Goal: Task Accomplishment & Management: Complete application form

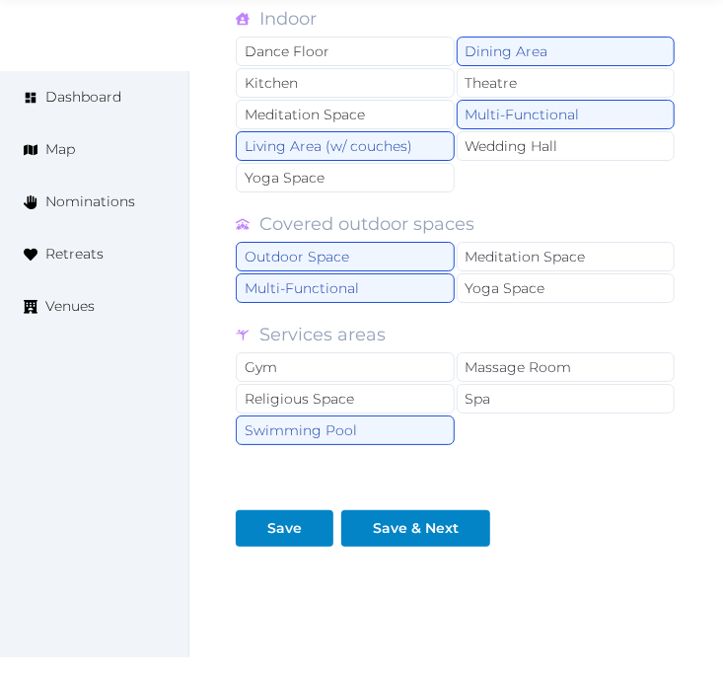
scroll to position [1974, 0]
click at [618, 223] on div "Covered outdoor spaces" at bounding box center [456, 224] width 441 height 28
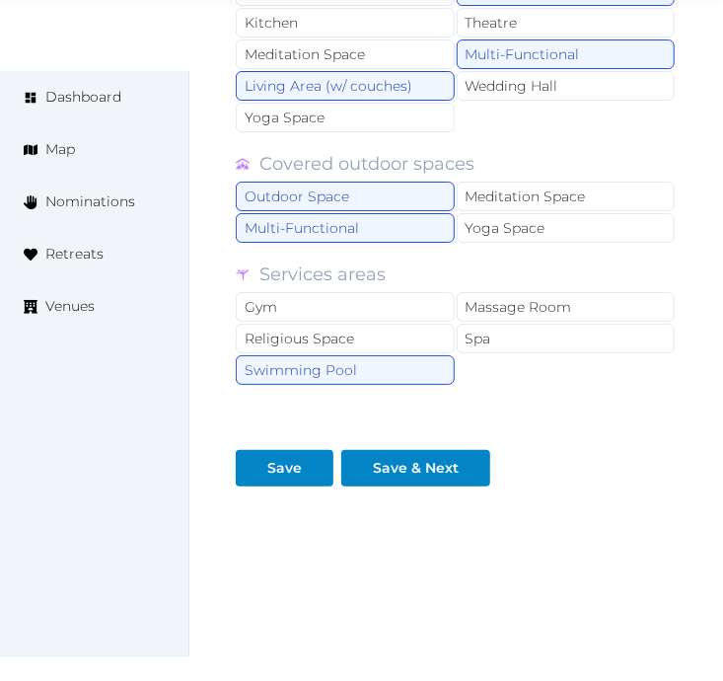
scroll to position [2065, 0]
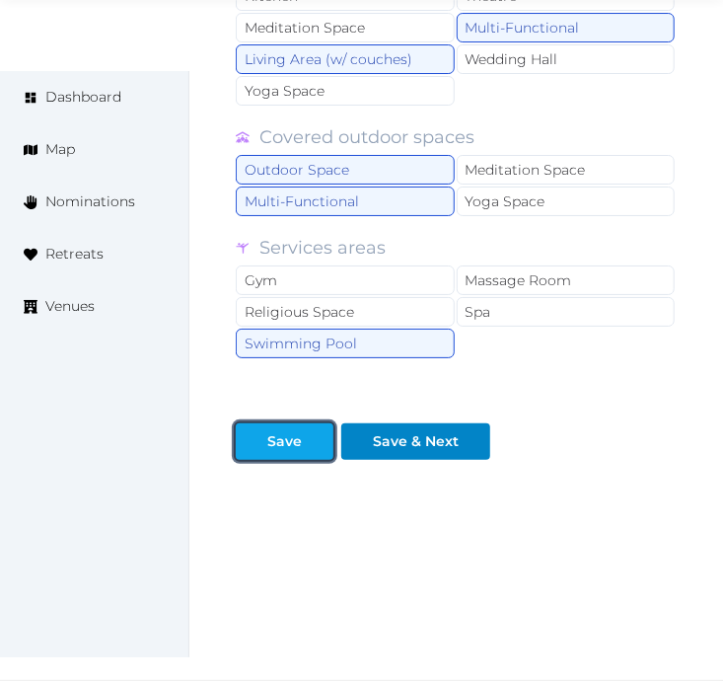
click at [269, 441] on div "Save" at bounding box center [284, 441] width 35 height 21
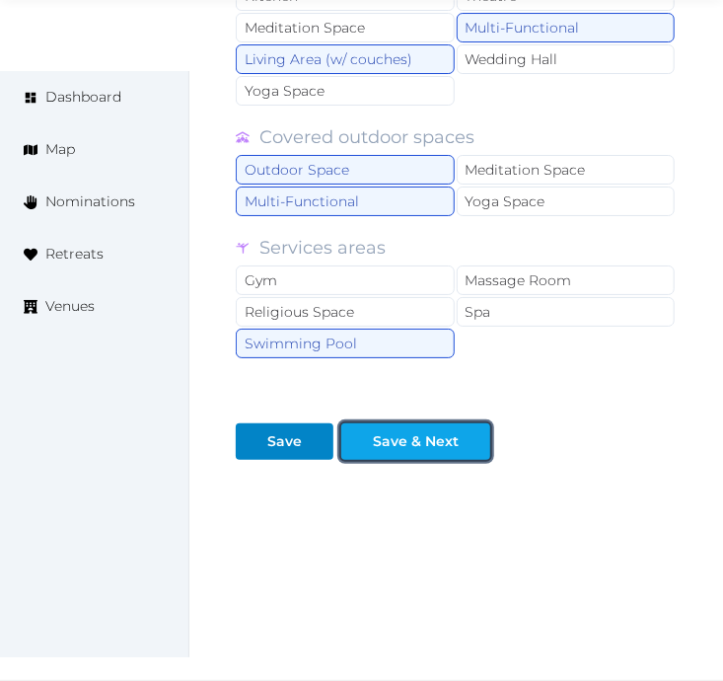
click at [405, 444] on div "Save & Next" at bounding box center [416, 441] width 86 height 21
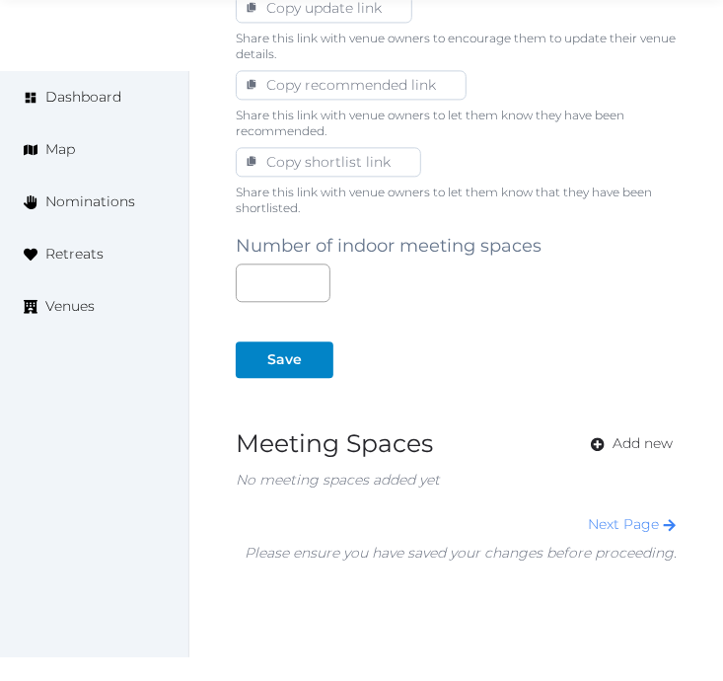
scroll to position [1332, 0]
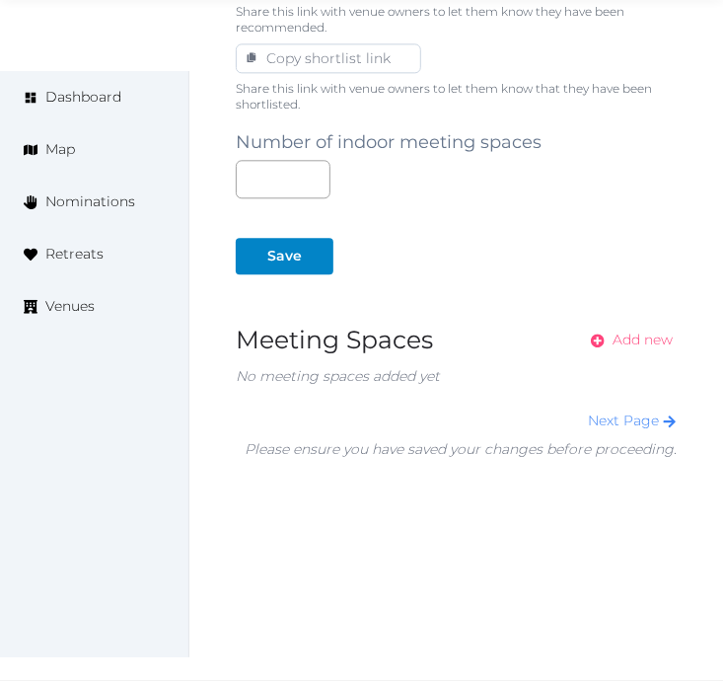
click at [644, 341] on span "Add new" at bounding box center [643, 340] width 60 height 21
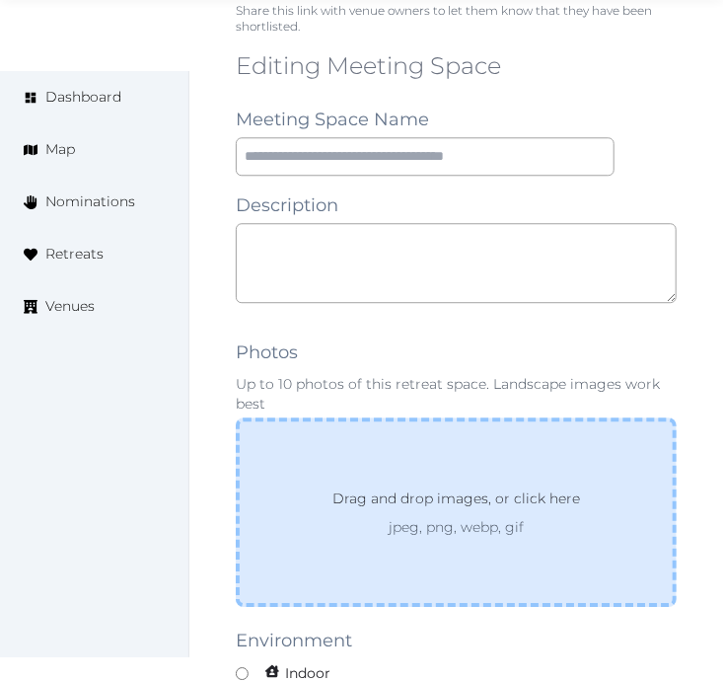
scroll to position [1535, 0]
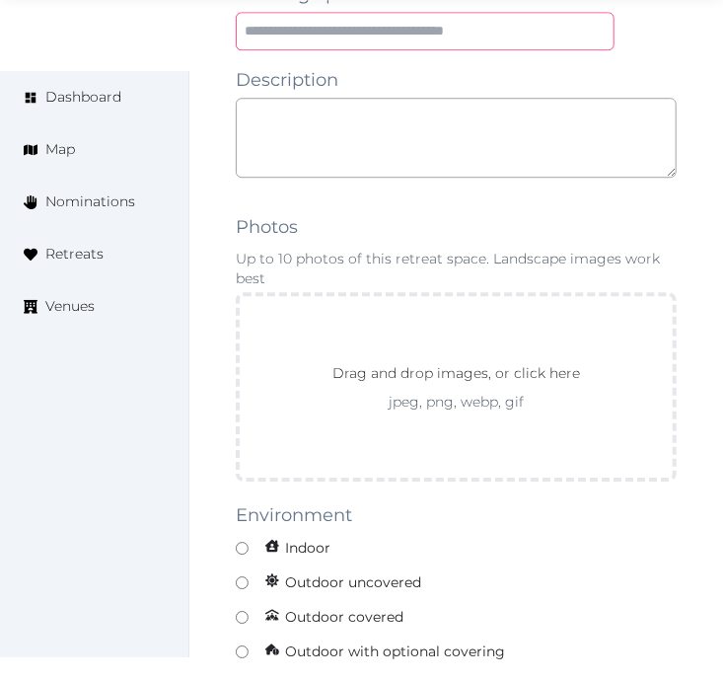
click at [518, 28] on input "text" at bounding box center [425, 31] width 379 height 38
paste input "**********"
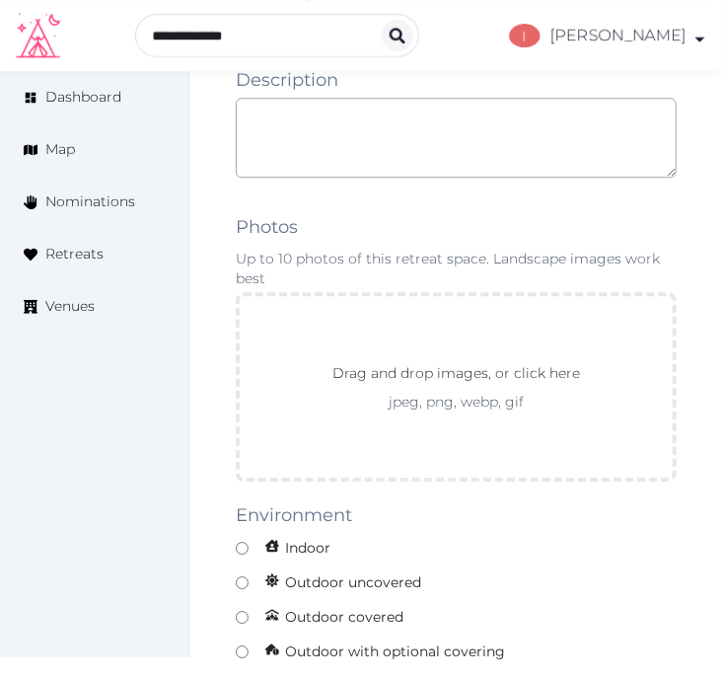
scroll to position [1512, 0]
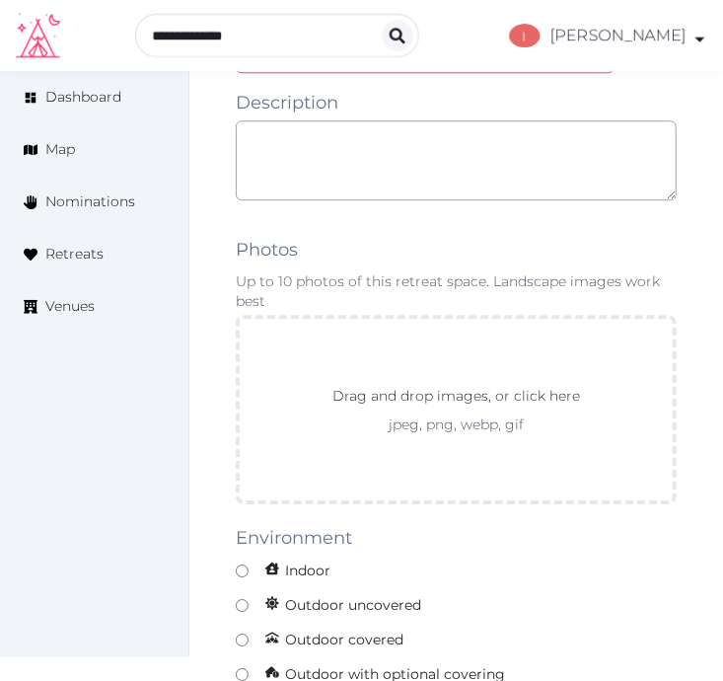
type input "**********"
drag, startPoint x: 525, startPoint y: 234, endPoint x: 521, endPoint y: 182, distance: 52.5
click at [521, 178] on textarea at bounding box center [456, 160] width 441 height 80
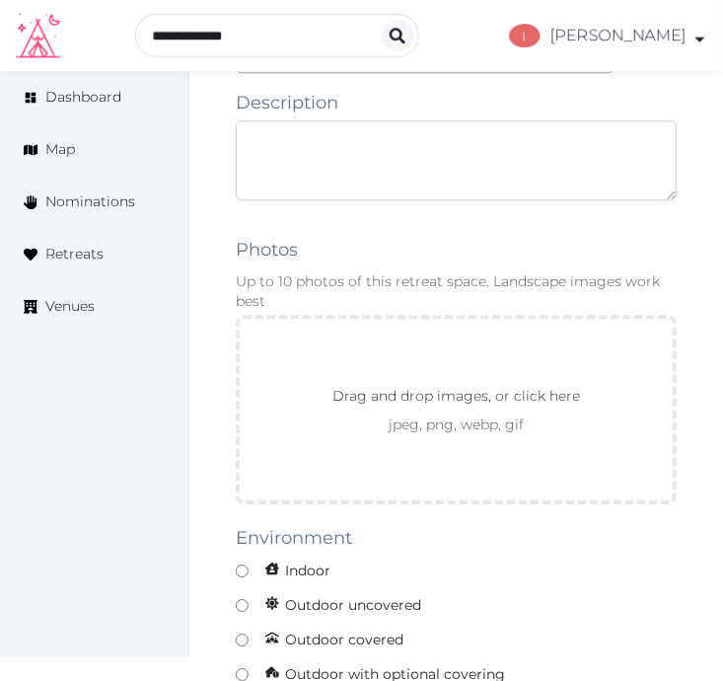
paste textarea "**********"
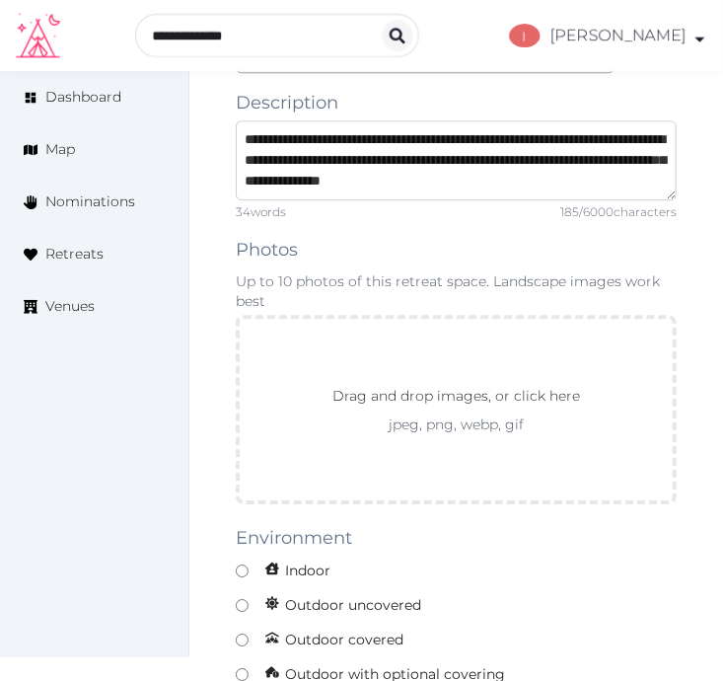
drag, startPoint x: 396, startPoint y: 152, endPoint x: 238, endPoint y: 171, distance: 159.0
click at [238, 171] on textarea "**********" at bounding box center [456, 160] width 441 height 80
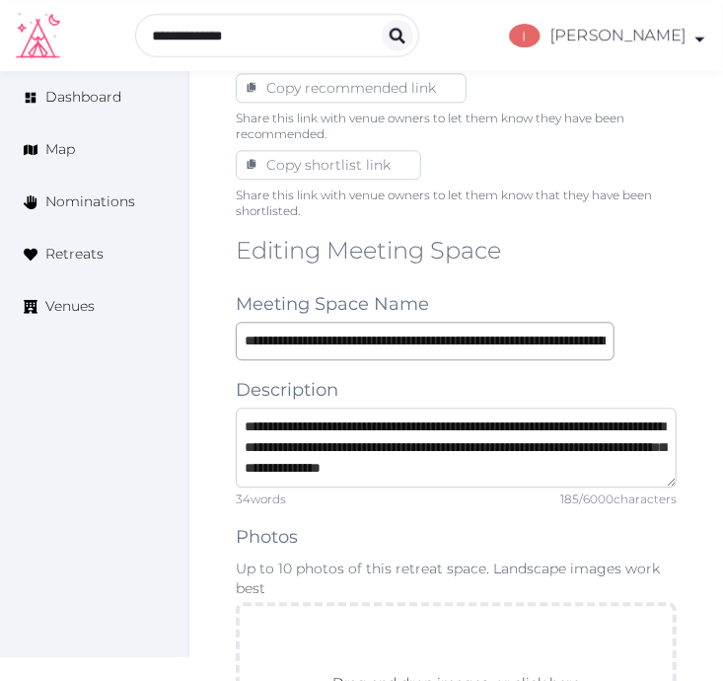
scroll to position [1182, 0]
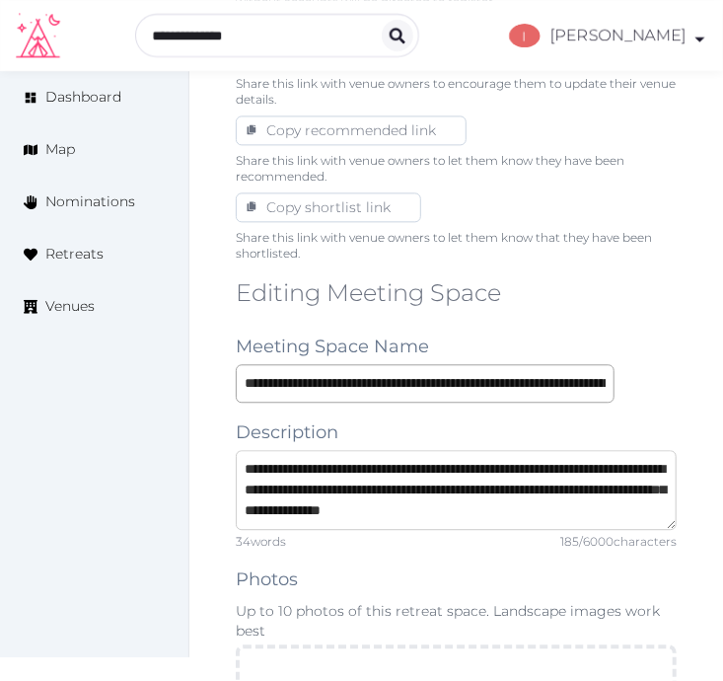
type textarea "**********"
drag, startPoint x: 358, startPoint y: 414, endPoint x: 360, endPoint y: 381, distance: 33.6
click at [360, 377] on input "**********" at bounding box center [425, 383] width 379 height 38
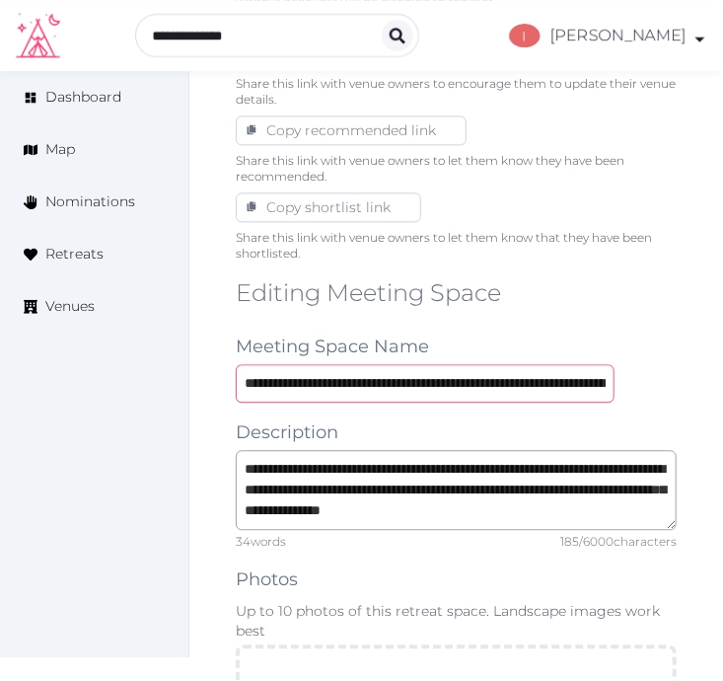
click at [360, 377] on input "**********" at bounding box center [425, 383] width 379 height 38
paste input "text"
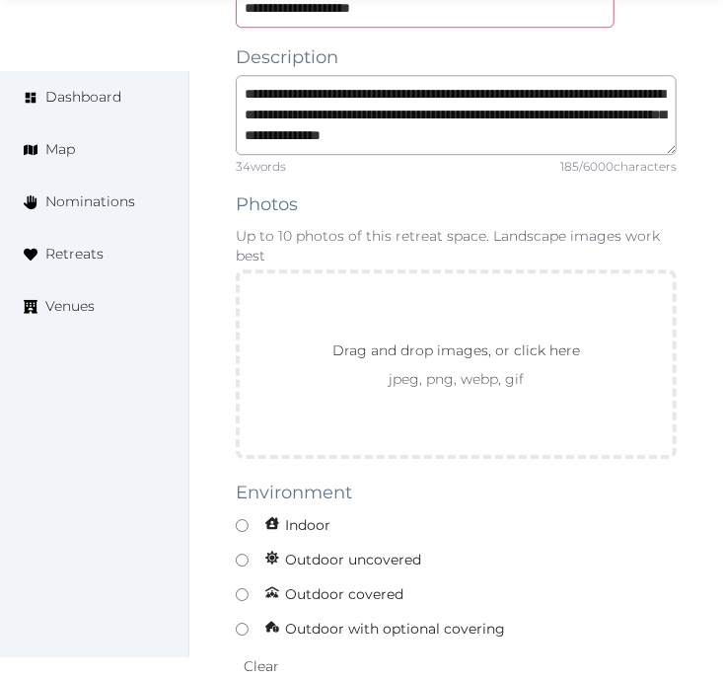
scroll to position [1621, 0]
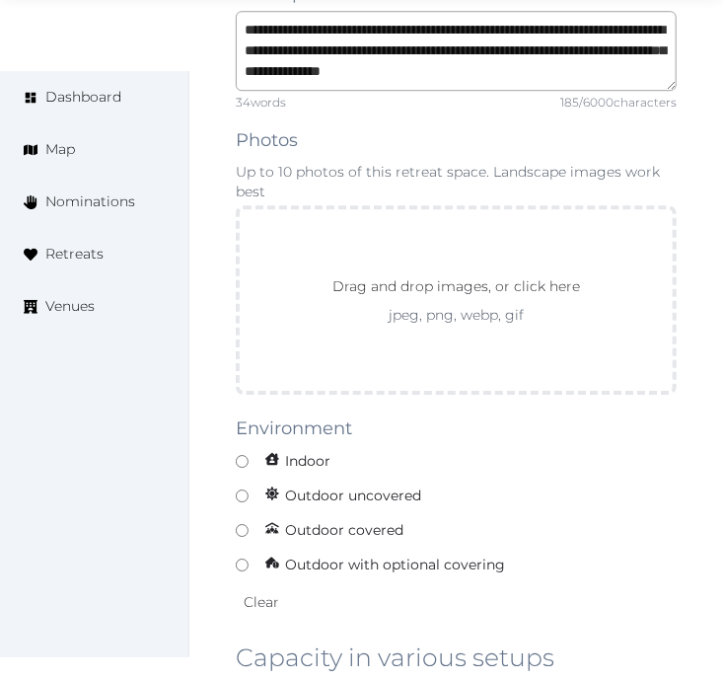
type input "**********"
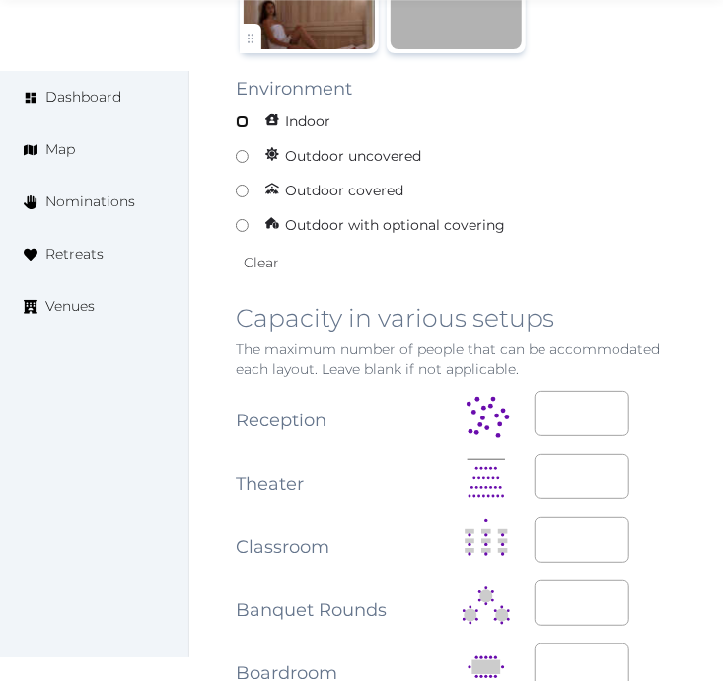
scroll to position [2280, 0]
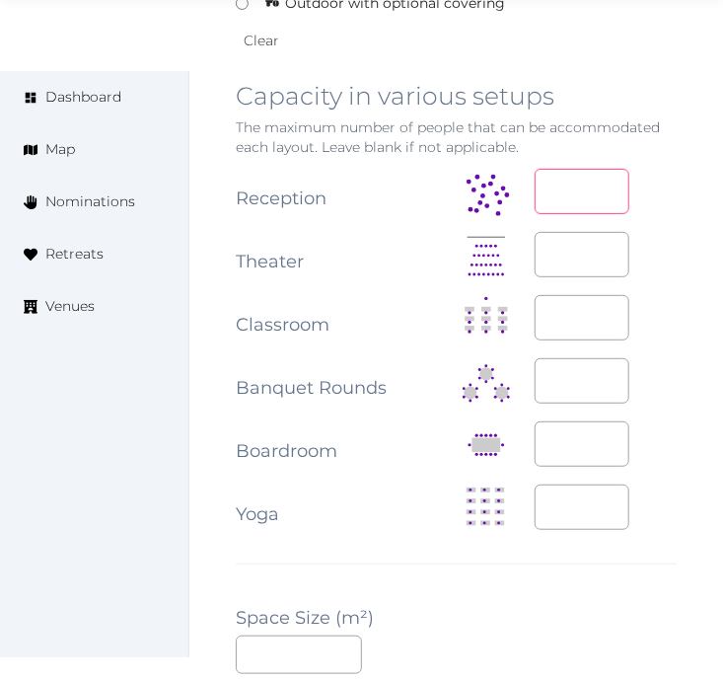
click at [582, 190] on input "number" at bounding box center [582, 191] width 95 height 45
click at [582, 190] on input "*" at bounding box center [582, 191] width 95 height 45
type input "**"
click at [427, 574] on div "**********" at bounding box center [456, 351] width 441 height 2374
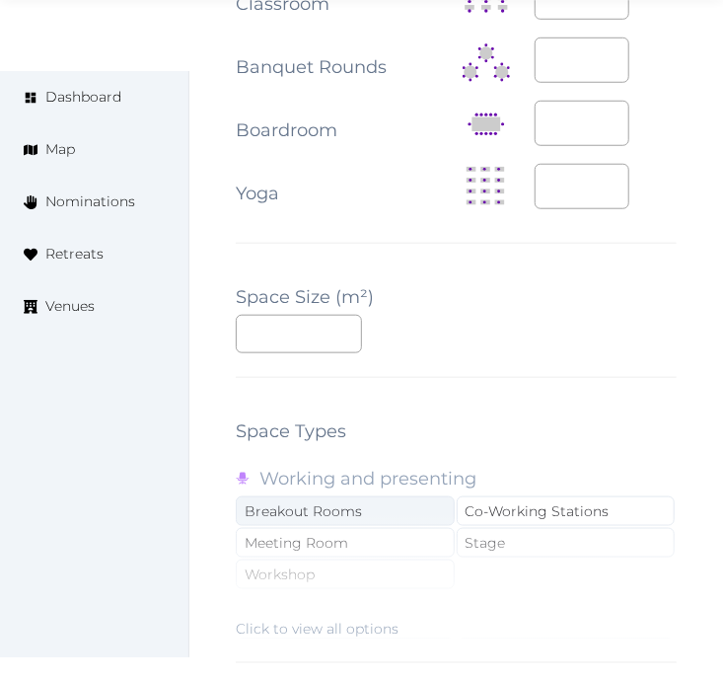
scroll to position [2608, 0]
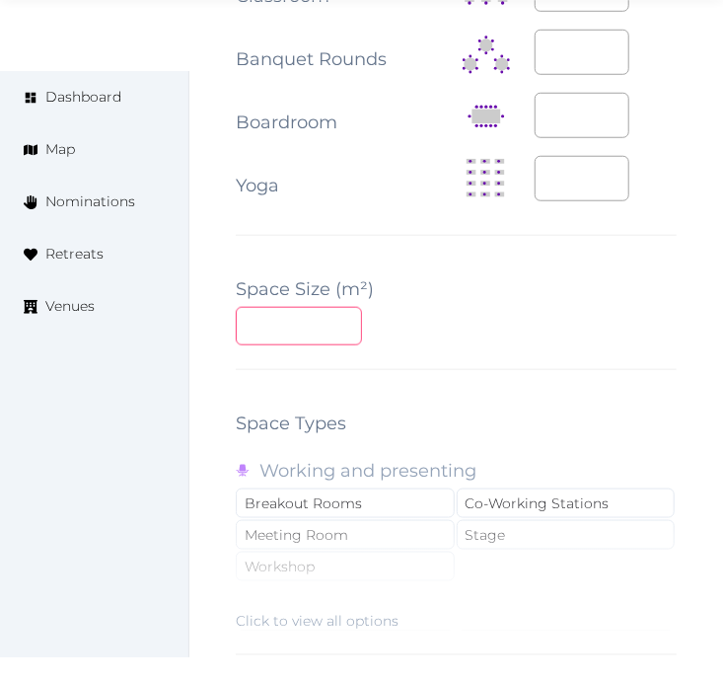
click at [269, 313] on input "number" at bounding box center [299, 326] width 126 height 38
click at [283, 334] on input "number" at bounding box center [299, 326] width 126 height 38
type input "**"
click at [451, 377] on div "**********" at bounding box center [456, 23] width 441 height 2374
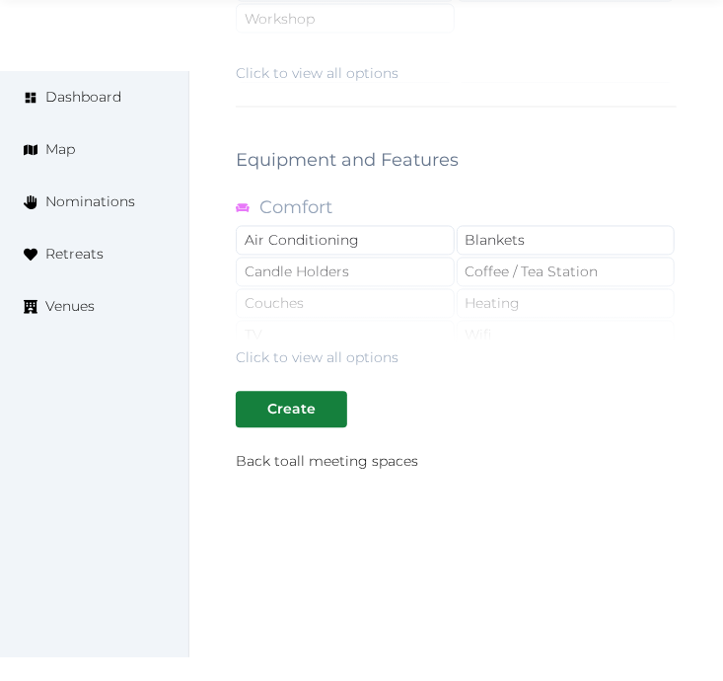
click at [318, 357] on div "Click to view all options" at bounding box center [317, 358] width 163 height 20
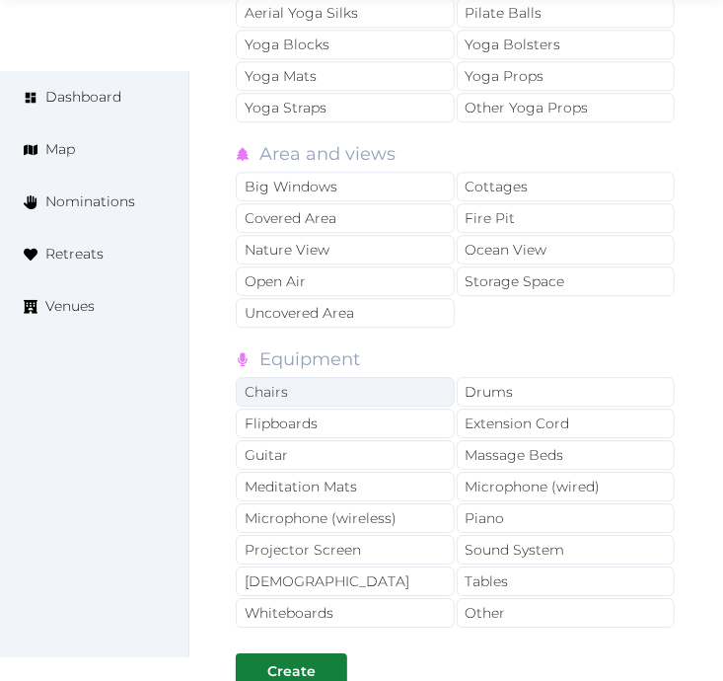
scroll to position [3595, 0]
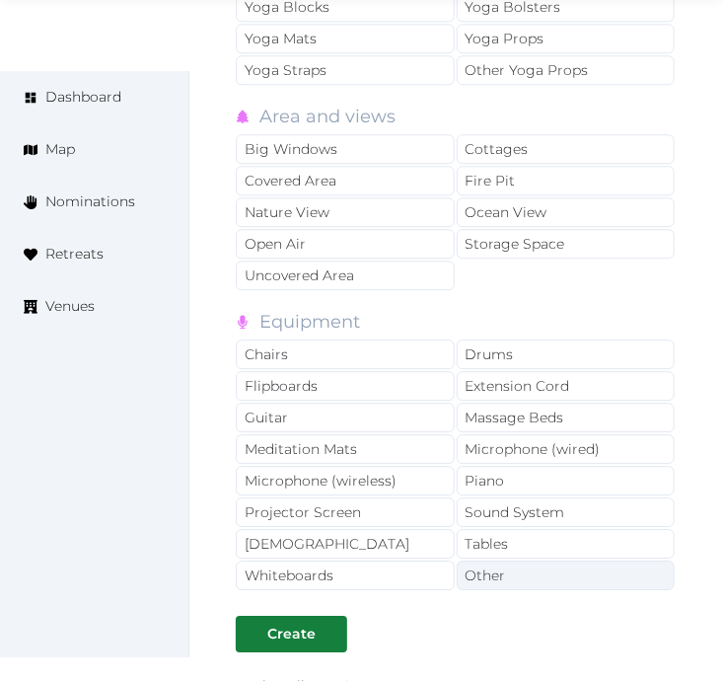
click at [493, 583] on div "Other" at bounding box center [566, 576] width 219 height 30
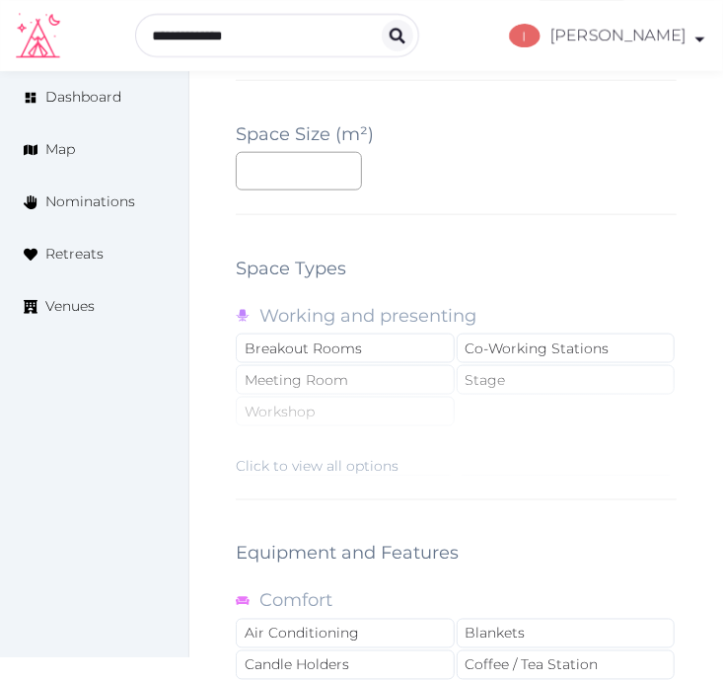
scroll to position [2718, 0]
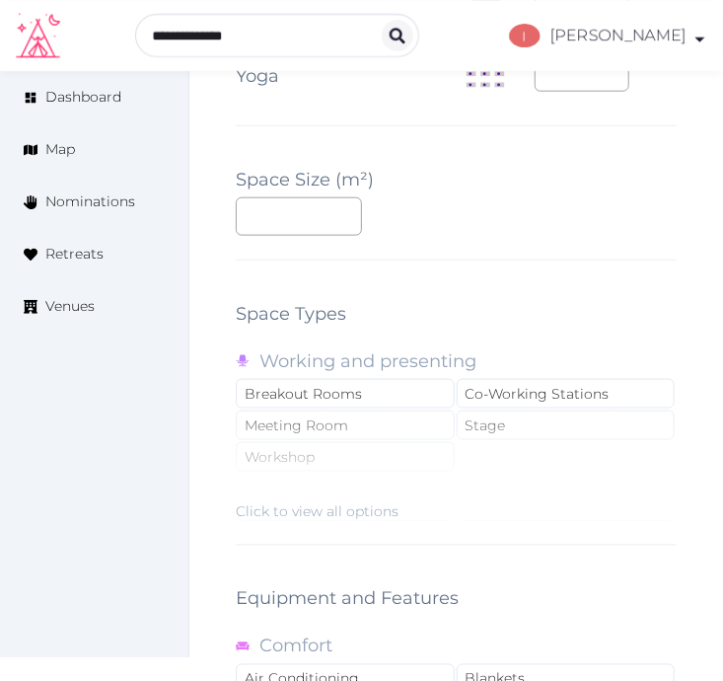
click at [351, 508] on div "Click to view all options" at bounding box center [317, 511] width 163 height 20
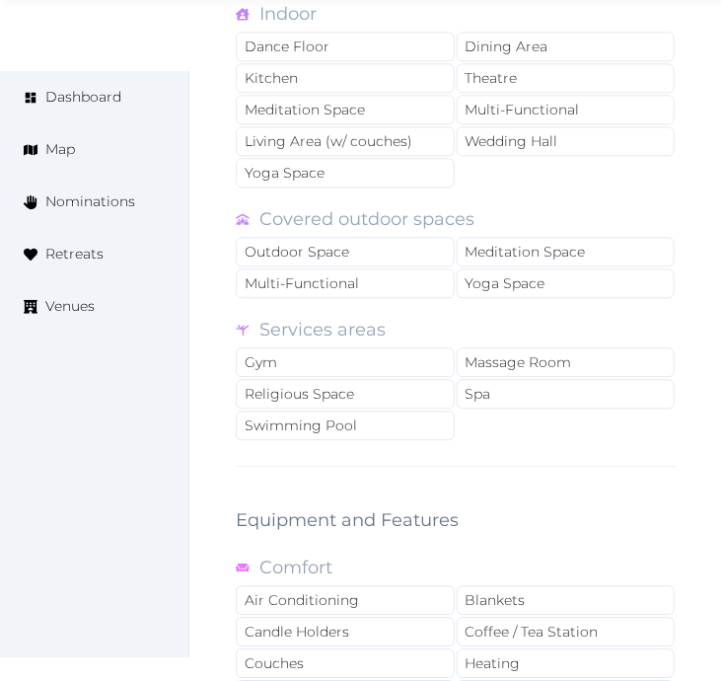
scroll to position [3486, 0]
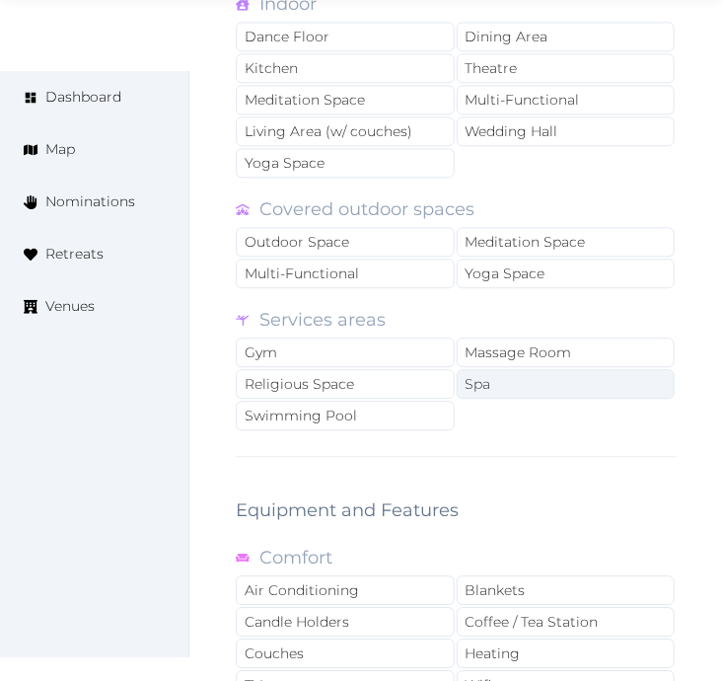
click at [501, 396] on div "Spa" at bounding box center [566, 384] width 219 height 30
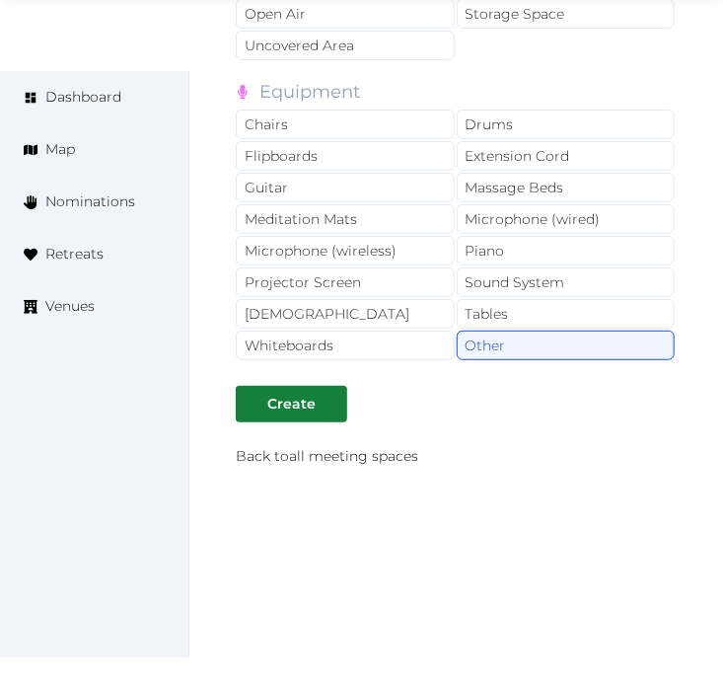
scroll to position [4521, 0]
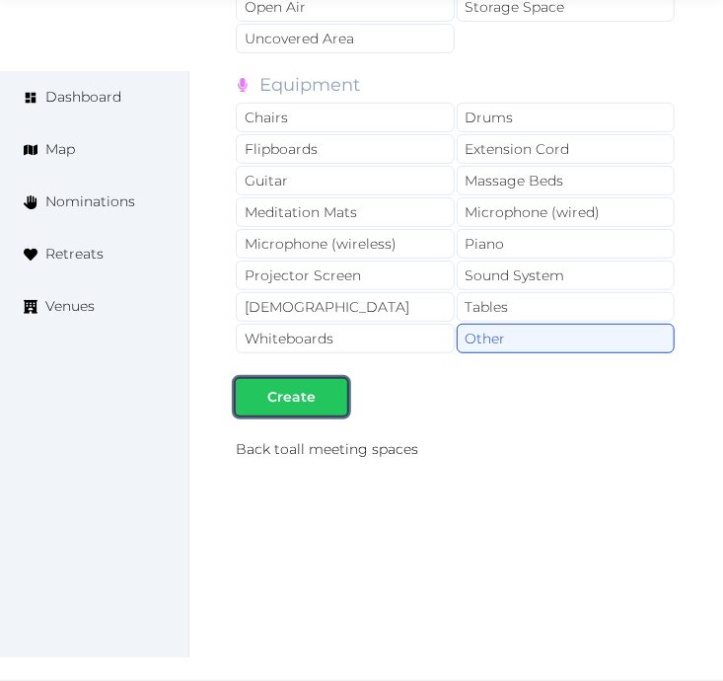
click at [327, 390] on div at bounding box center [332, 397] width 24 height 21
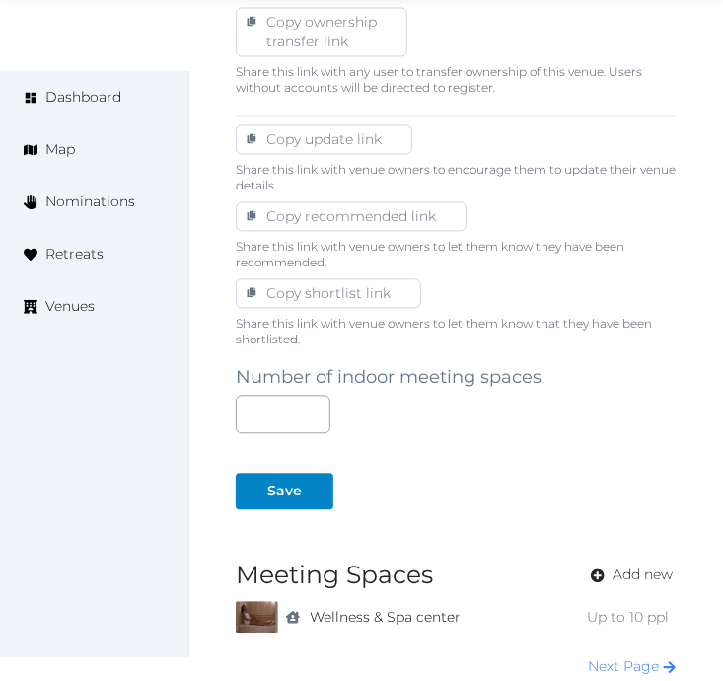
scroll to position [1343, 0]
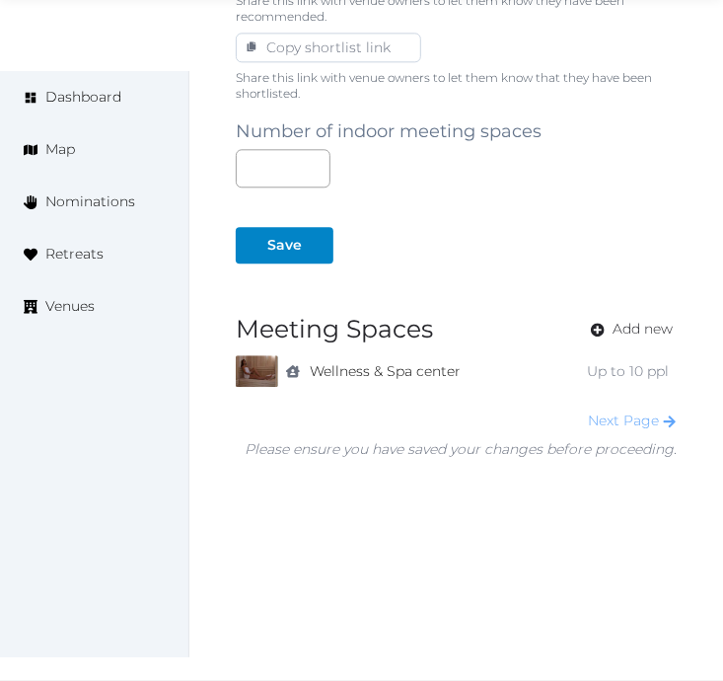
click at [653, 412] on link "Next Page" at bounding box center [632, 421] width 89 height 18
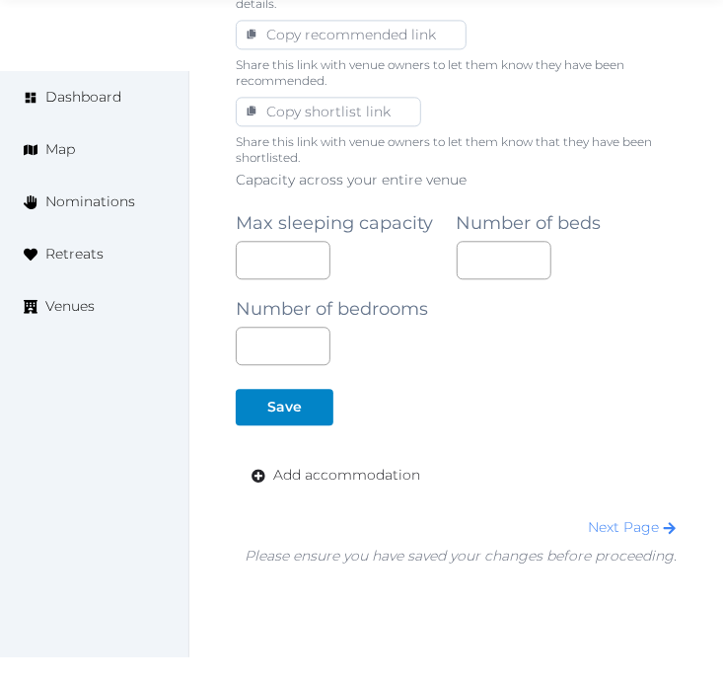
scroll to position [1385, 0]
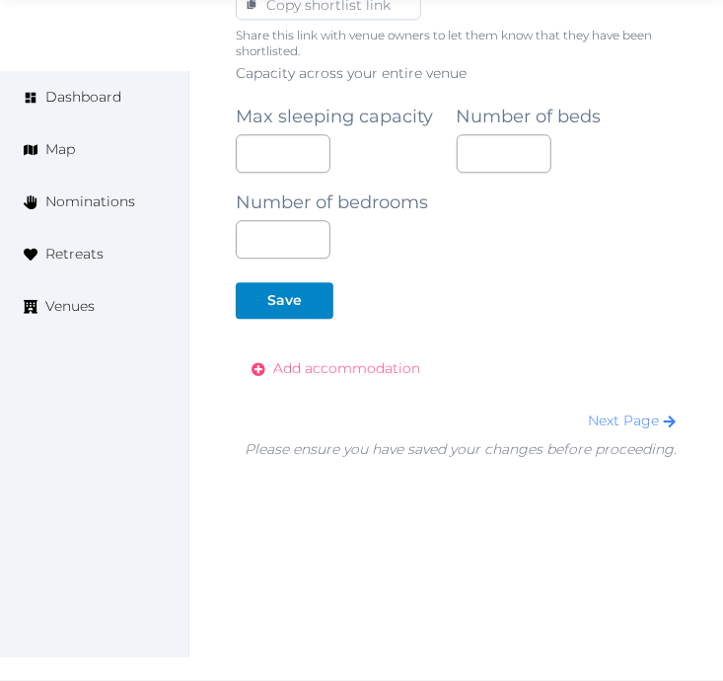
click at [414, 372] on span "Add accommodation" at bounding box center [346, 368] width 147 height 21
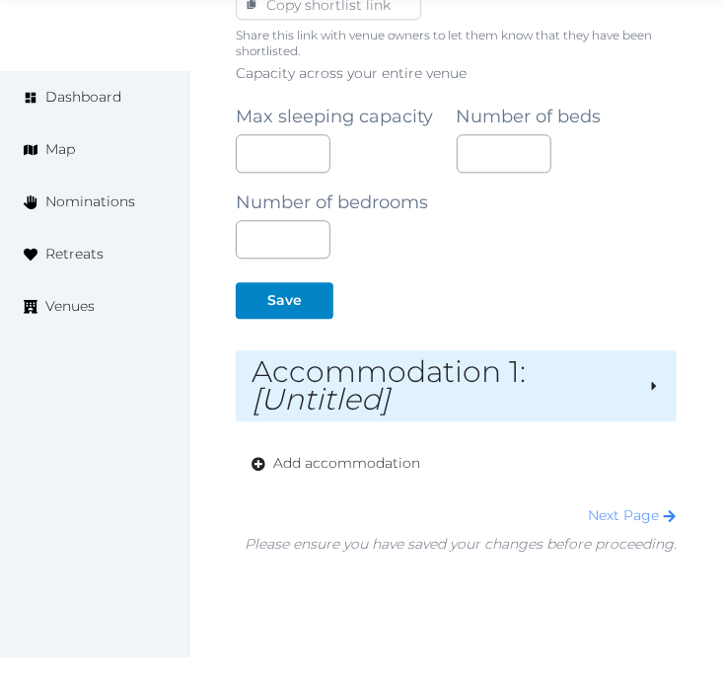
click at [488, 410] on h2 "Accommodation 1 : [Untitled]" at bounding box center [442, 385] width 381 height 55
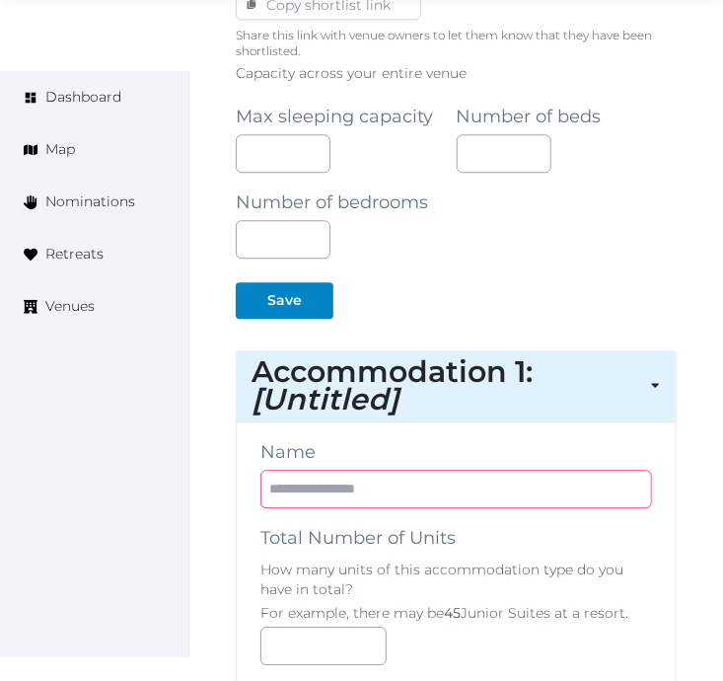
click at [414, 505] on input "text" at bounding box center [457, 489] width 392 height 38
paste input "**********"
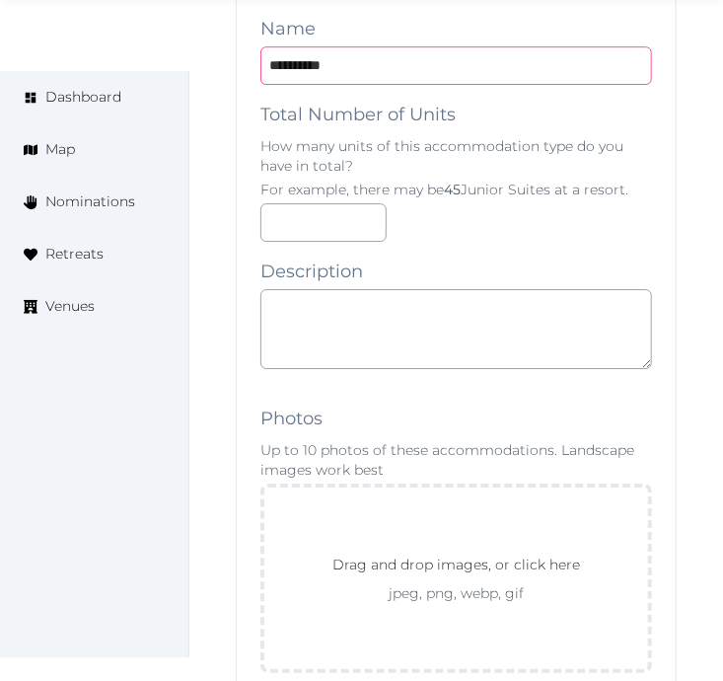
scroll to position [1823, 0]
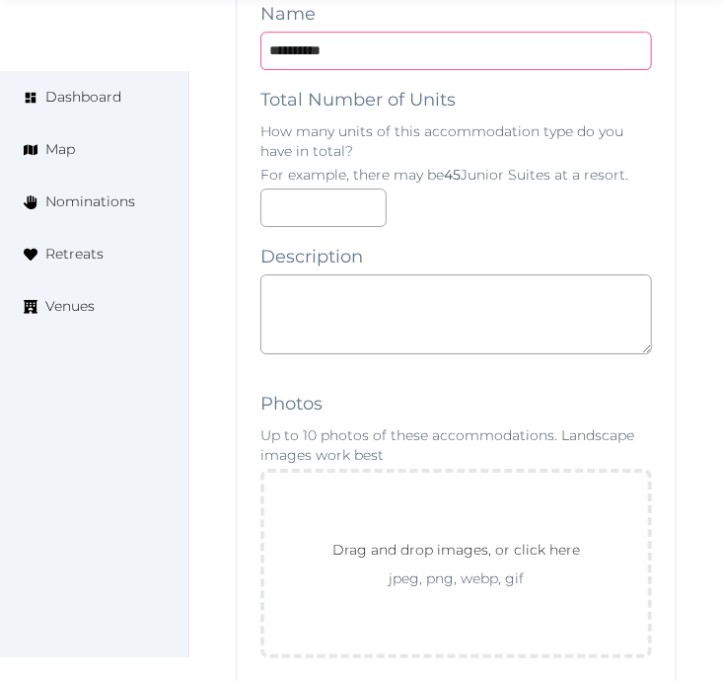
type input "**********"
drag, startPoint x: 735, startPoint y: 326, endPoint x: 469, endPoint y: 311, distance: 266.9
click at [469, 311] on textarea at bounding box center [457, 314] width 392 height 80
paste textarea "**********"
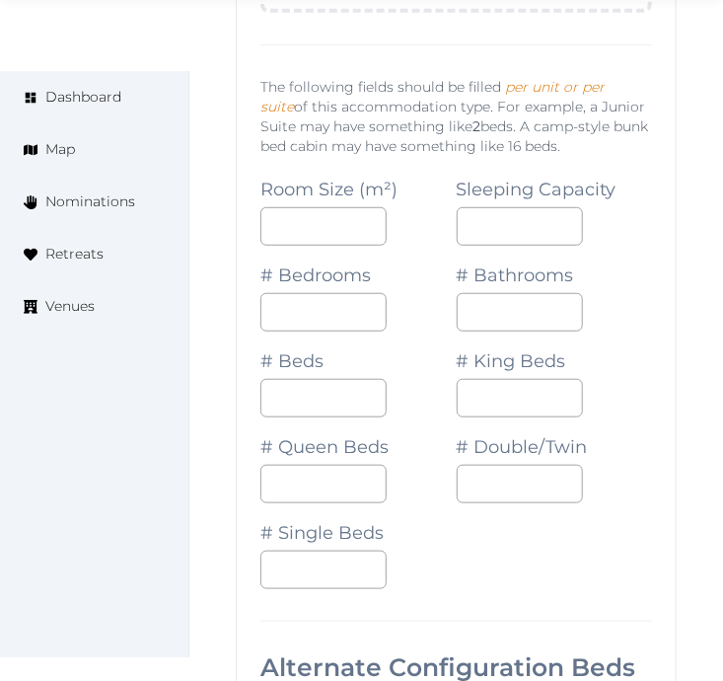
scroll to position [2481, 0]
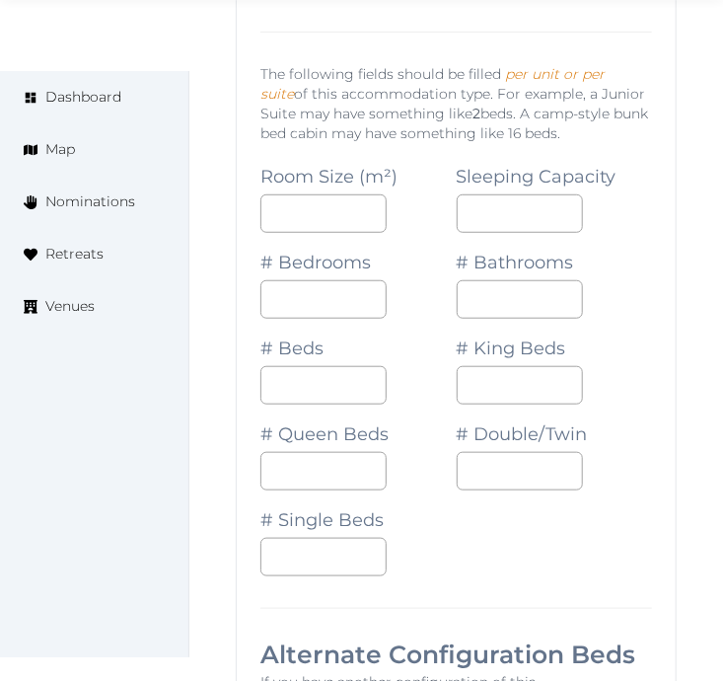
type textarea "**********"
click at [462, 214] on input "number" at bounding box center [520, 213] width 126 height 38
type input "*"
click at [323, 307] on input "*" at bounding box center [324, 299] width 126 height 38
type input "*"
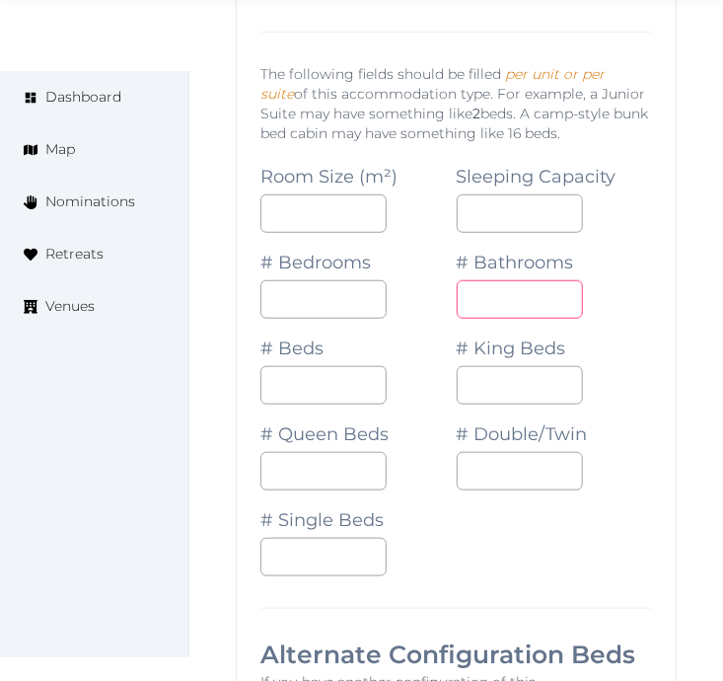
click at [508, 297] on input "number" at bounding box center [520, 299] width 126 height 38
type input "*"
drag, startPoint x: 308, startPoint y: 357, endPoint x: 302, endPoint y: 370, distance: 14.1
click at [302, 369] on div "# Beds" at bounding box center [359, 362] width 196 height 86
click at [300, 383] on input "number" at bounding box center [324, 385] width 126 height 38
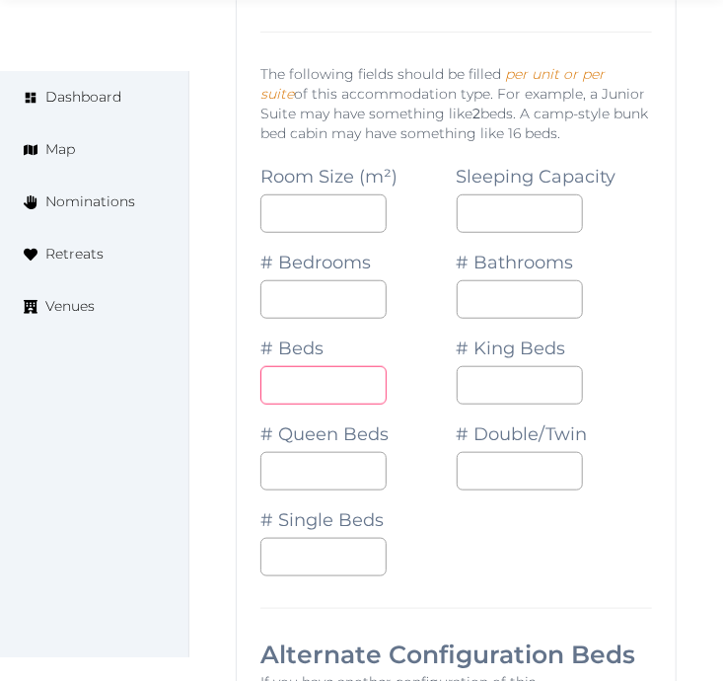
type input "*"
click at [525, 362] on label "# King Beds" at bounding box center [512, 349] width 110 height 28
click at [546, 411] on div "# Double/Twin" at bounding box center [555, 448] width 196 height 86
click at [537, 388] on input "*" at bounding box center [520, 385] width 126 height 38
type input "*"
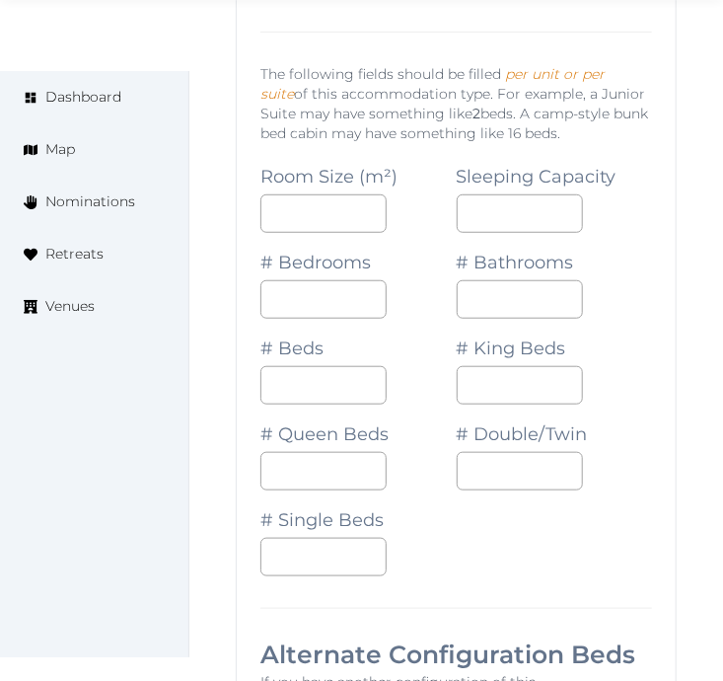
click at [638, 402] on div "*" at bounding box center [555, 385] width 196 height 38
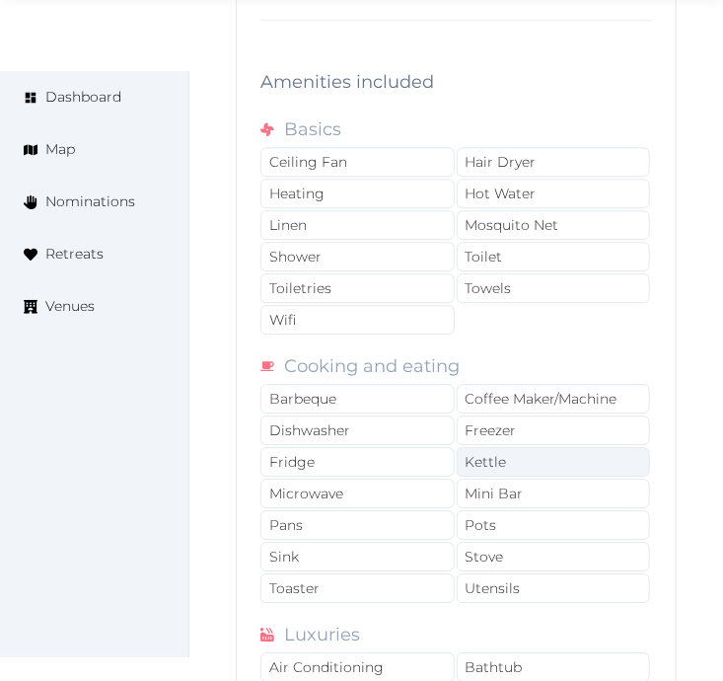
scroll to position [3687, 0]
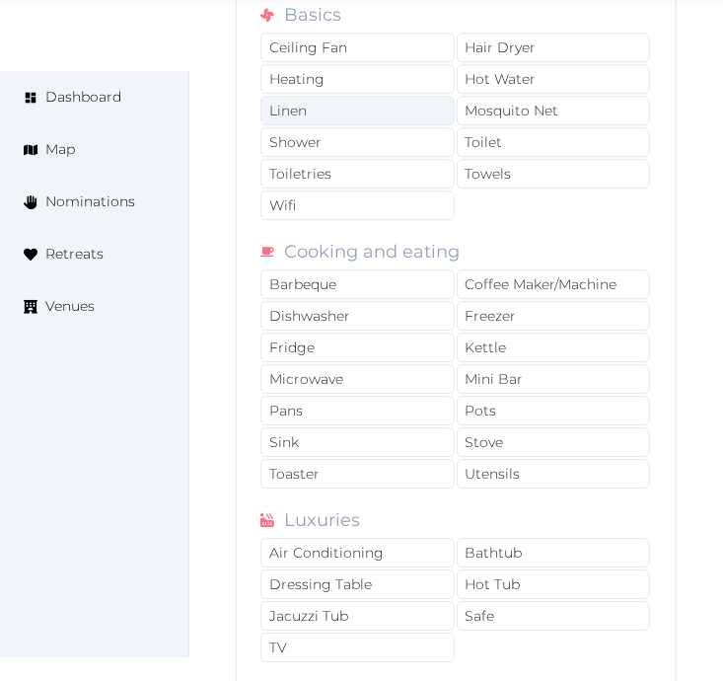
click at [430, 115] on div "Linen" at bounding box center [358, 111] width 194 height 30
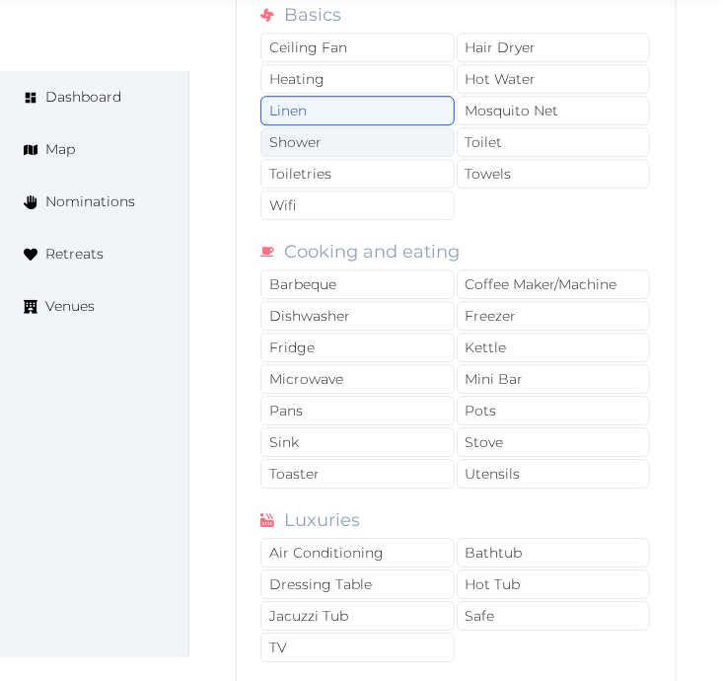
click at [428, 138] on div "Shower" at bounding box center [358, 142] width 194 height 30
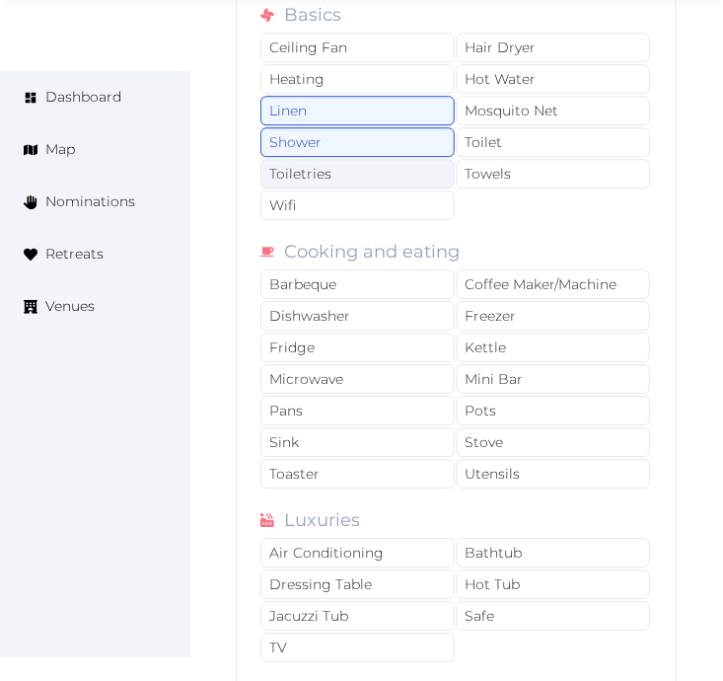
click at [440, 172] on div "Toiletries" at bounding box center [358, 174] width 194 height 30
click at [457, 212] on div "Ceiling Fan Hair Dryer Heating Hot Water Linen Mosquito Net Shower Toilet Toile…" at bounding box center [457, 127] width 392 height 189
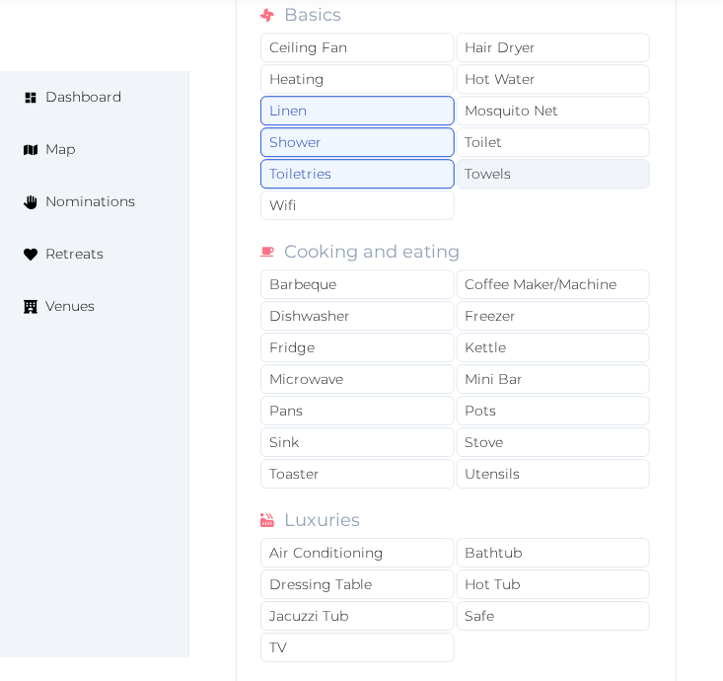
click at [531, 174] on div "Towels" at bounding box center [554, 174] width 194 height 30
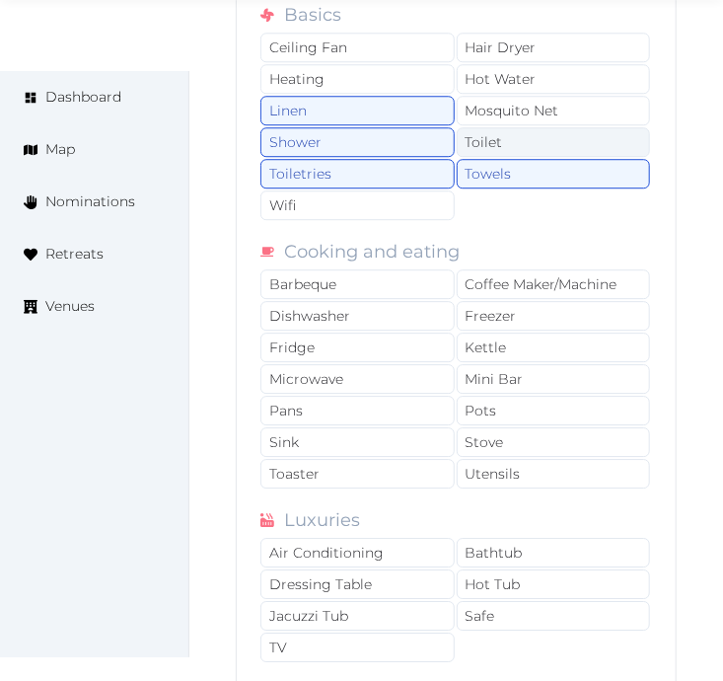
click at [531, 155] on div "Toilet" at bounding box center [554, 142] width 194 height 30
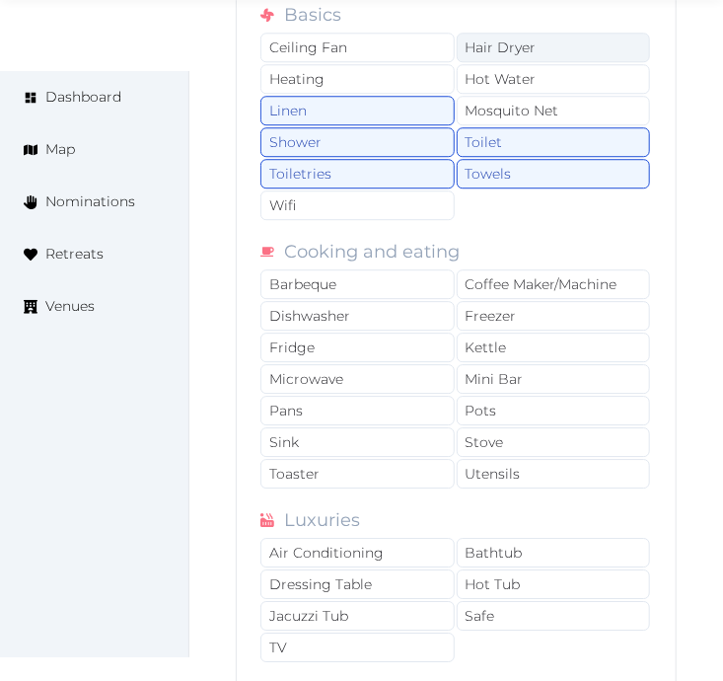
click at [558, 55] on div "Hair Dryer" at bounding box center [554, 48] width 194 height 30
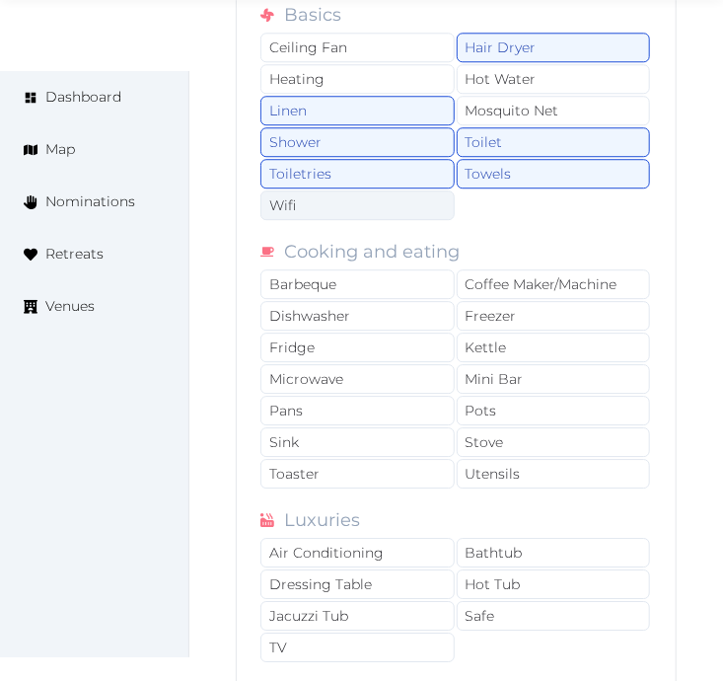
click at [347, 212] on div "Wifi" at bounding box center [358, 205] width 194 height 30
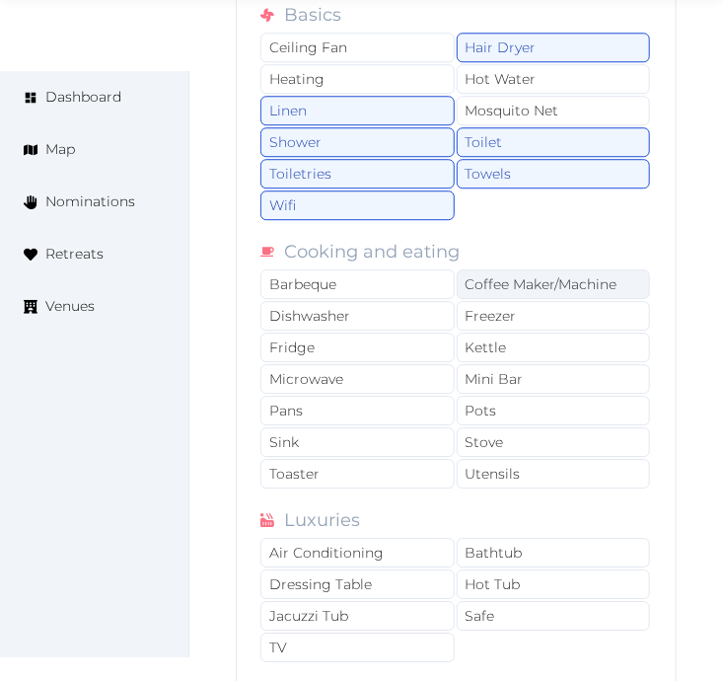
click at [471, 293] on div "Coffee Maker/Machine" at bounding box center [554, 284] width 194 height 30
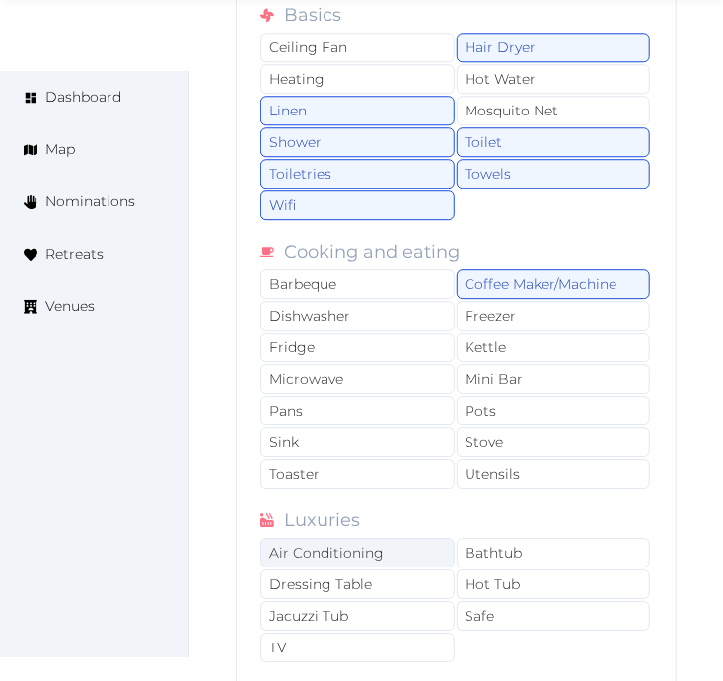
drag, startPoint x: 316, startPoint y: 565, endPoint x: 402, endPoint y: 561, distance: 86.0
click at [321, 565] on div "Air Conditioning" at bounding box center [358, 553] width 194 height 30
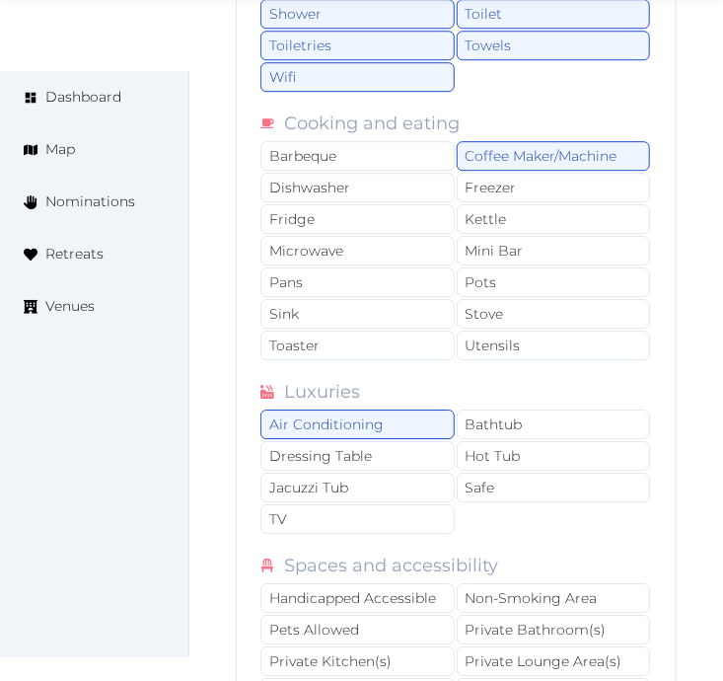
scroll to position [4016, 0]
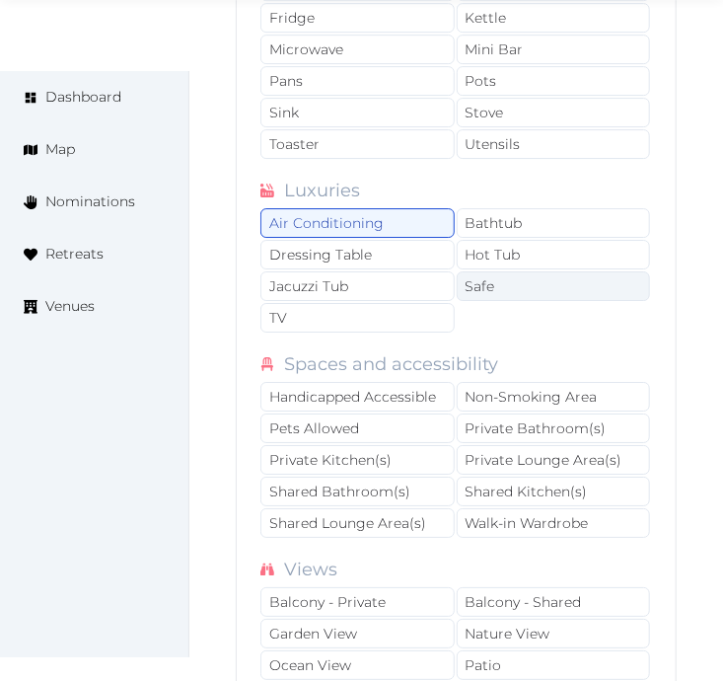
click at [561, 298] on div "Safe" at bounding box center [554, 286] width 194 height 30
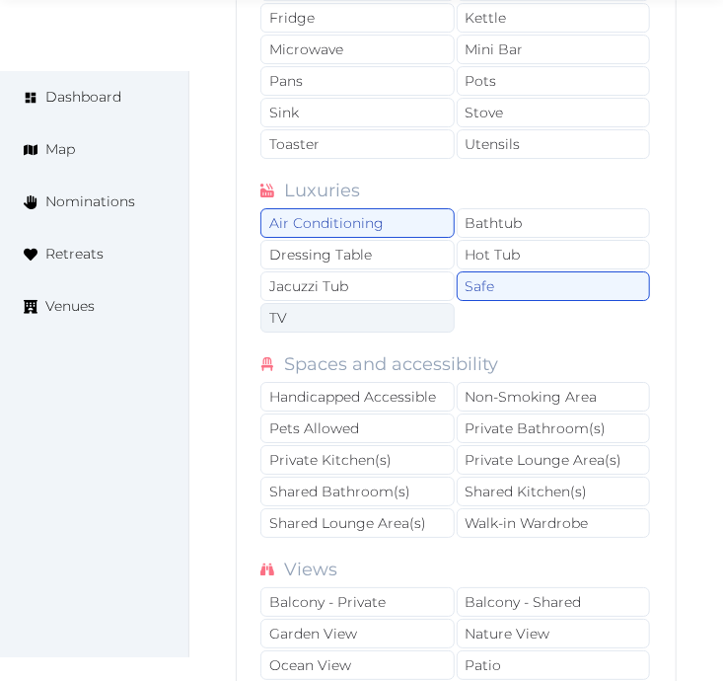
click at [442, 327] on div "TV" at bounding box center [358, 318] width 194 height 30
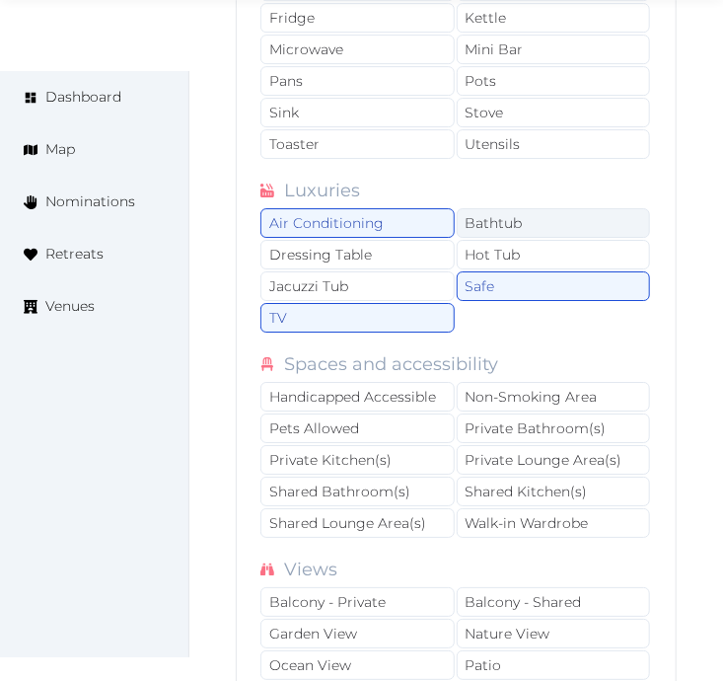
click at [574, 237] on div "Bathtub" at bounding box center [554, 223] width 194 height 30
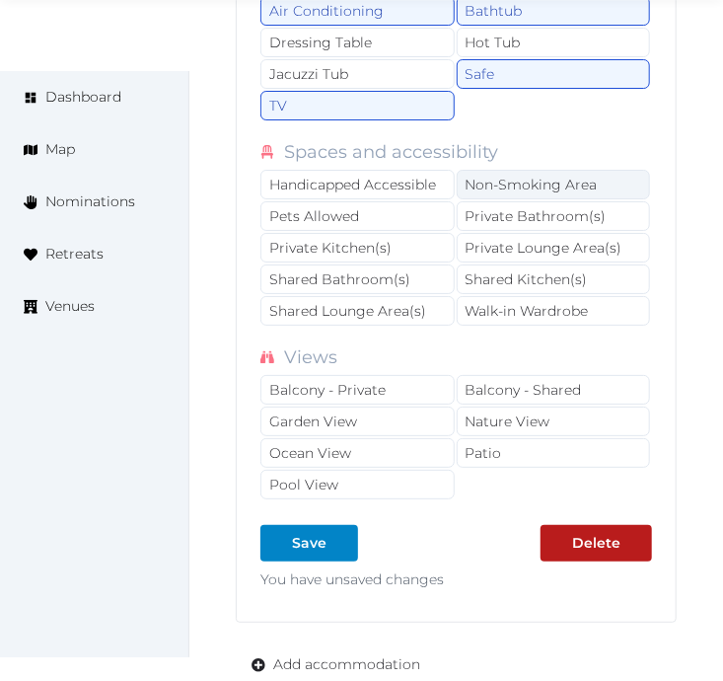
scroll to position [4236, 0]
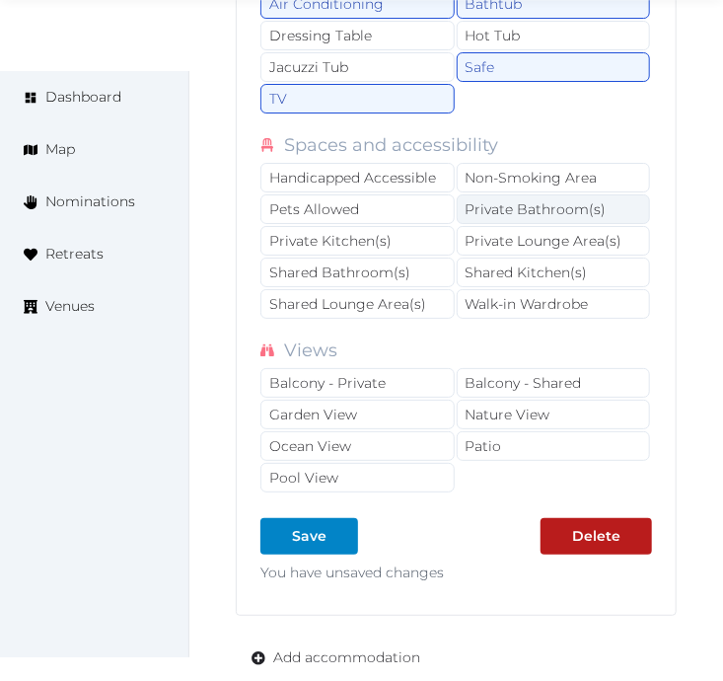
click at [590, 223] on div "Private Bathroom(s)" at bounding box center [554, 209] width 194 height 30
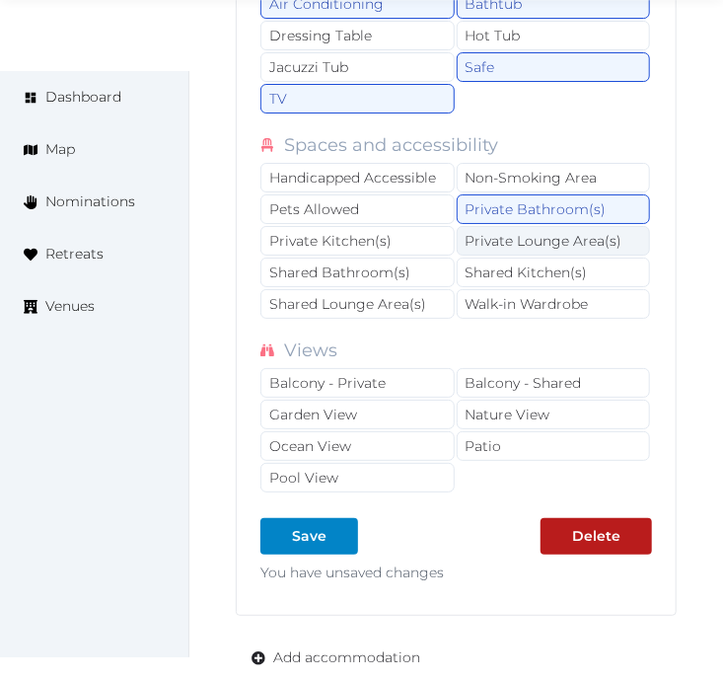
click at [593, 248] on div "Private Lounge Area(s)" at bounding box center [554, 241] width 194 height 30
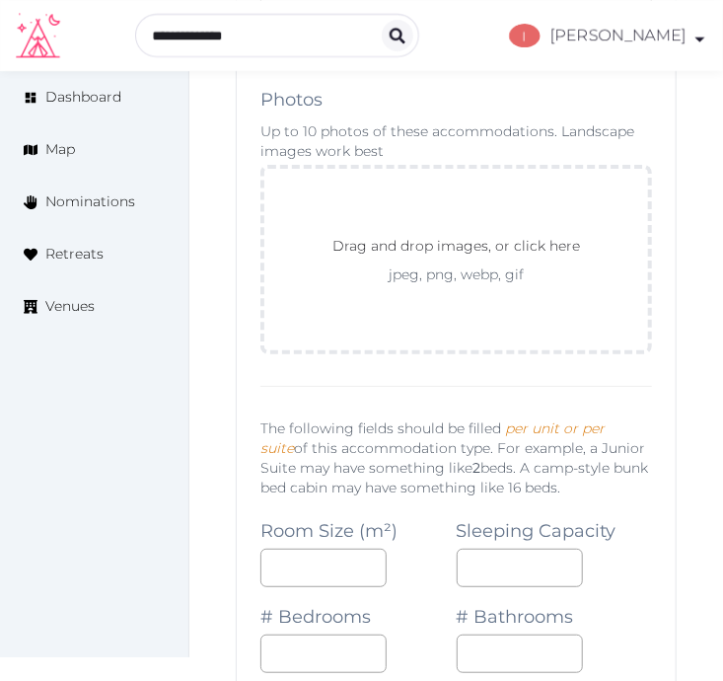
scroll to position [2120, 0]
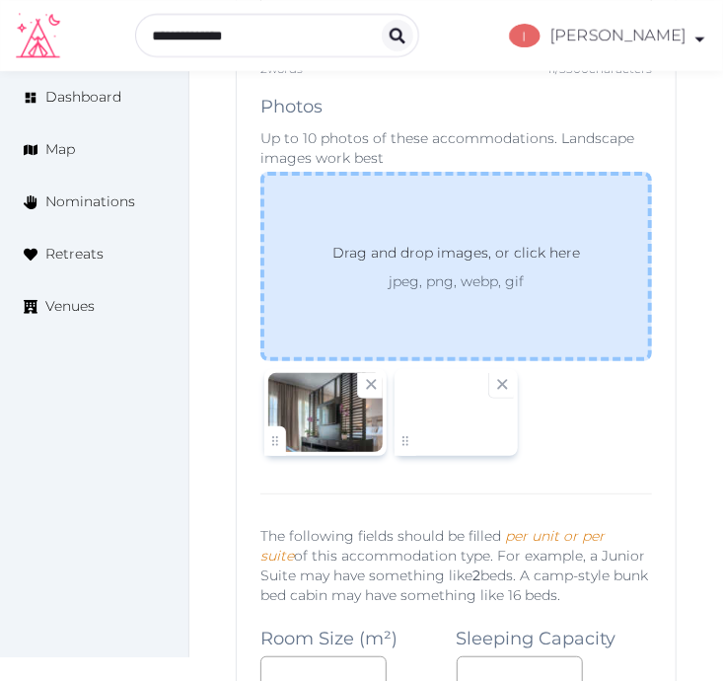
drag, startPoint x: 724, startPoint y: 234, endPoint x: 641, endPoint y: 329, distance: 125.9
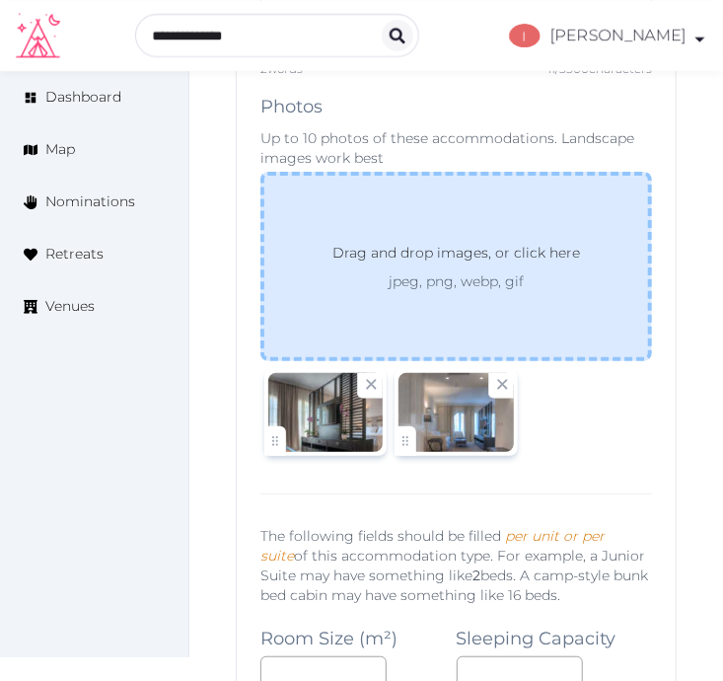
click at [641, 329] on div "Drag and drop images, or click here jpeg, png, webp, gif" at bounding box center [457, 266] width 392 height 189
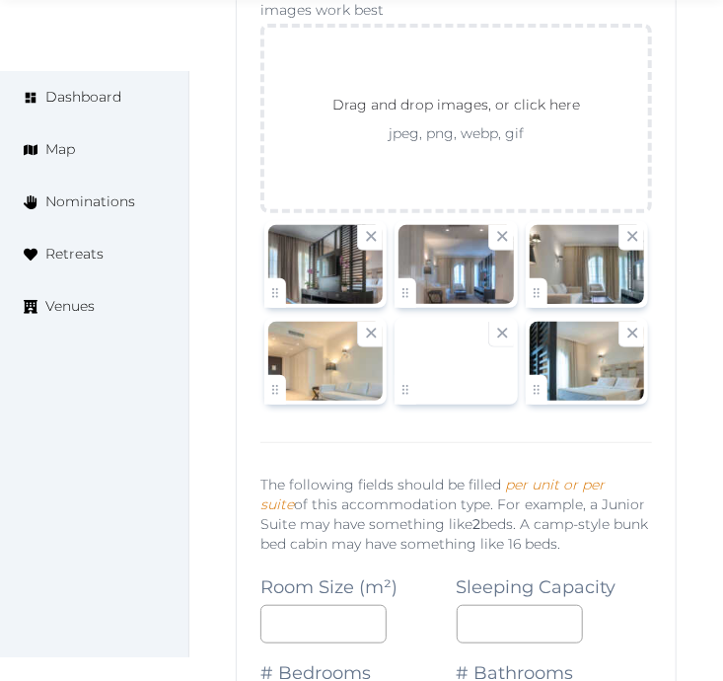
scroll to position [2230, 0]
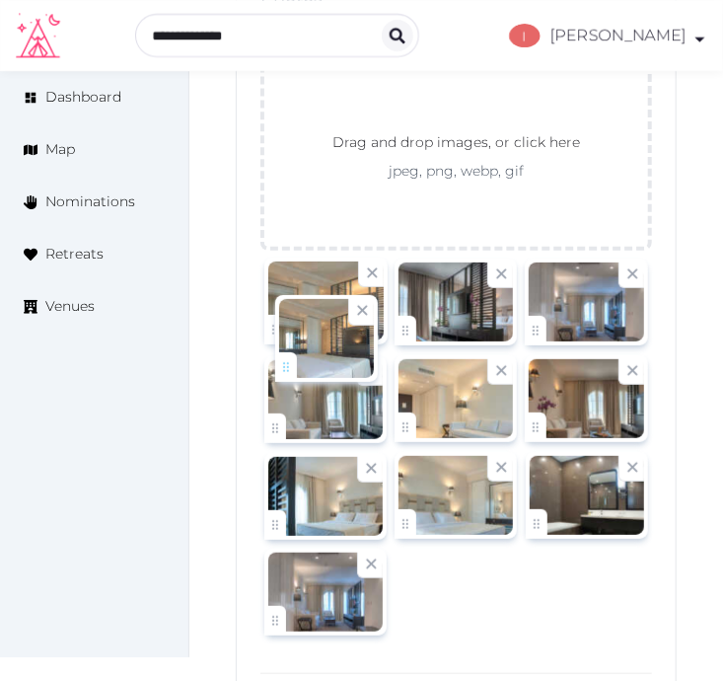
drag, startPoint x: 406, startPoint y: 523, endPoint x: 271, endPoint y: 359, distance: 211.8
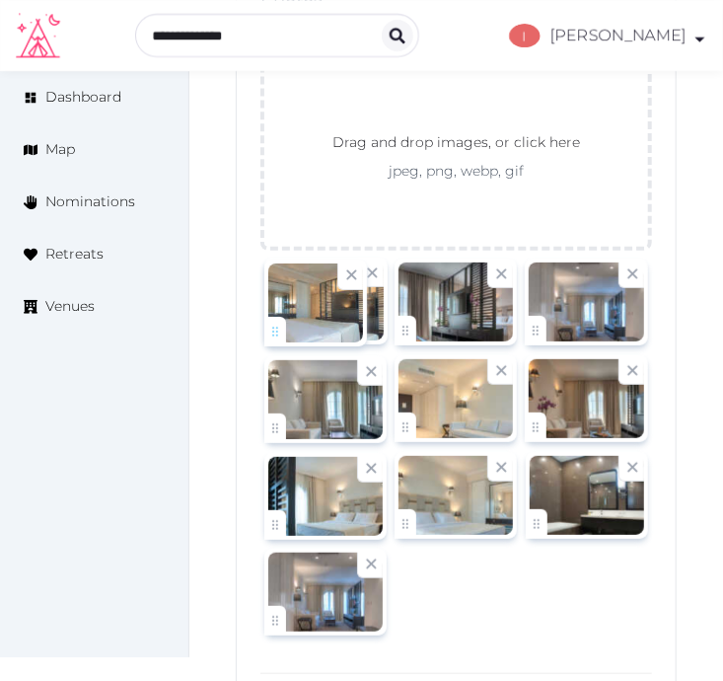
click at [271, 359] on body "Irene Gonzales Account My Venue Listings My Retreats Logout Dashboard Map Nomin…" at bounding box center [361, 568] width 723 height 5596
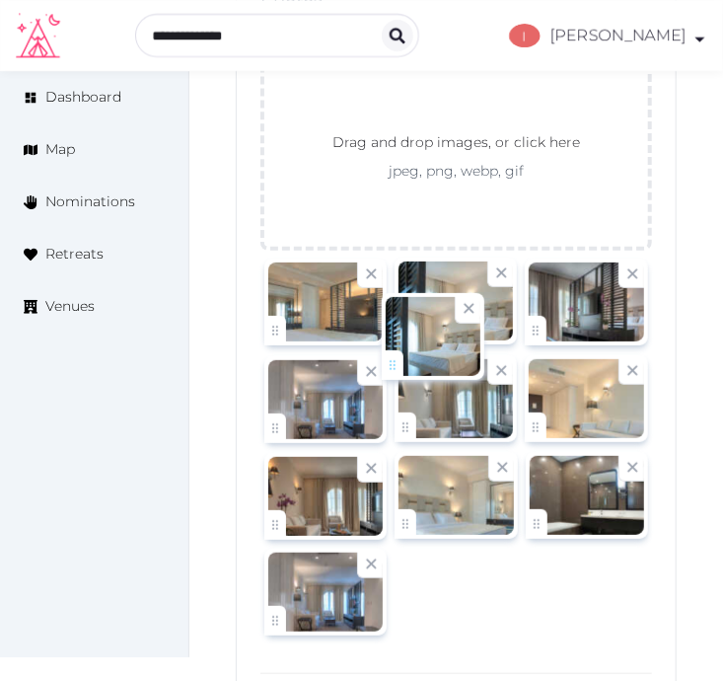
drag, startPoint x: 277, startPoint y: 516, endPoint x: 406, endPoint y: 339, distance: 218.3
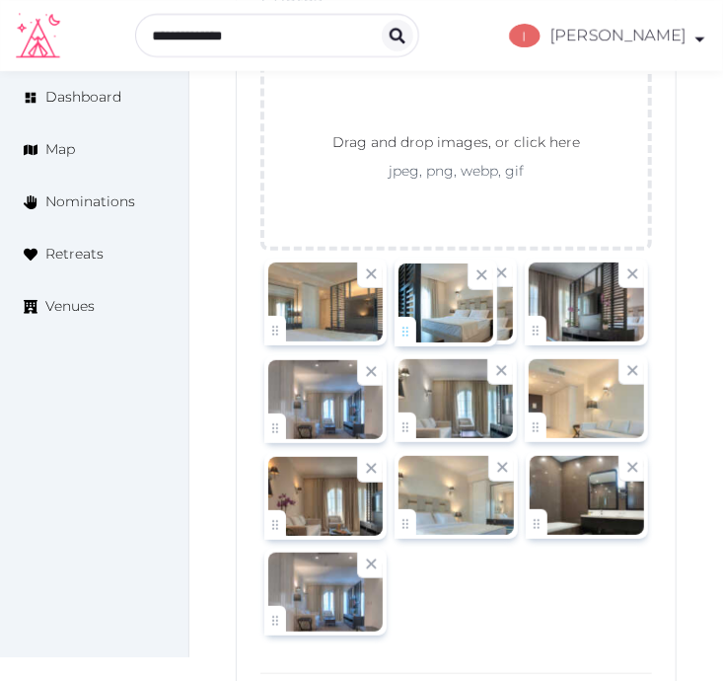
click at [406, 339] on body "Irene Gonzales Account My Venue Listings My Retreats Logout Dashboard Map Nomin…" at bounding box center [361, 568] width 723 height 5596
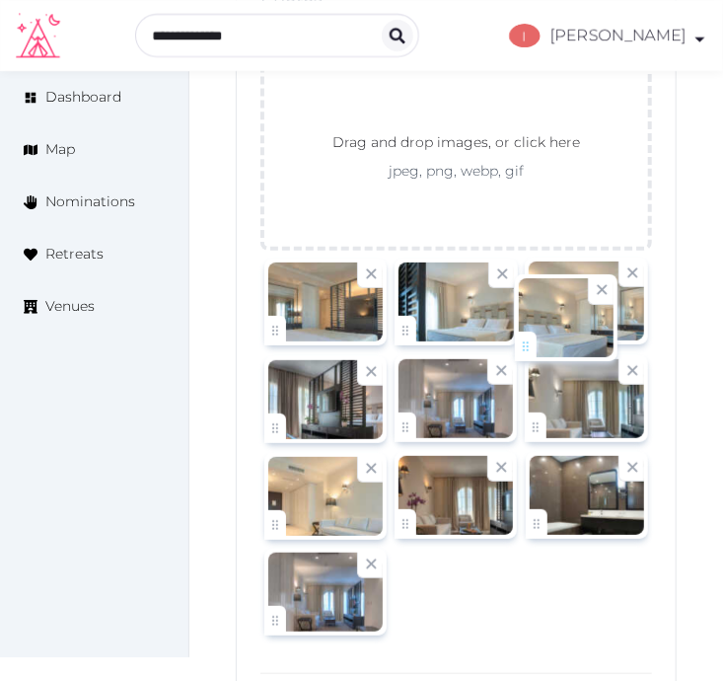
drag, startPoint x: 401, startPoint y: 519, endPoint x: 524, endPoint y: 337, distance: 219.5
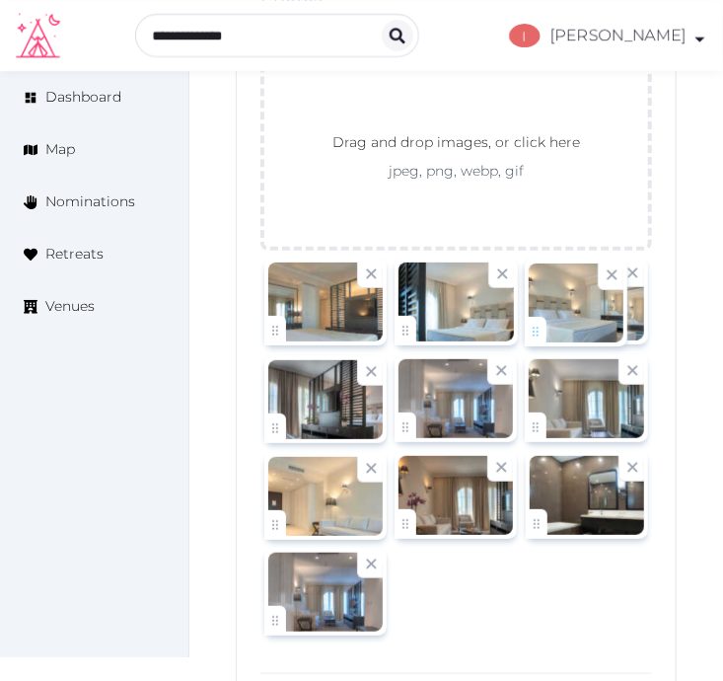
click at [524, 337] on body "Irene Gonzales Account My Venue Listings My Retreats Logout Dashboard Map Nomin…" at bounding box center [361, 568] width 723 height 5596
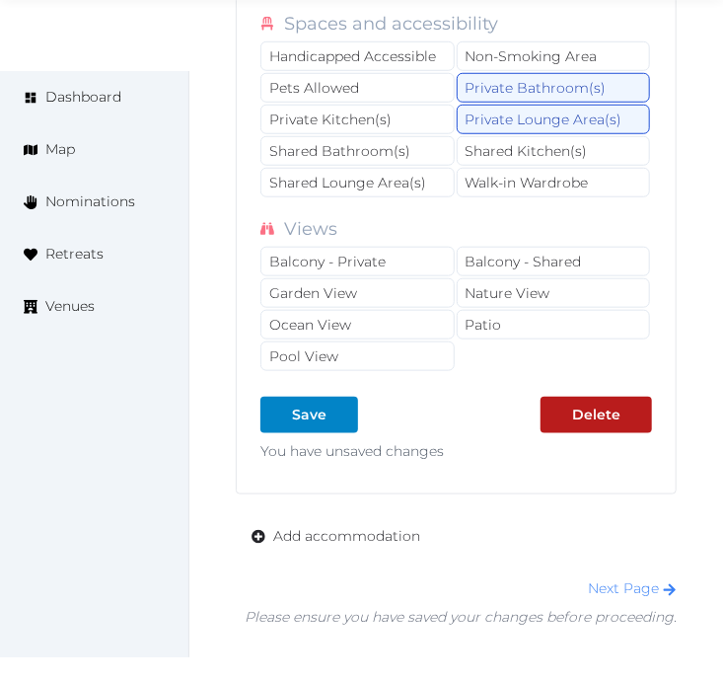
scroll to position [4926, 0]
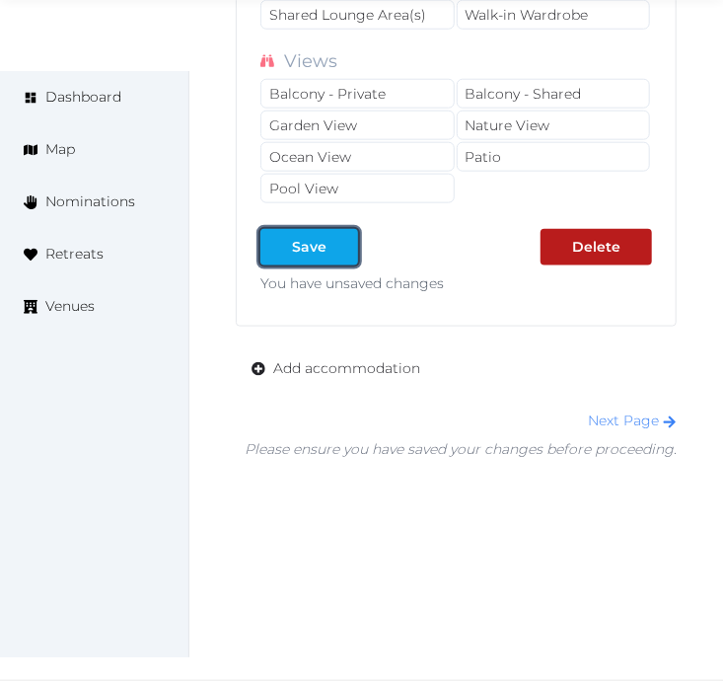
click at [314, 250] on div "Save" at bounding box center [309, 247] width 35 height 21
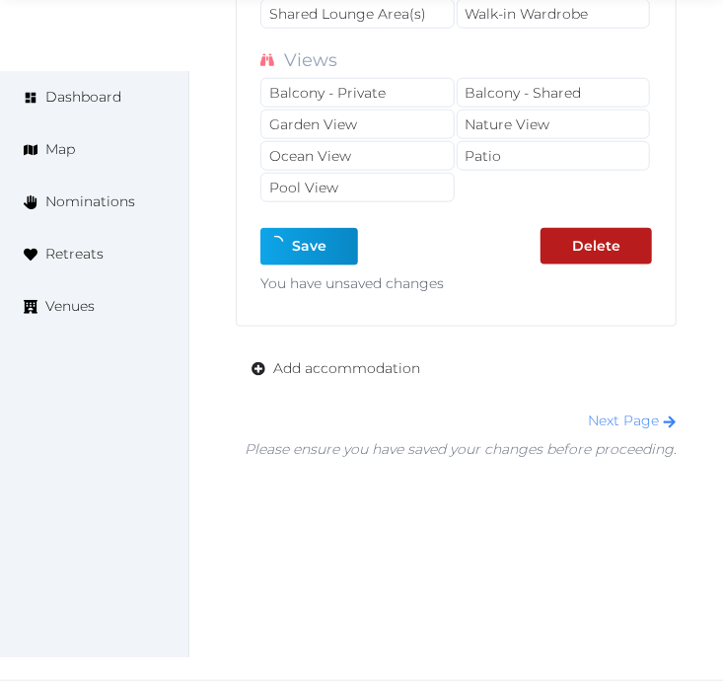
type input "*"
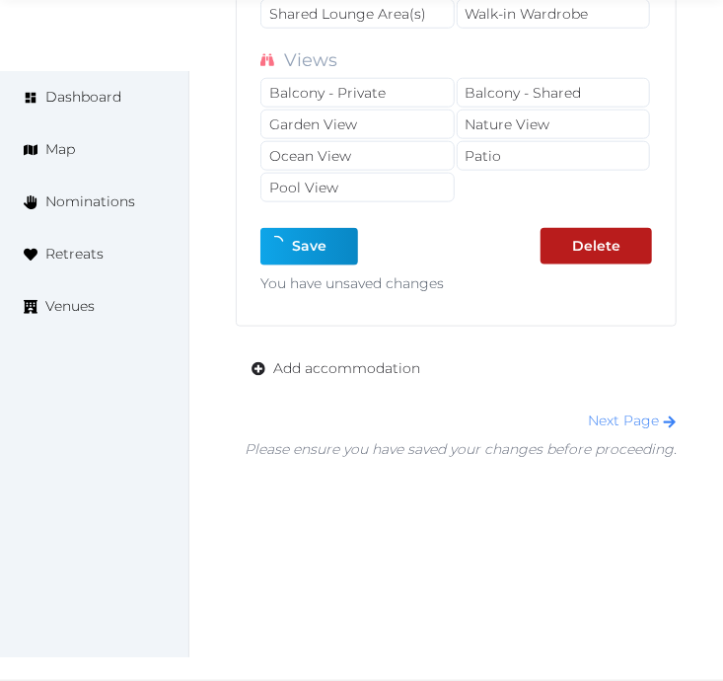
type input "*"
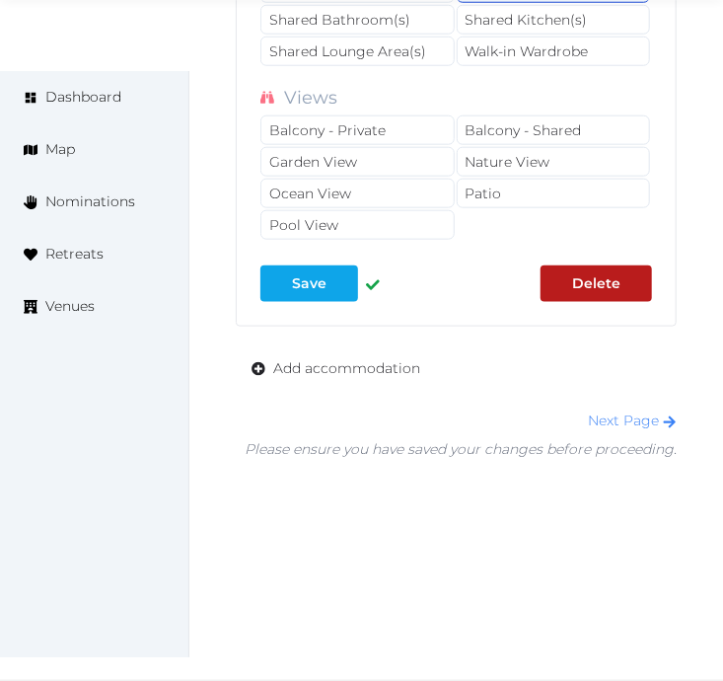
scroll to position [4889, 0]
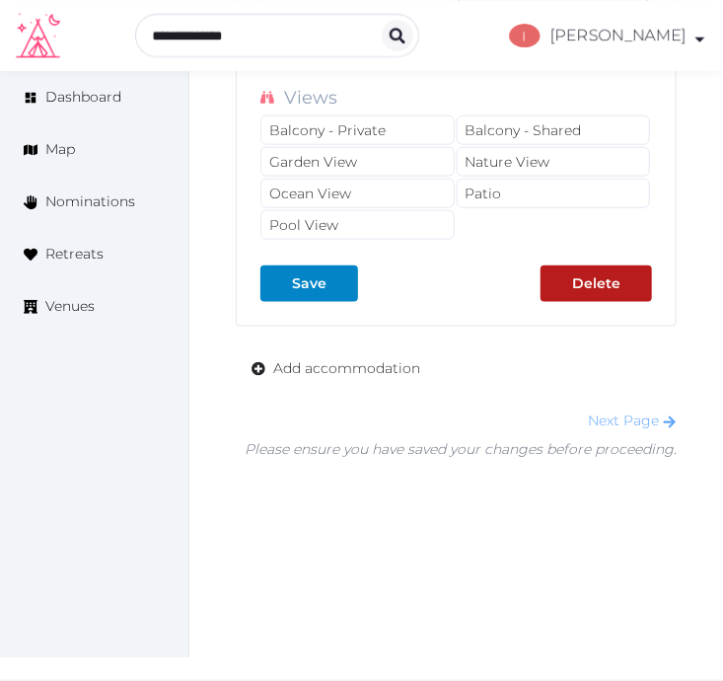
click at [638, 416] on link "Next Page" at bounding box center [632, 421] width 89 height 18
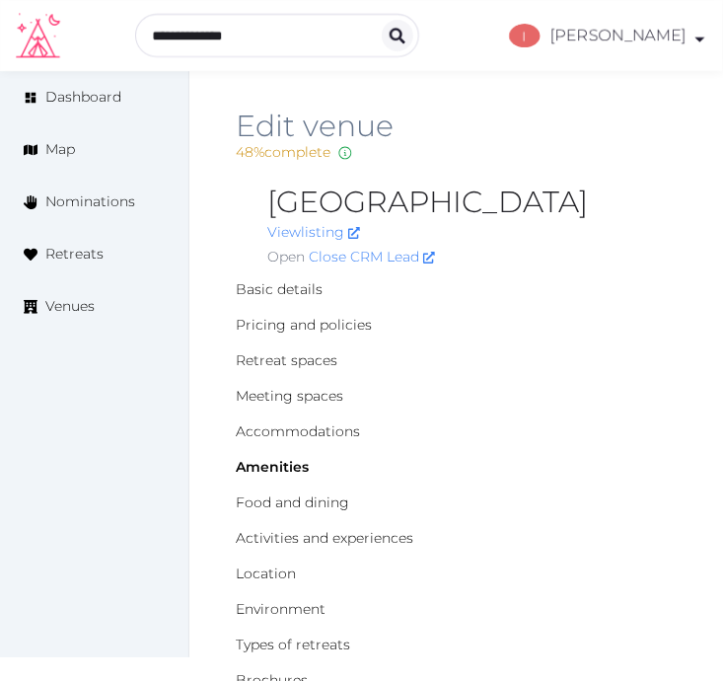
click at [592, 122] on h2 "Edit venue" at bounding box center [456, 127] width 441 height 32
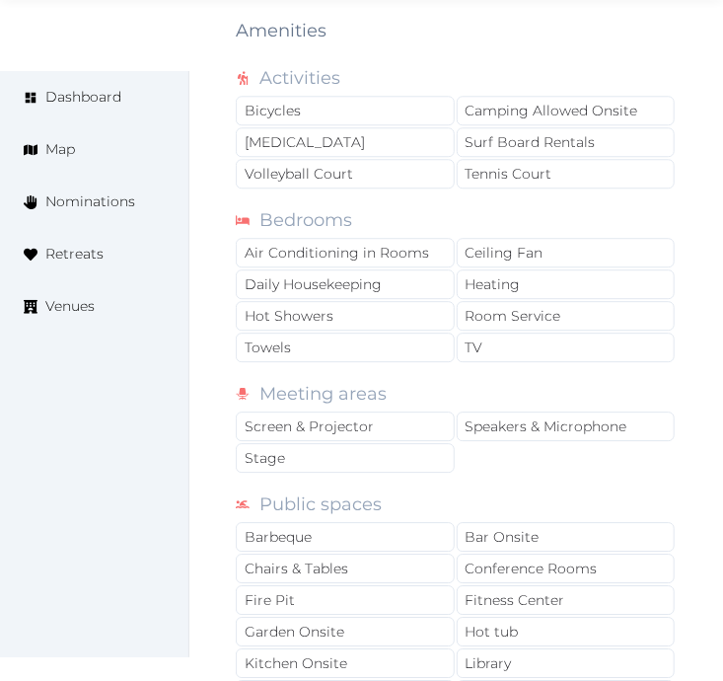
scroll to position [1315, 0]
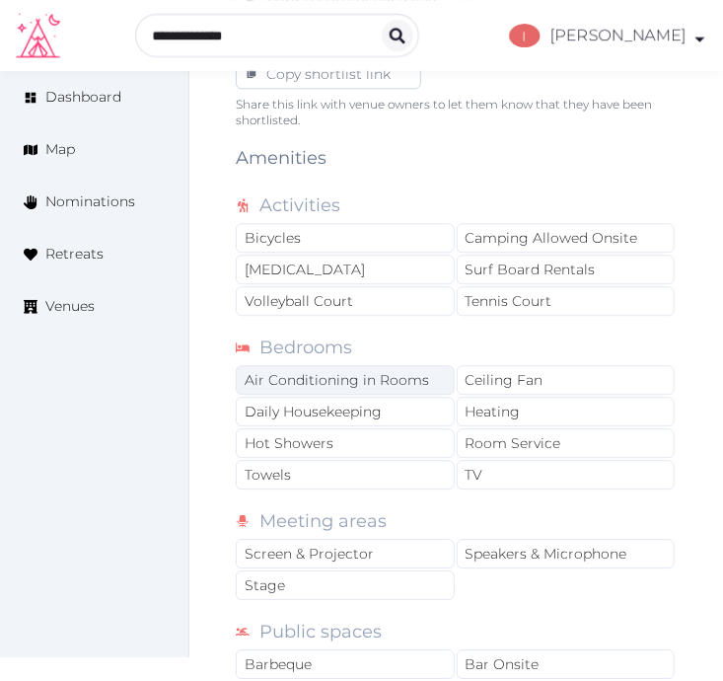
click at [407, 386] on div "Air Conditioning in Rooms" at bounding box center [345, 380] width 219 height 30
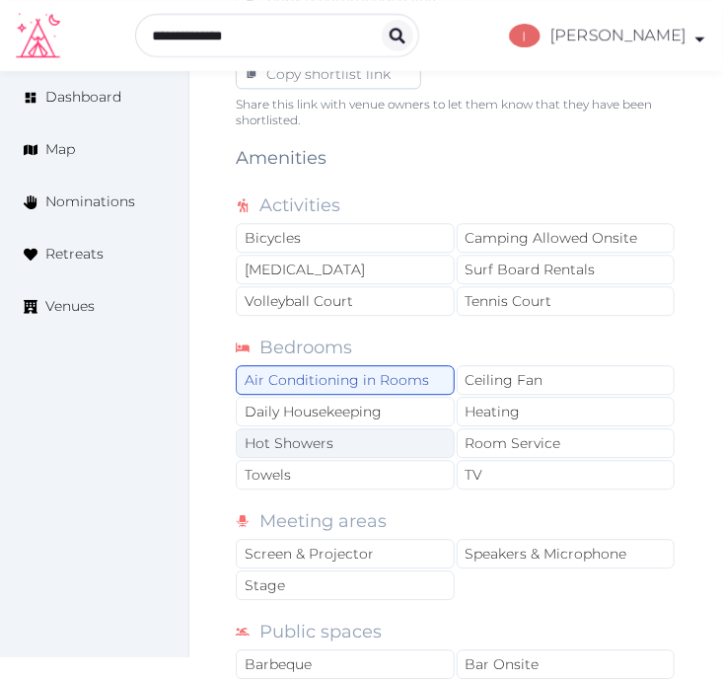
drag, startPoint x: 398, startPoint y: 420, endPoint x: 393, endPoint y: 437, distance: 17.5
click at [398, 421] on div "Daily Housekeeping" at bounding box center [345, 412] width 219 height 30
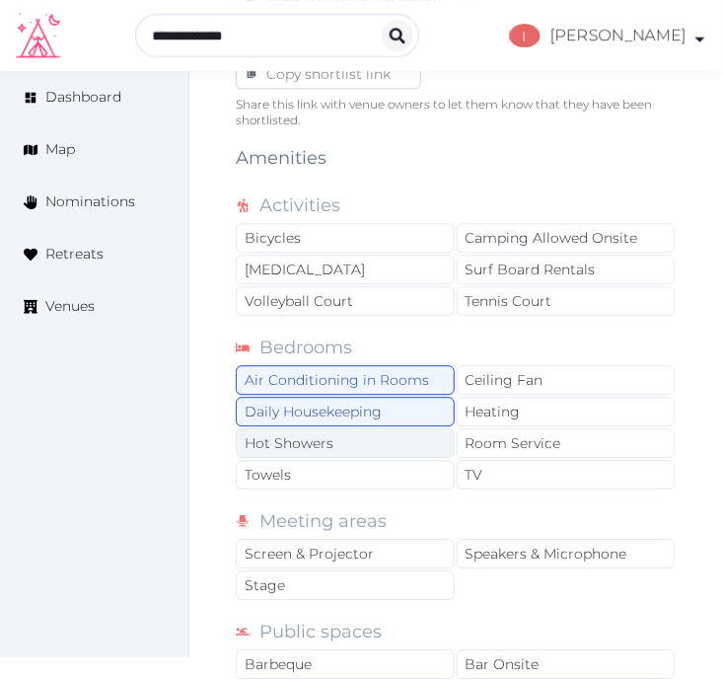
drag, startPoint x: 391, startPoint y: 441, endPoint x: 403, endPoint y: 457, distance: 19.7
click at [391, 445] on div "Hot Showers" at bounding box center [345, 443] width 219 height 30
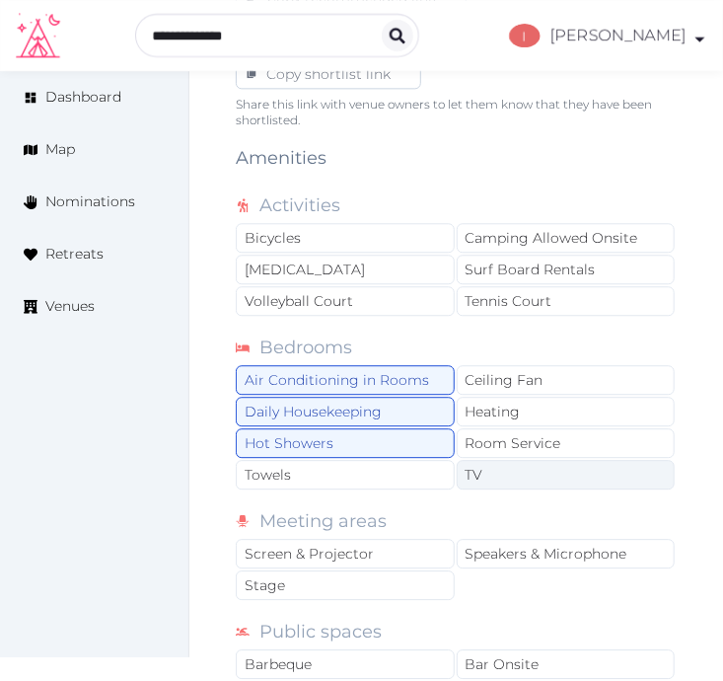
click at [403, 468] on div "Towels" at bounding box center [345, 475] width 219 height 30
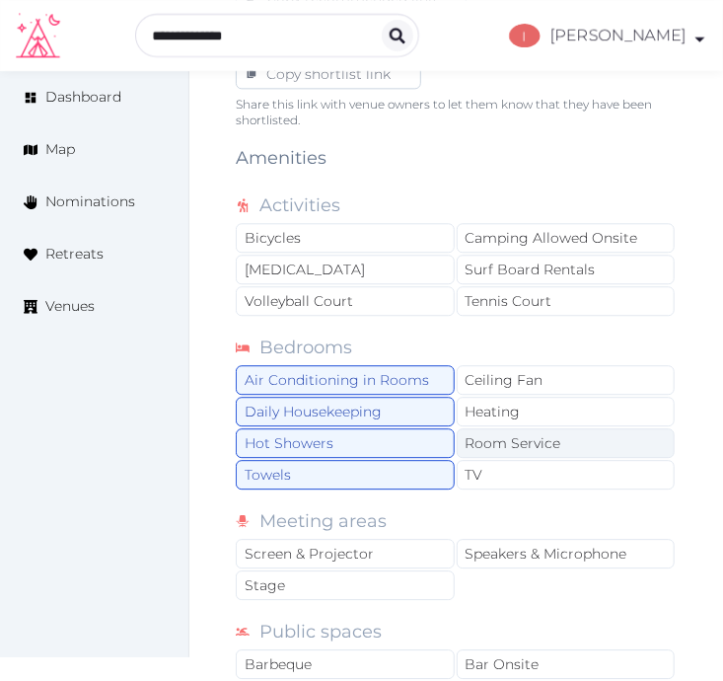
drag, startPoint x: 486, startPoint y: 462, endPoint x: 505, endPoint y: 430, distance: 37.2
click at [489, 456] on div "Air Conditioning in Rooms Ceiling Fan Daily Housekeeping Heating Hot Showers Ro…" at bounding box center [456, 428] width 441 height 126
click at [498, 440] on div "Room Service" at bounding box center [566, 443] width 219 height 30
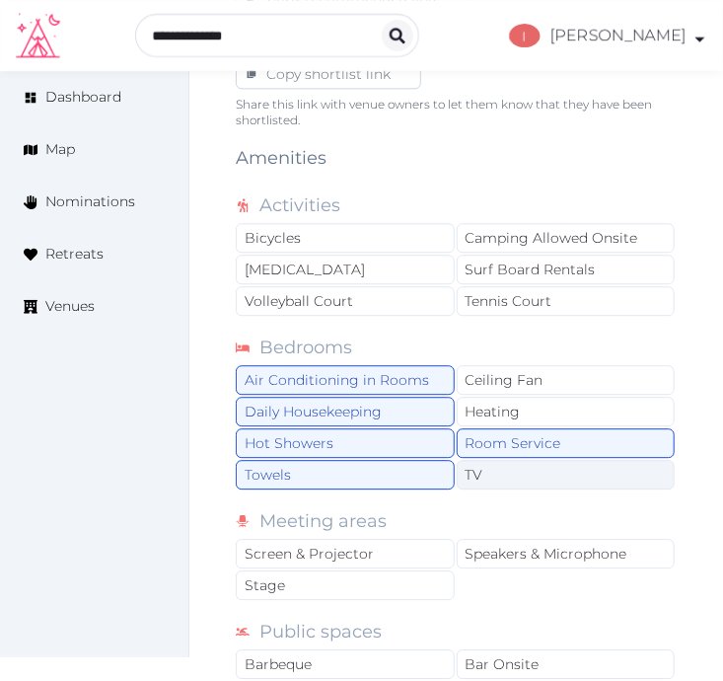
click at [490, 474] on div "TV" at bounding box center [566, 475] width 219 height 30
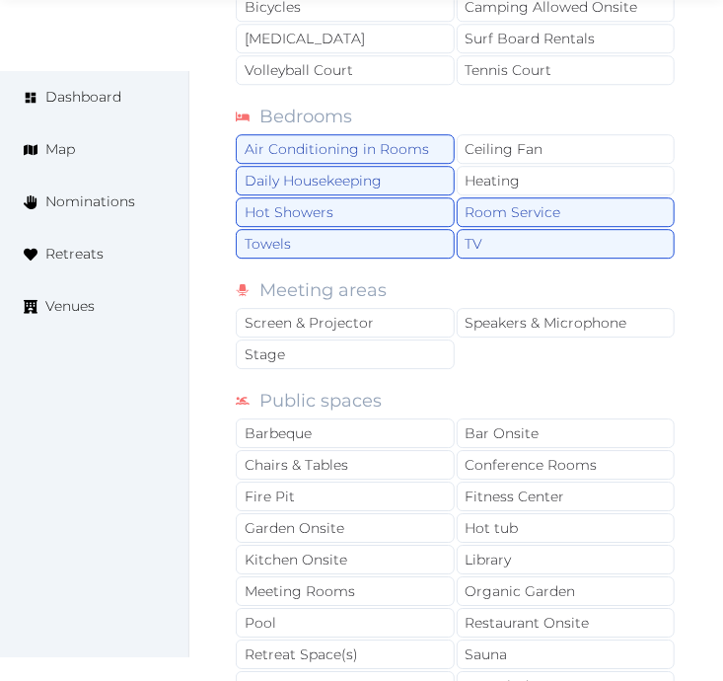
scroll to position [1863, 0]
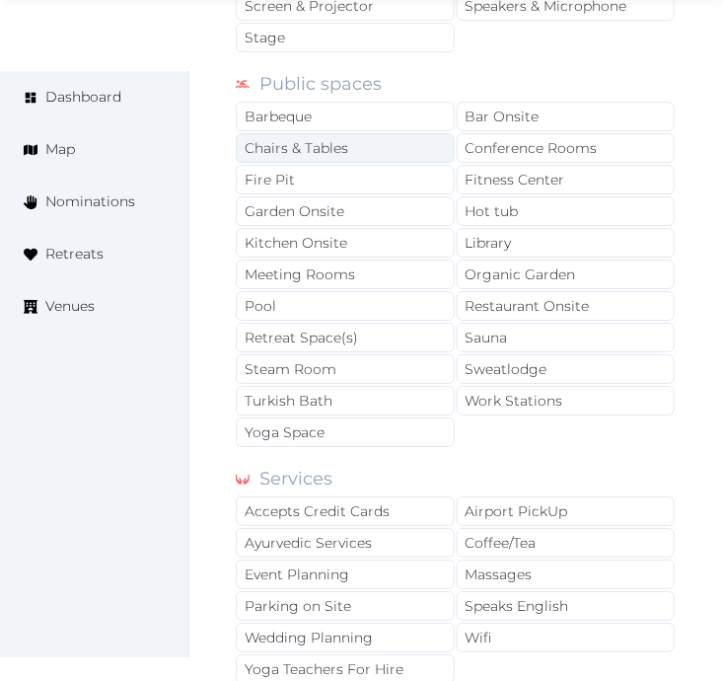
click at [379, 148] on div "Chairs & Tables" at bounding box center [345, 148] width 219 height 30
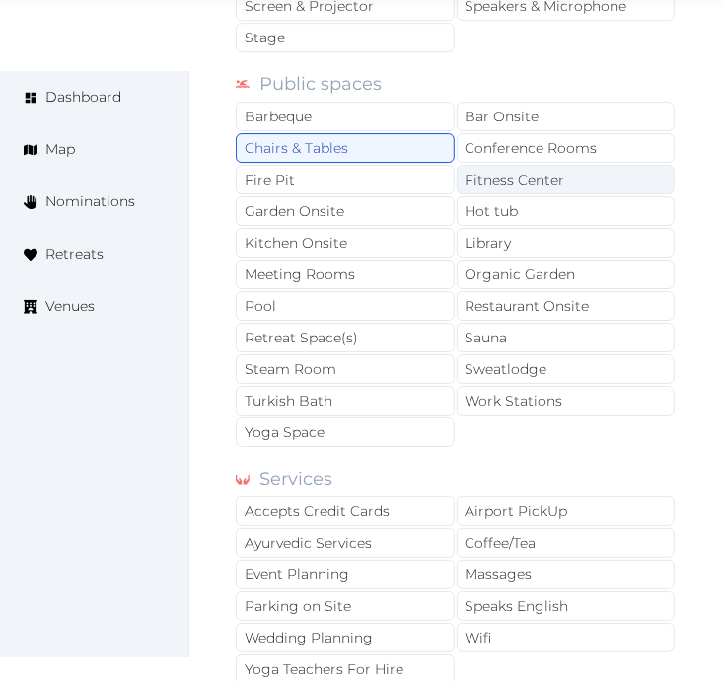
click at [527, 176] on div "Fitness Center" at bounding box center [566, 180] width 219 height 30
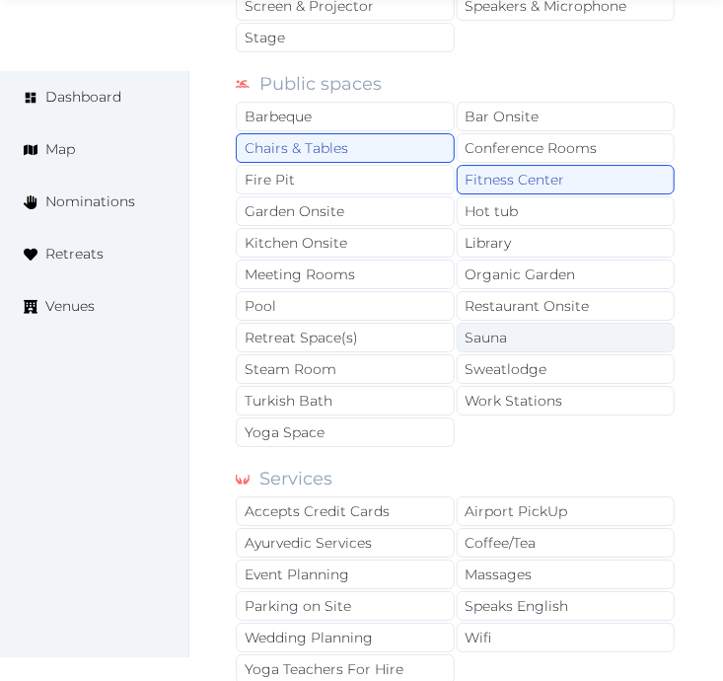
click at [508, 337] on div "Sauna" at bounding box center [566, 338] width 219 height 30
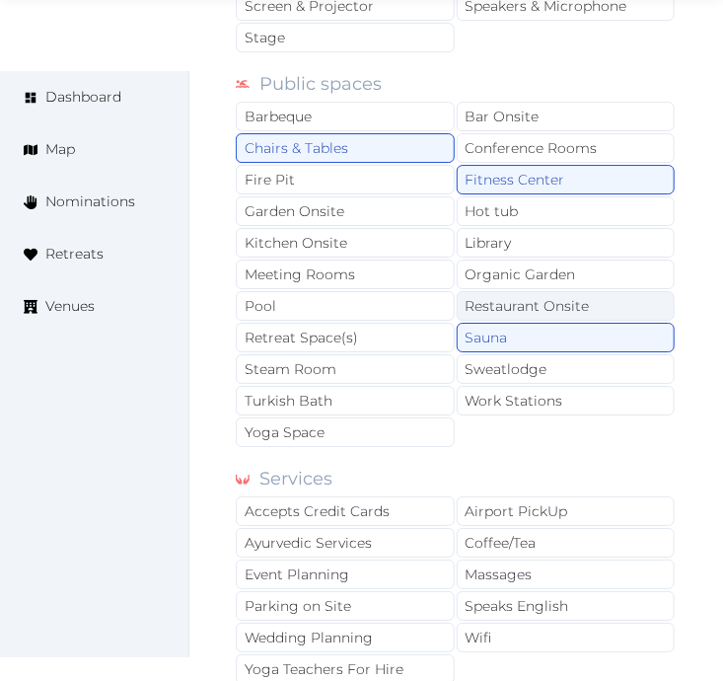
click at [494, 304] on div "Restaurant Onsite" at bounding box center [566, 306] width 219 height 30
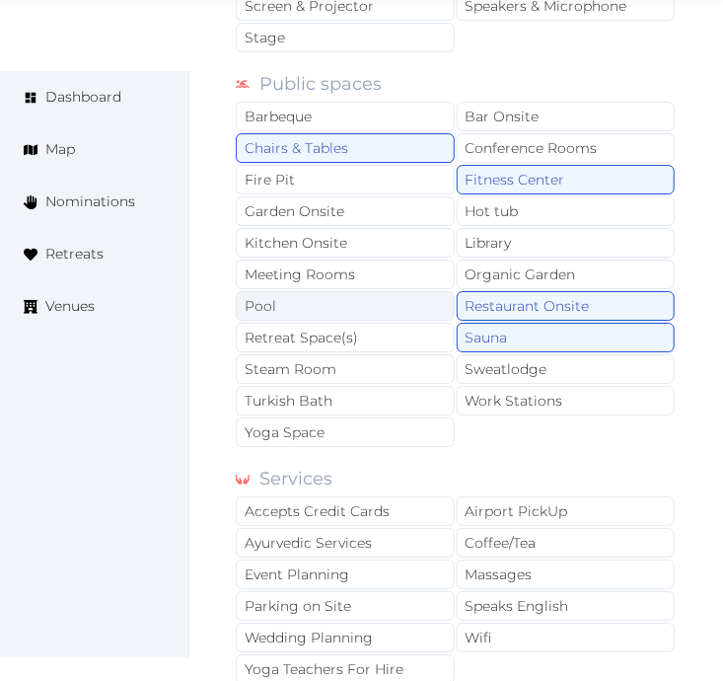
click at [405, 314] on div "Pool" at bounding box center [345, 306] width 219 height 30
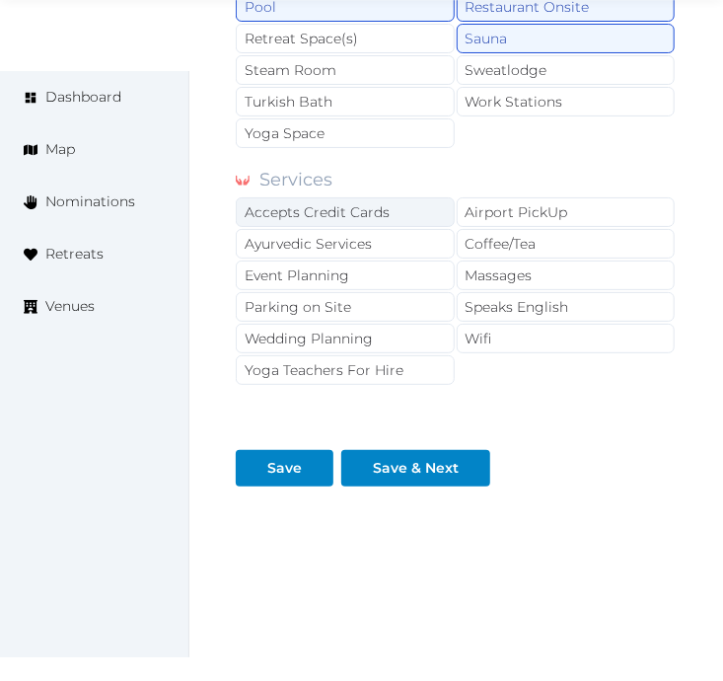
scroll to position [2193, 0]
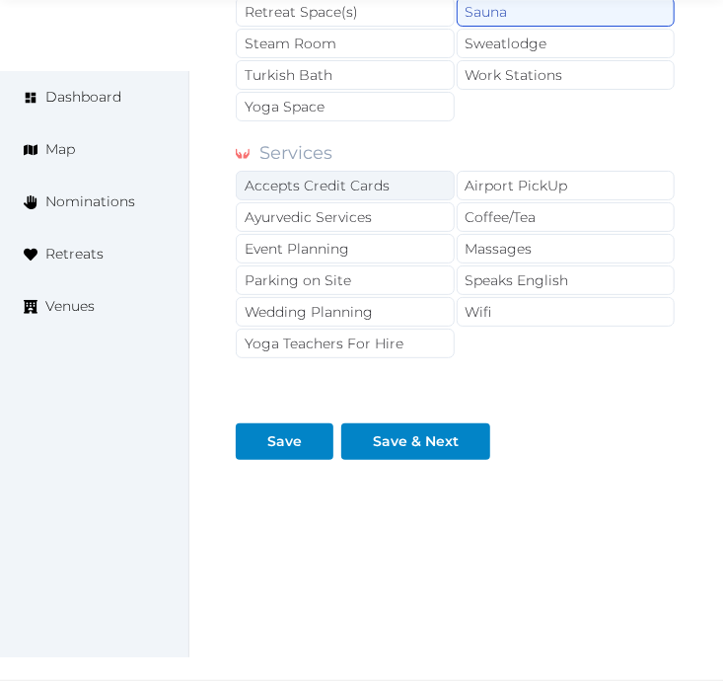
click at [421, 193] on div "Accepts Credit Cards" at bounding box center [345, 186] width 219 height 30
click at [427, 191] on div "Accepts Credit Cards" at bounding box center [345, 186] width 219 height 30
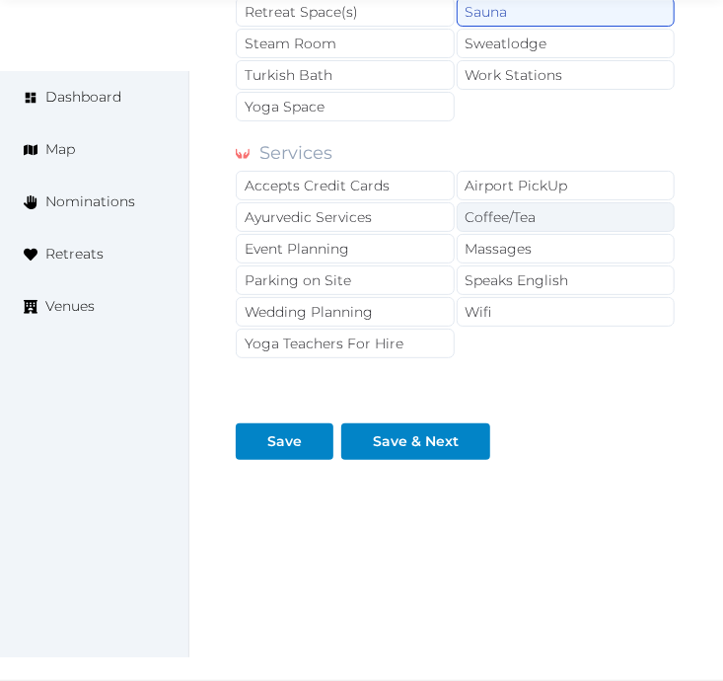
click at [513, 213] on div "Coffee/Tea" at bounding box center [566, 217] width 219 height 30
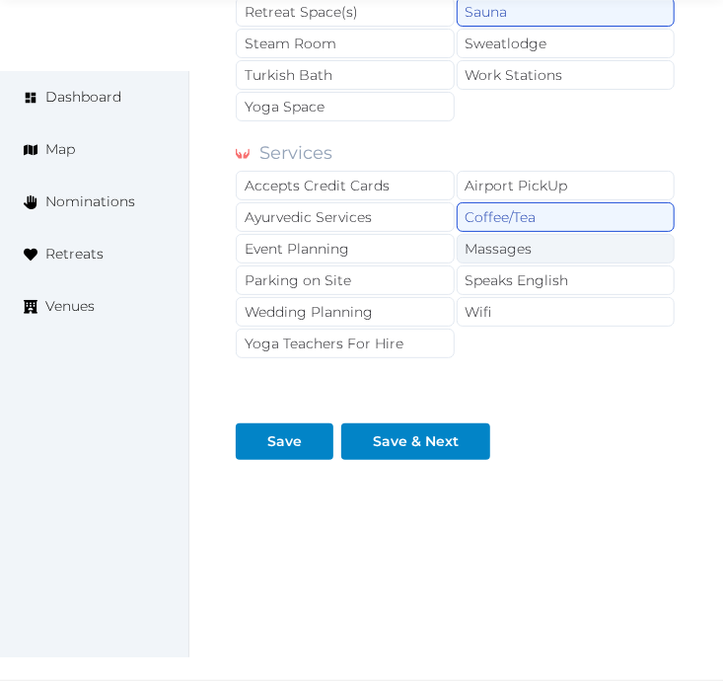
drag, startPoint x: 518, startPoint y: 245, endPoint x: 525, endPoint y: 260, distance: 16.3
click at [519, 243] on div "Massages" at bounding box center [566, 249] width 219 height 30
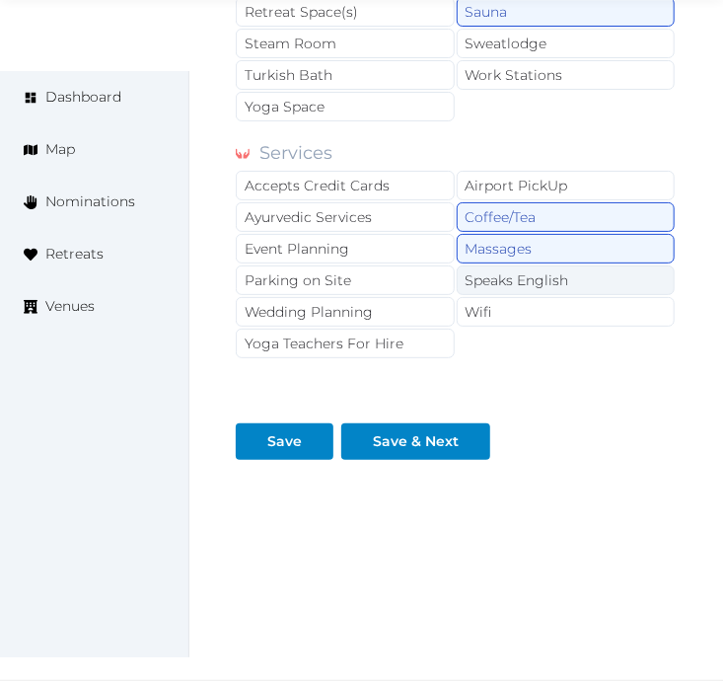
click at [510, 289] on div "Speaks English" at bounding box center [566, 280] width 219 height 30
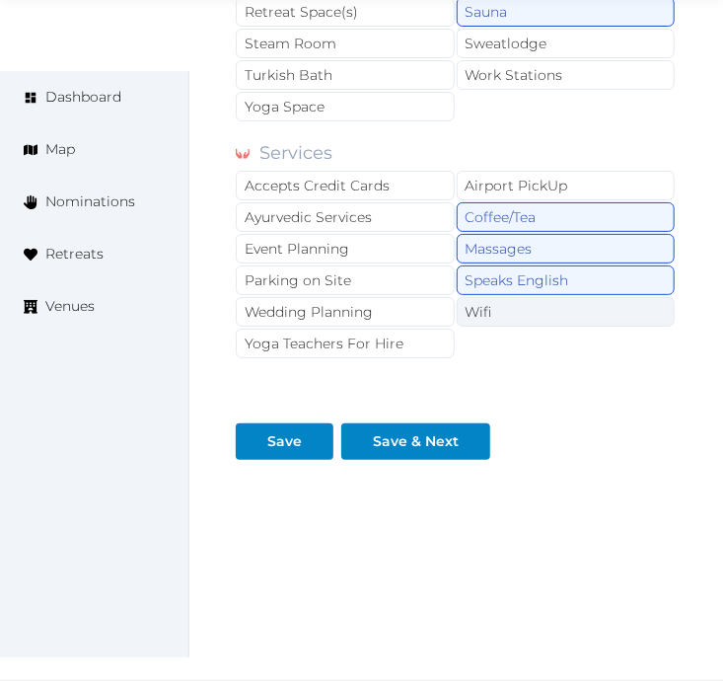
click at [498, 303] on div "Wifi" at bounding box center [566, 312] width 219 height 30
click at [518, 244] on div "Massages" at bounding box center [566, 249] width 219 height 30
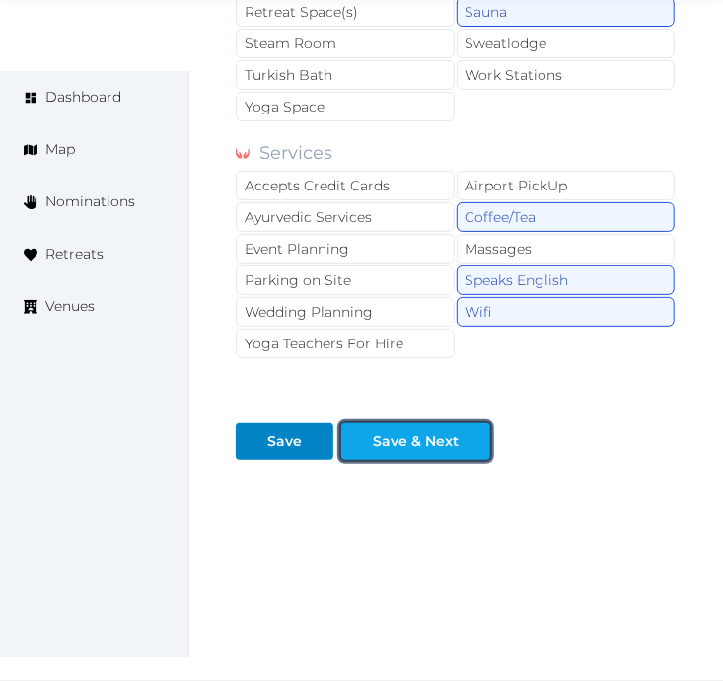
click at [444, 436] on div "Save & Next" at bounding box center [416, 441] width 86 height 21
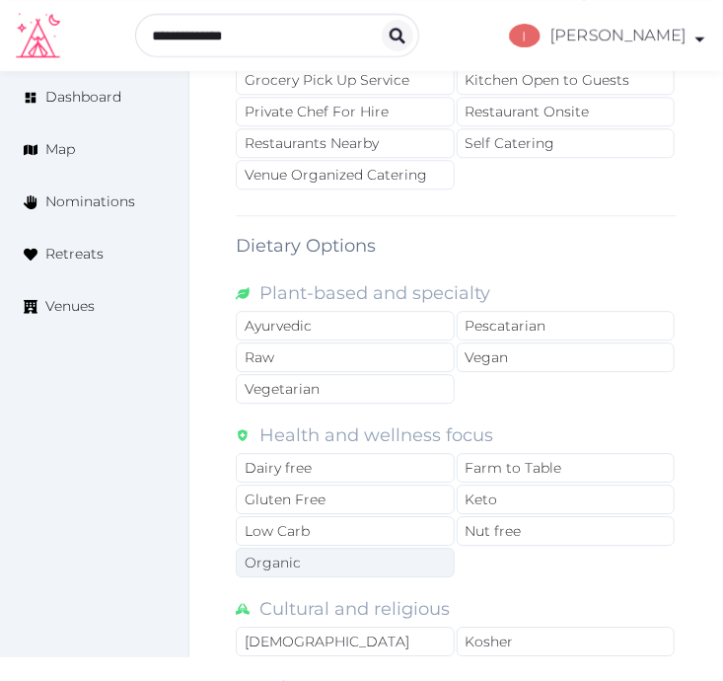
scroll to position [1425, 0]
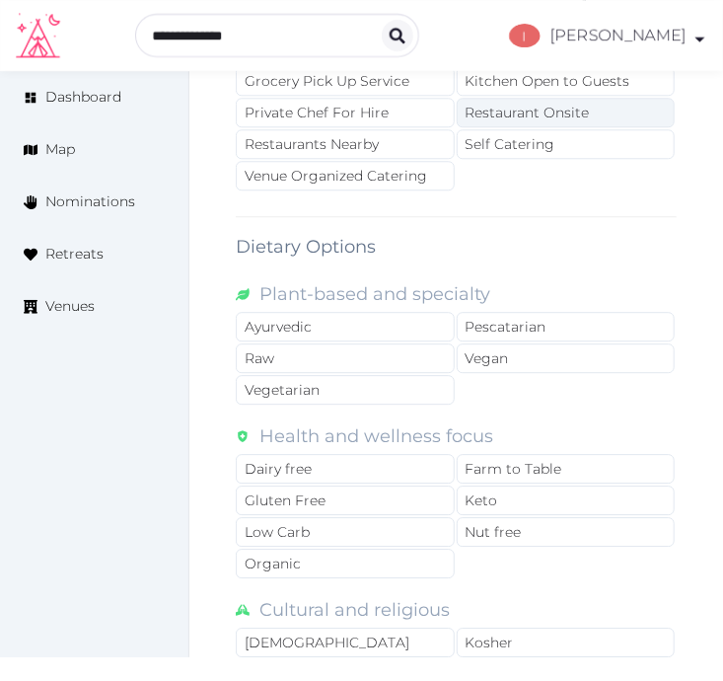
click at [517, 116] on div "Restaurant Onsite" at bounding box center [566, 113] width 219 height 30
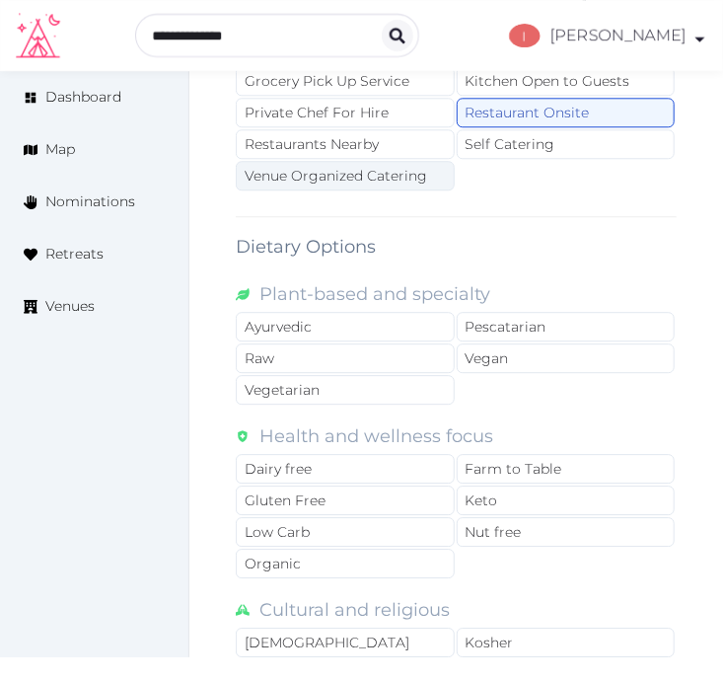
click at [421, 170] on div "Venue Organized Catering" at bounding box center [345, 176] width 219 height 30
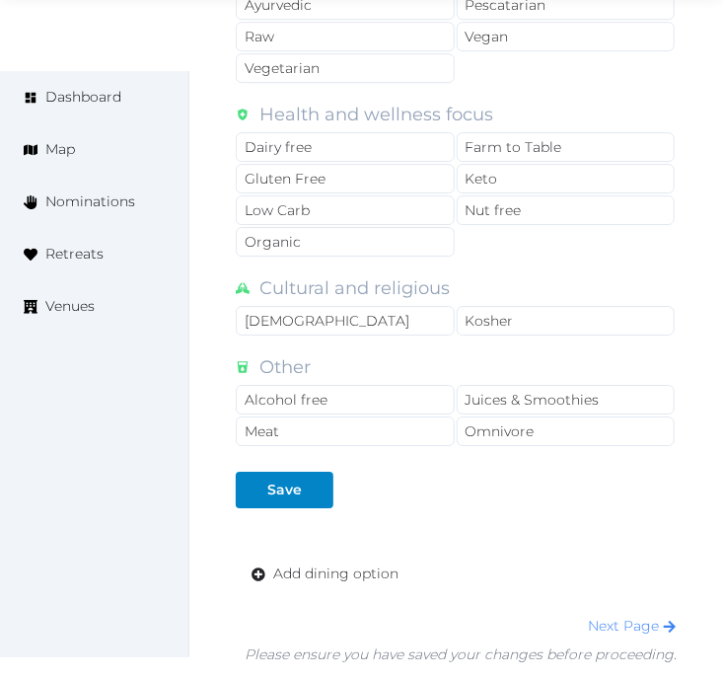
scroll to position [1863, 0]
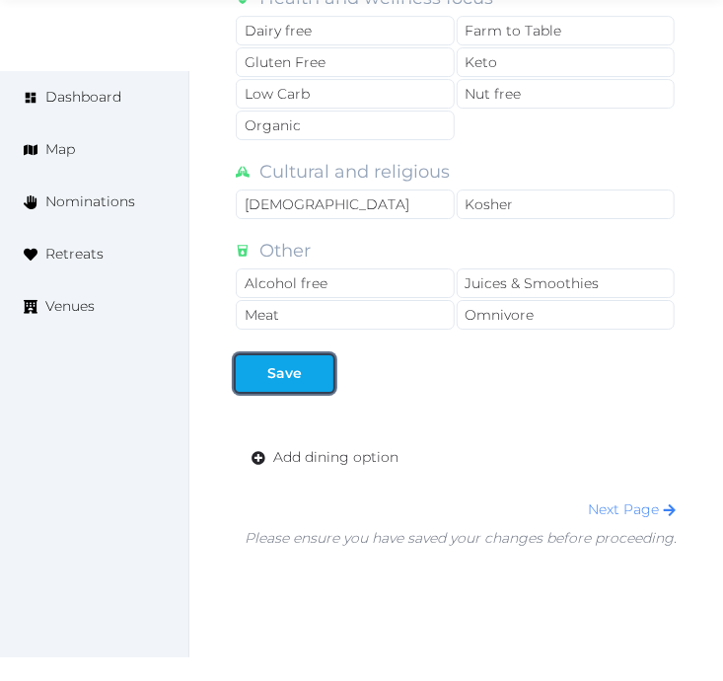
click at [301, 384] on div "Save" at bounding box center [285, 373] width 90 height 21
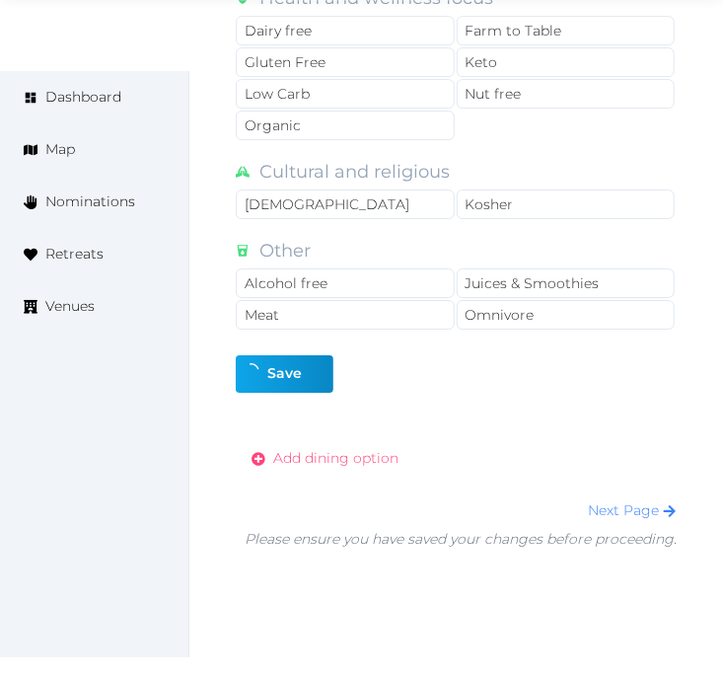
click at [348, 459] on span "Add dining option" at bounding box center [335, 458] width 125 height 21
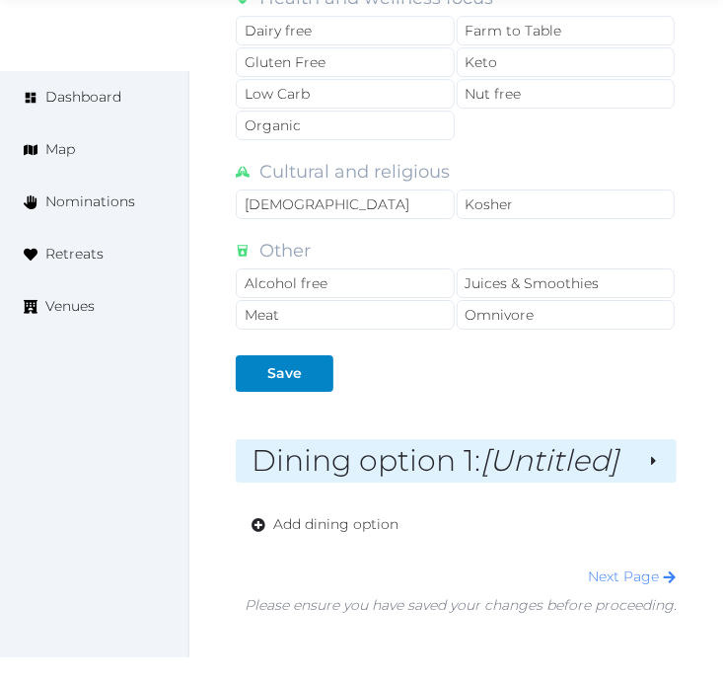
click at [550, 466] on em "[Untitled]" at bounding box center [550, 460] width 138 height 37
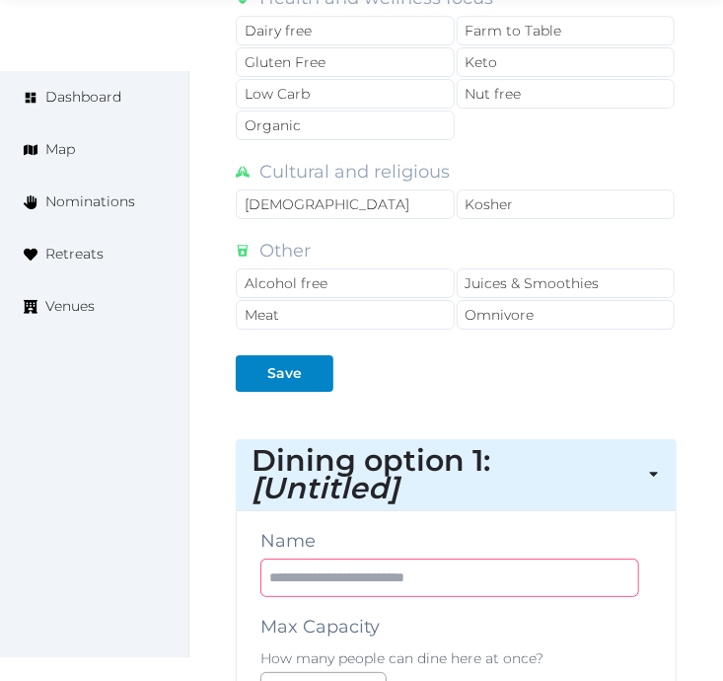
click at [427, 568] on input "text" at bounding box center [450, 578] width 379 height 38
paste input "**********"
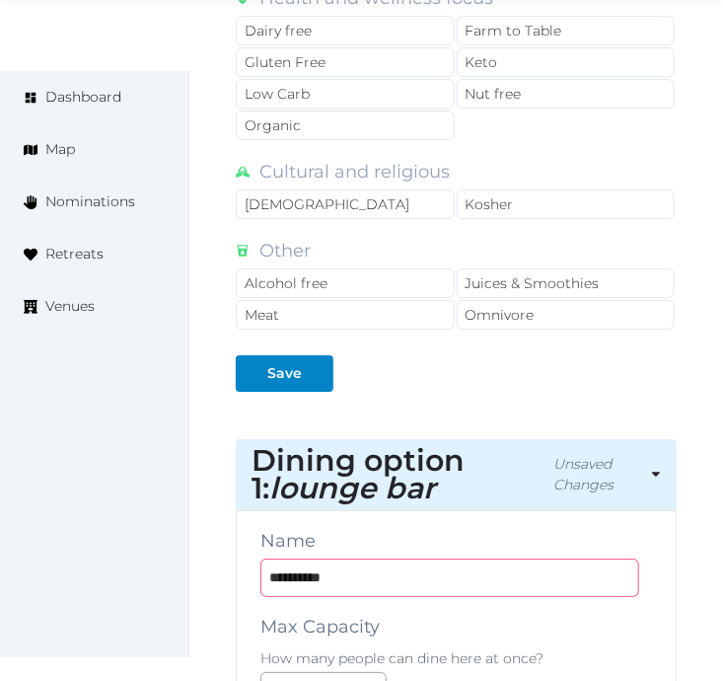
drag, startPoint x: 302, startPoint y: 584, endPoint x: 288, endPoint y: 584, distance: 13.8
click at [289, 584] on input "**********" at bounding box center [450, 578] width 379 height 38
type input "**********"
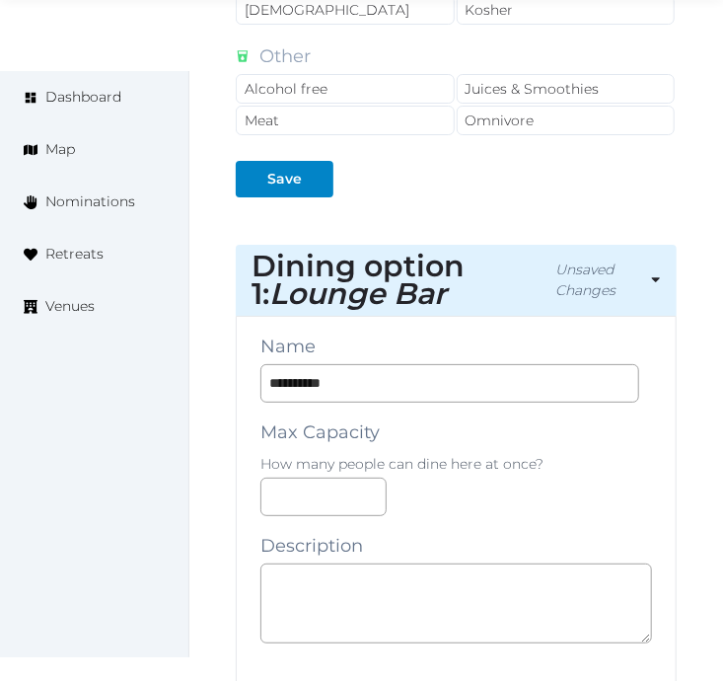
scroll to position [2083, 0]
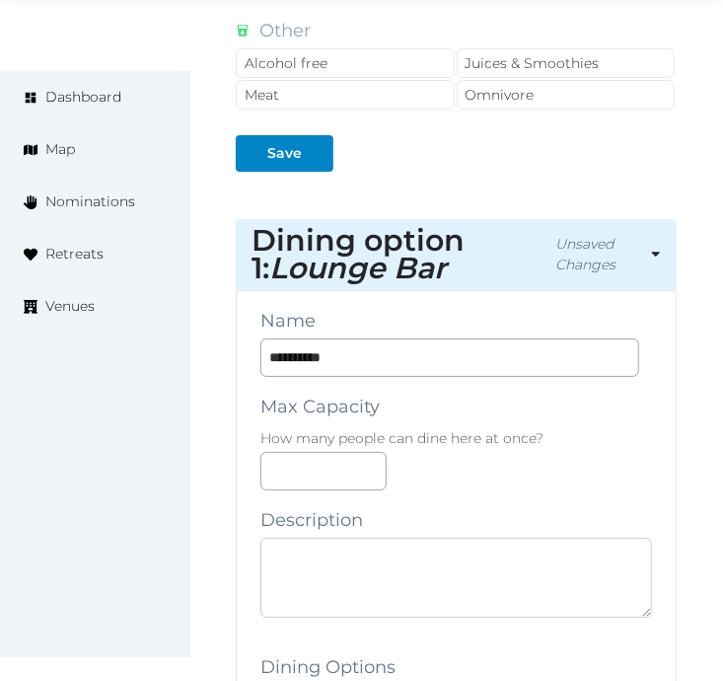
click at [510, 563] on textarea at bounding box center [457, 578] width 392 height 80
paste textarea "**********"
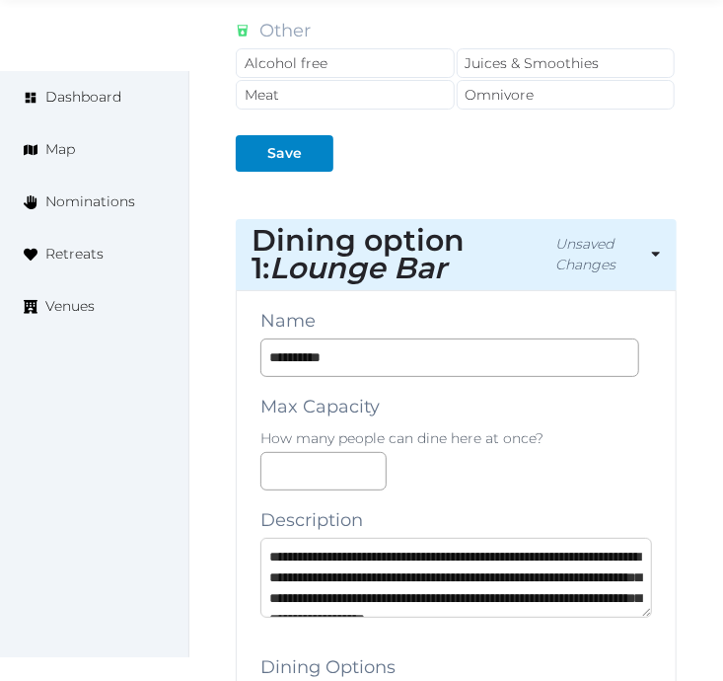
scroll to position [72, 0]
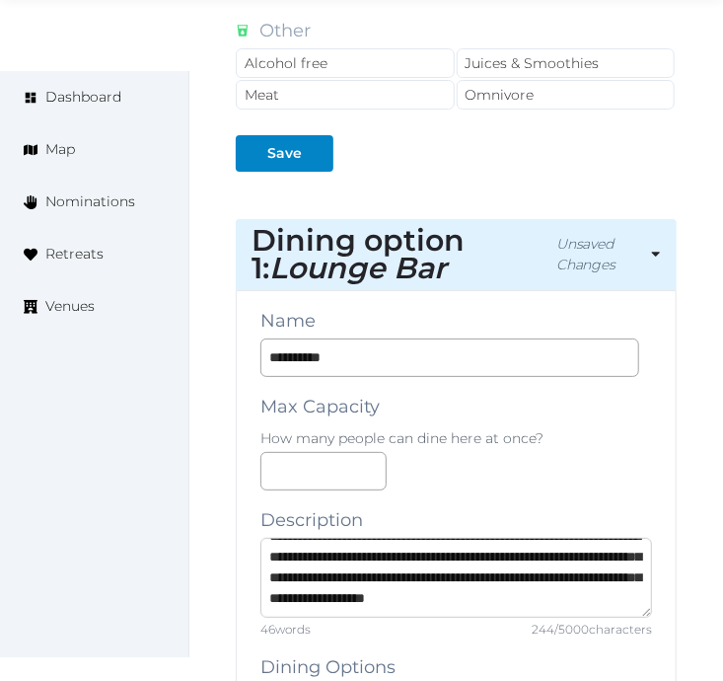
type textarea "**********"
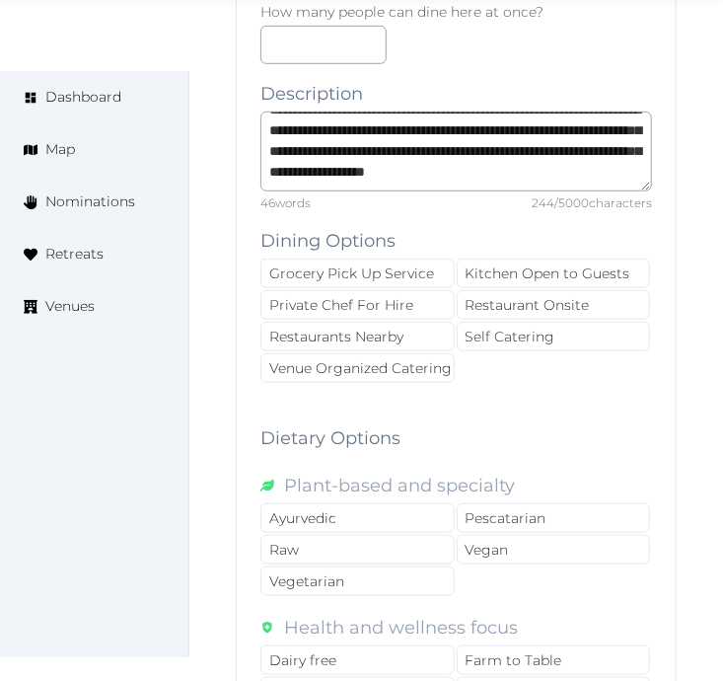
scroll to position [2631, 0]
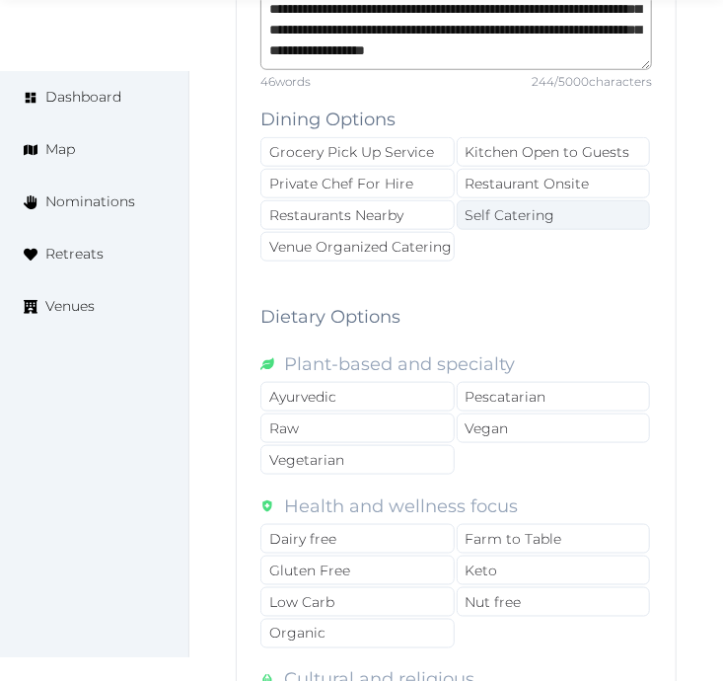
drag, startPoint x: 546, startPoint y: 192, endPoint x: 515, endPoint y: 218, distance: 39.9
click at [546, 192] on div "Restaurant Onsite" at bounding box center [554, 184] width 194 height 30
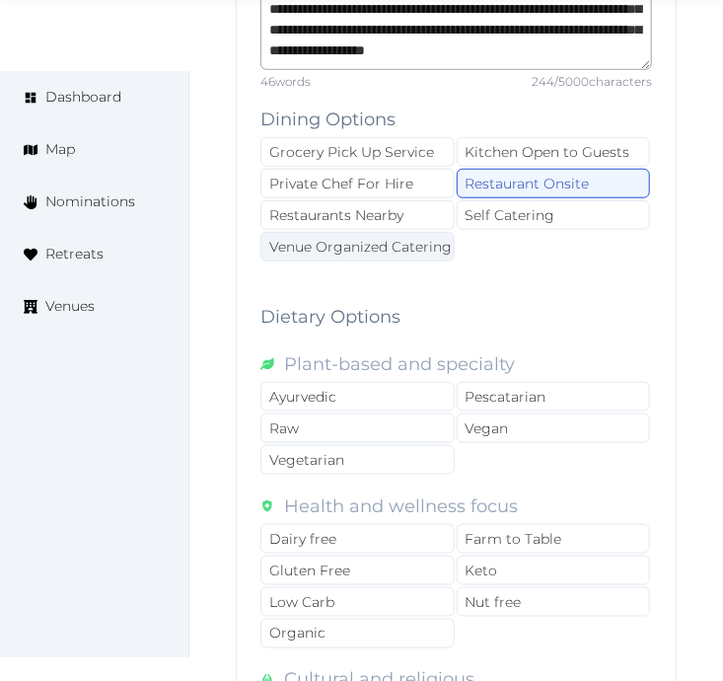
drag, startPoint x: 456, startPoint y: 263, endPoint x: 439, endPoint y: 262, distance: 16.9
click at [454, 263] on div "Grocery Pick Up Service Kitchen Open to Guests Private Chef For Hire Restaurant…" at bounding box center [457, 200] width 392 height 126
click at [438, 261] on div "Venue Organized Catering" at bounding box center [358, 247] width 194 height 30
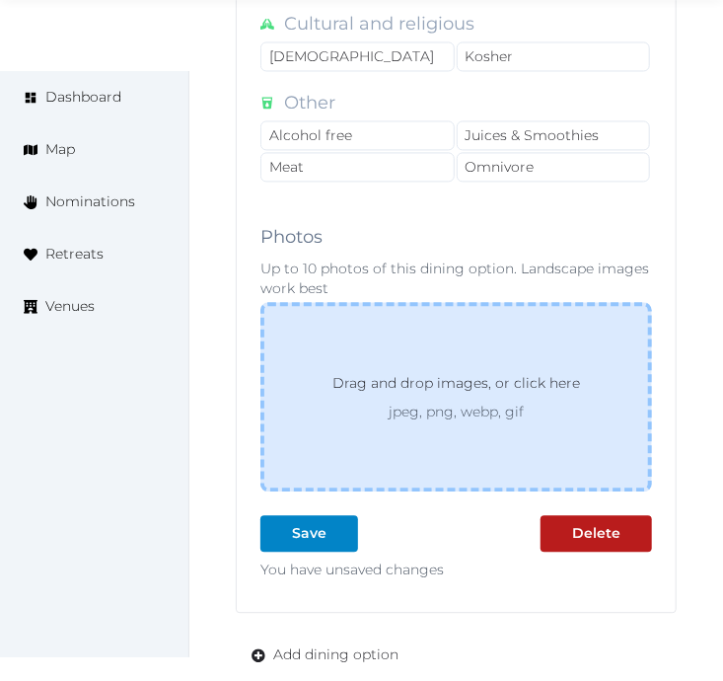
scroll to position [3399, 0]
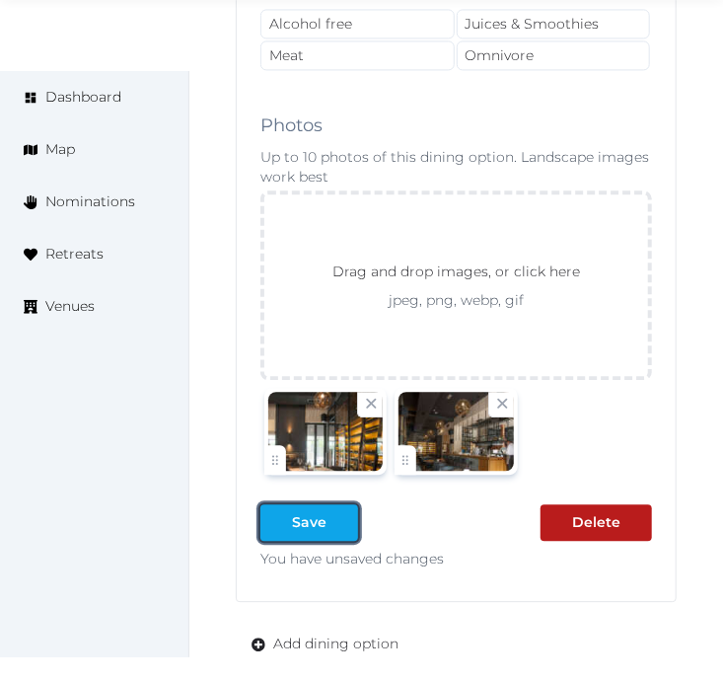
click at [318, 524] on div "Save" at bounding box center [309, 522] width 35 height 21
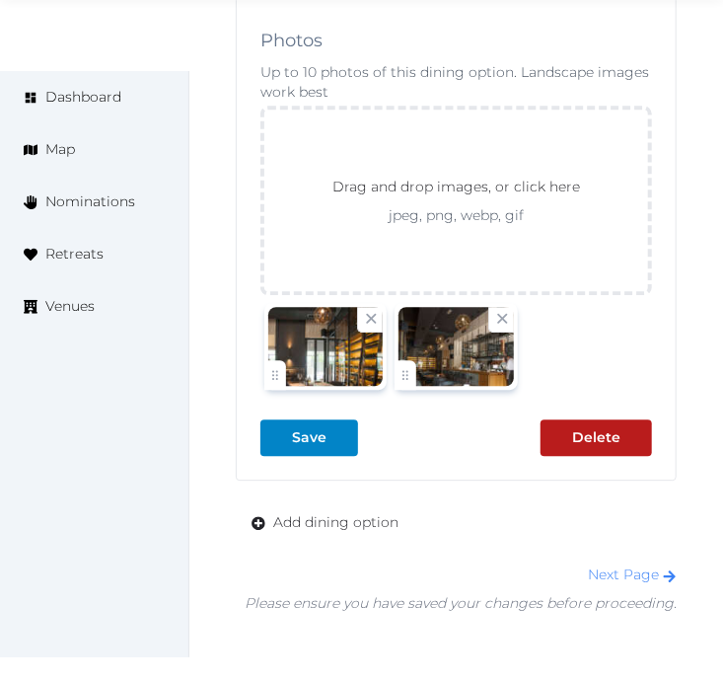
scroll to position [3508, 0]
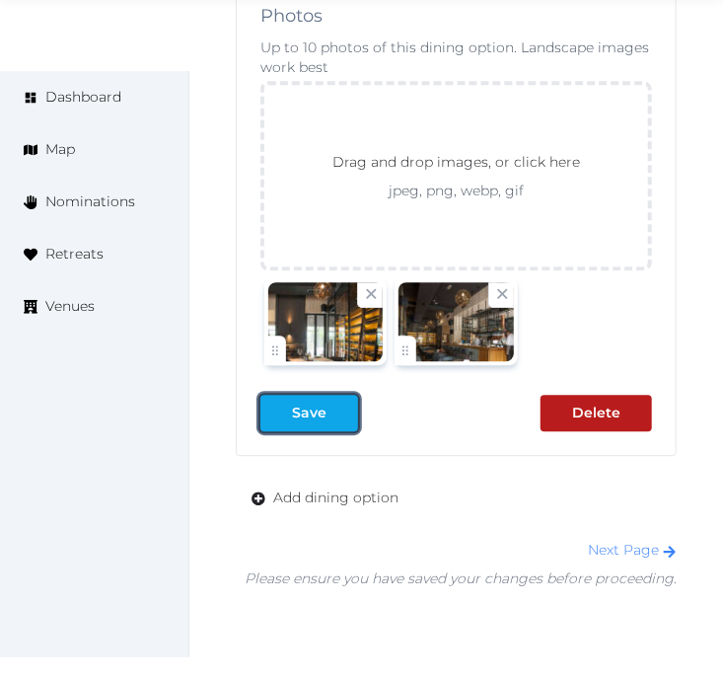
click at [331, 412] on div at bounding box center [343, 413] width 24 height 21
click at [299, 414] on div "Save" at bounding box center [309, 413] width 35 height 21
click at [636, 561] on div "Next Page" at bounding box center [461, 550] width 432 height 21
click at [637, 546] on div "Next Page" at bounding box center [461, 550] width 432 height 21
click at [302, 416] on div "Save" at bounding box center [309, 413] width 35 height 21
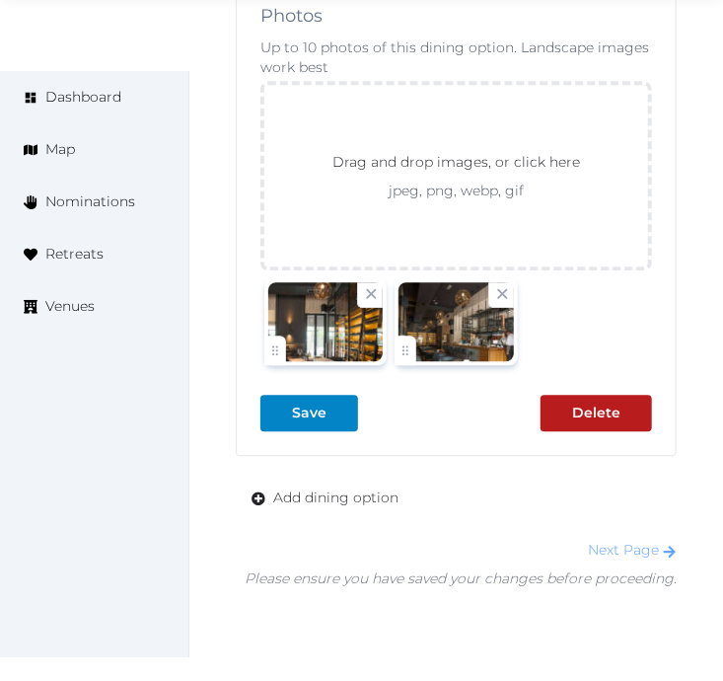
click at [603, 553] on link "Next Page" at bounding box center [632, 550] width 89 height 18
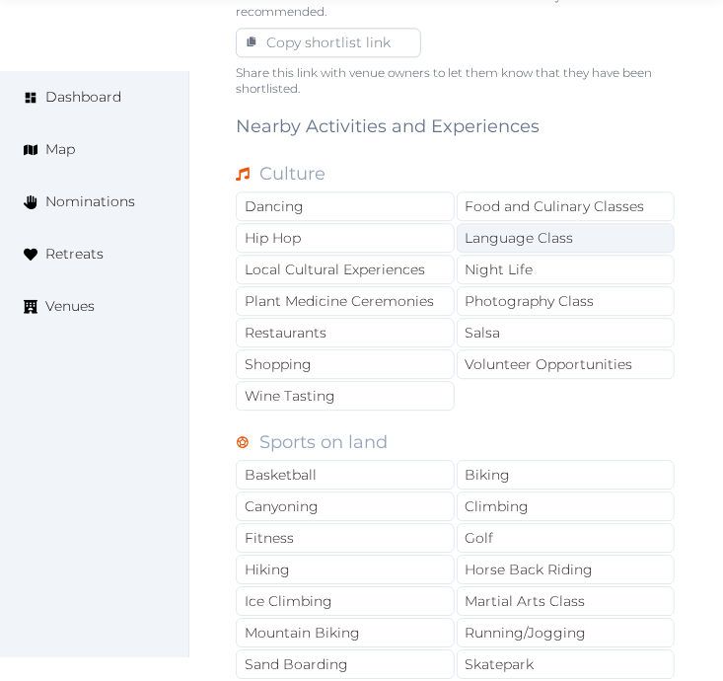
scroll to position [1535, 0]
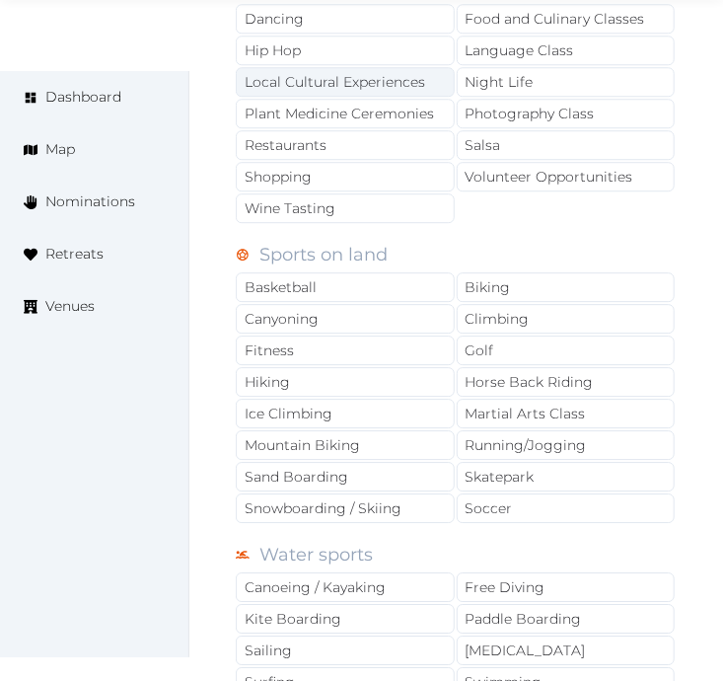
click at [387, 87] on div "Local Cultural Experiences" at bounding box center [345, 82] width 219 height 30
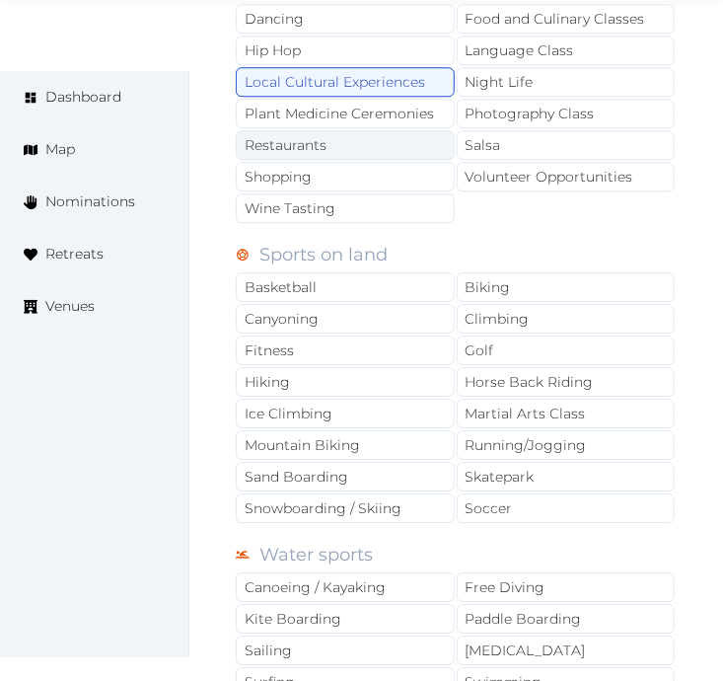
click at [395, 139] on div "Restaurants" at bounding box center [345, 145] width 219 height 30
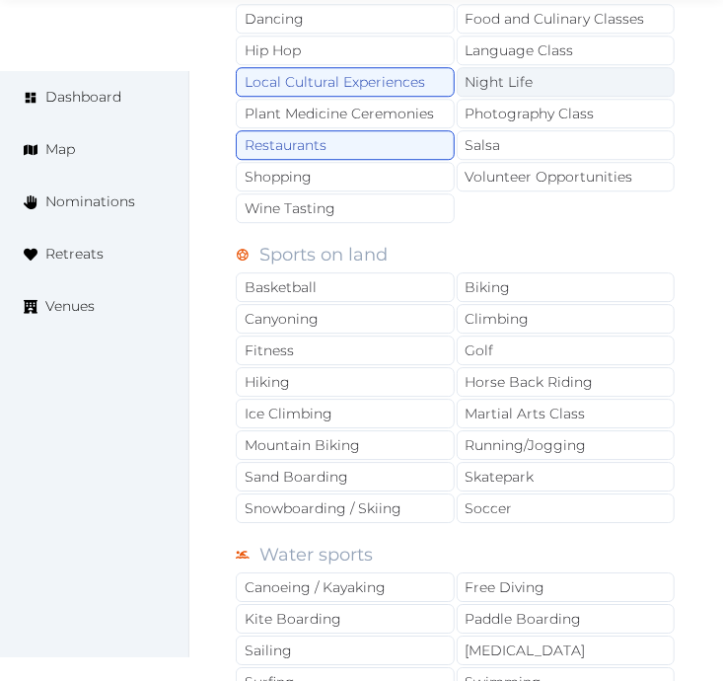
click at [524, 79] on div "Night Life" at bounding box center [566, 82] width 219 height 30
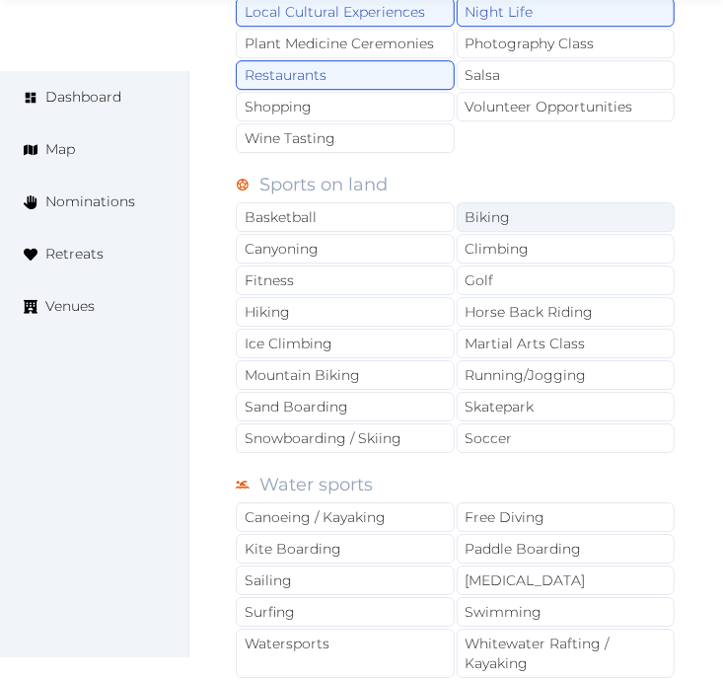
scroll to position [1644, 0]
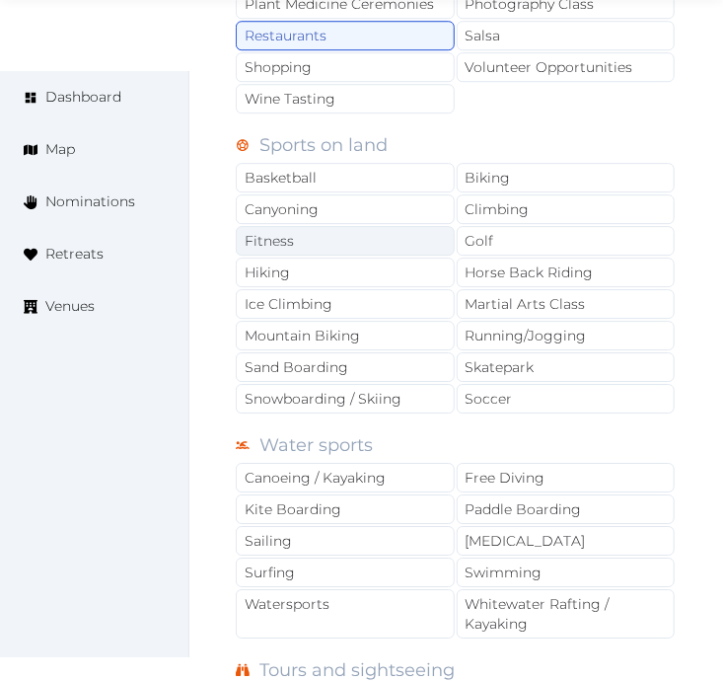
click at [427, 243] on div "Fitness" at bounding box center [345, 241] width 219 height 30
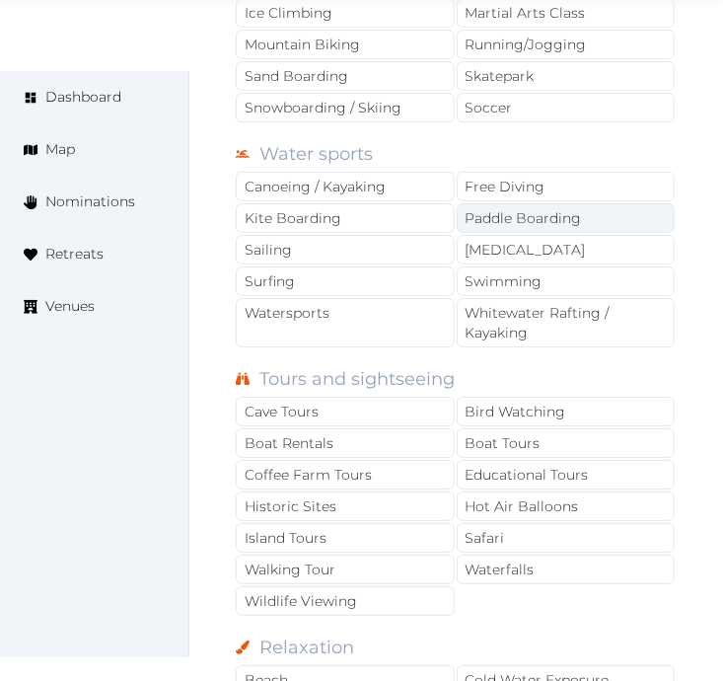
scroll to position [1974, 0]
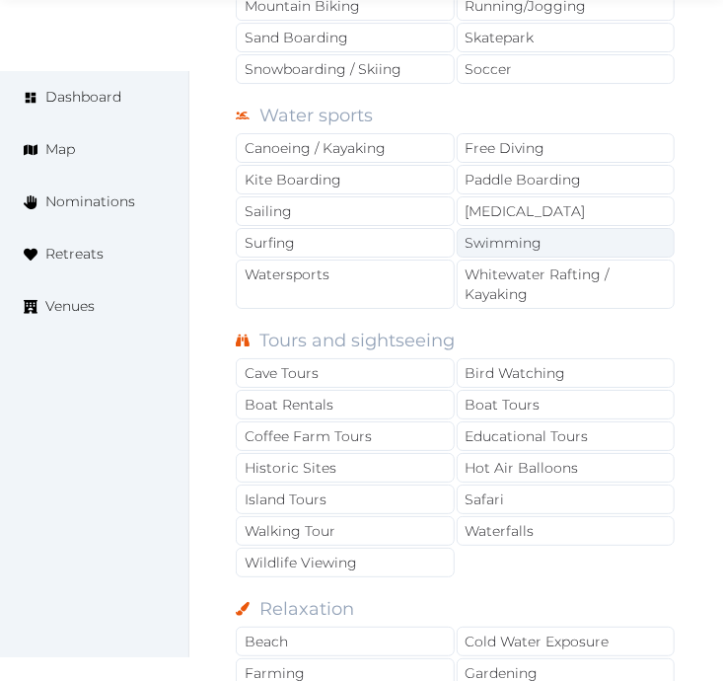
click at [563, 244] on div "Swimming" at bounding box center [566, 243] width 219 height 30
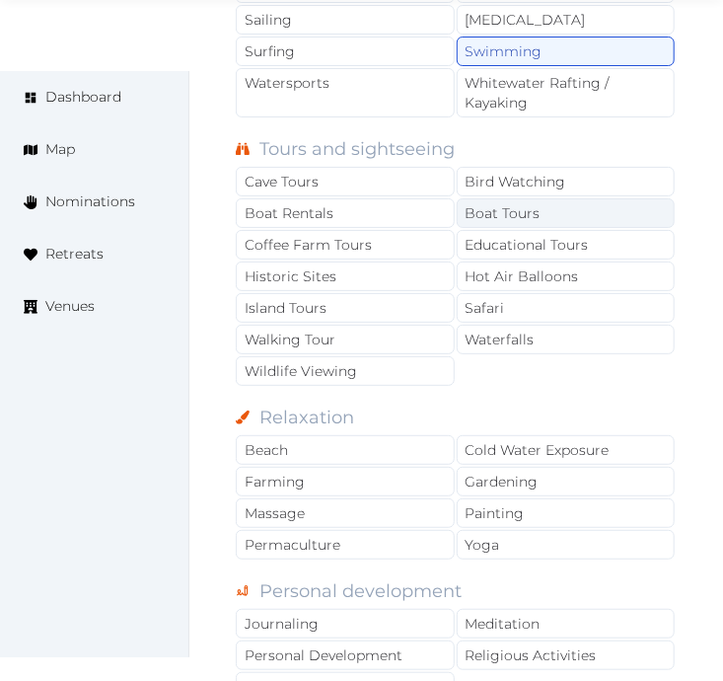
scroll to position [2302, 0]
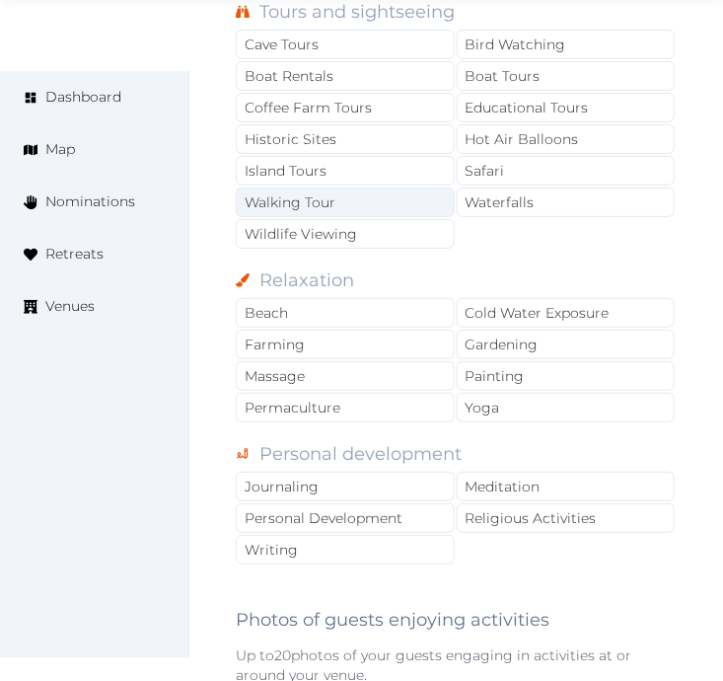
click at [366, 187] on div "Walking Tour" at bounding box center [345, 202] width 219 height 30
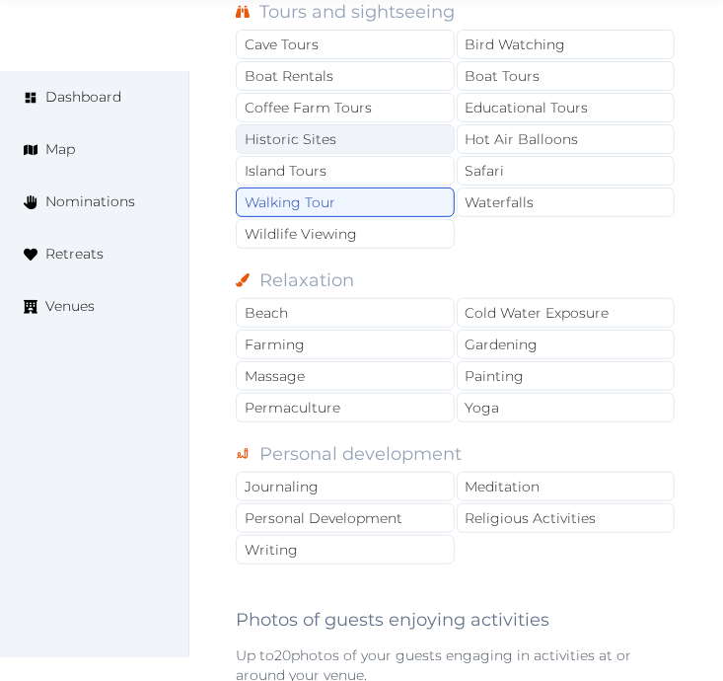
click at [369, 124] on div "Historic Sites" at bounding box center [345, 139] width 219 height 30
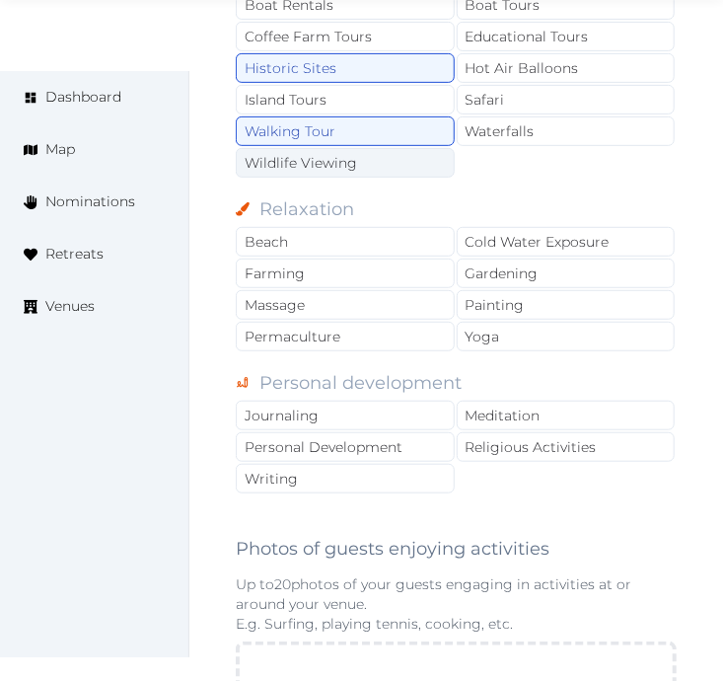
scroll to position [2412, 0]
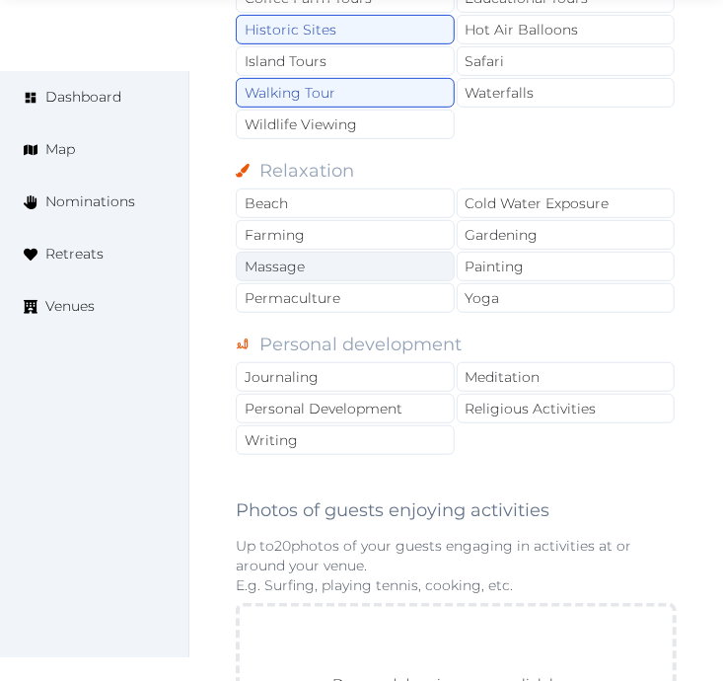
click at [426, 252] on div "Massage" at bounding box center [345, 267] width 219 height 30
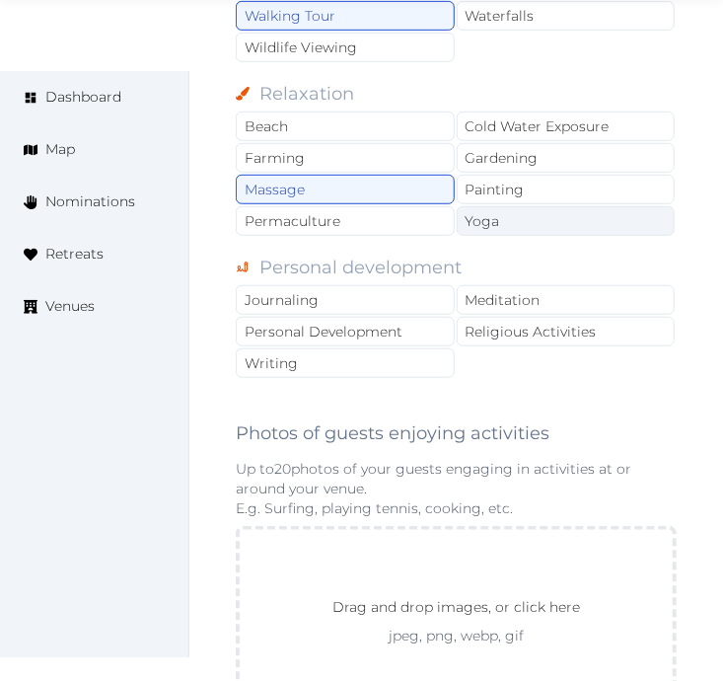
scroll to position [2521, 0]
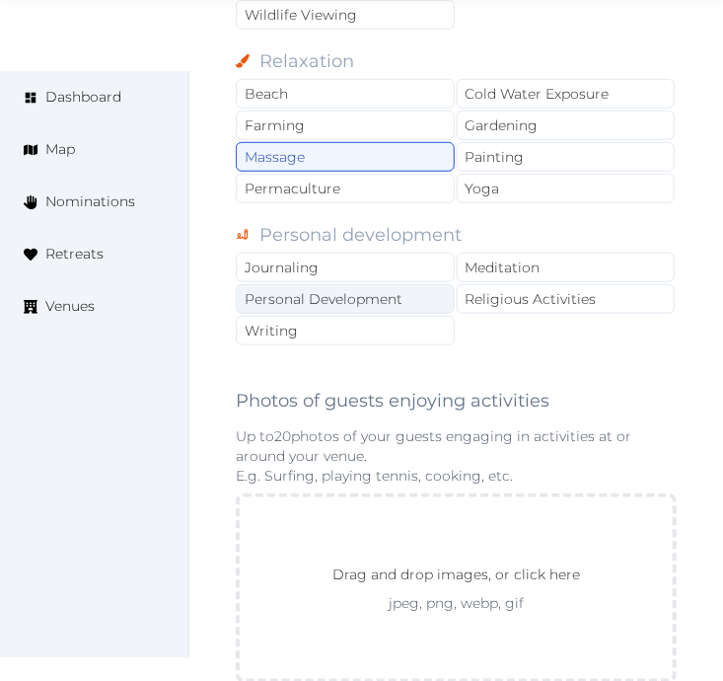
click at [416, 288] on div "Personal Development" at bounding box center [345, 299] width 219 height 30
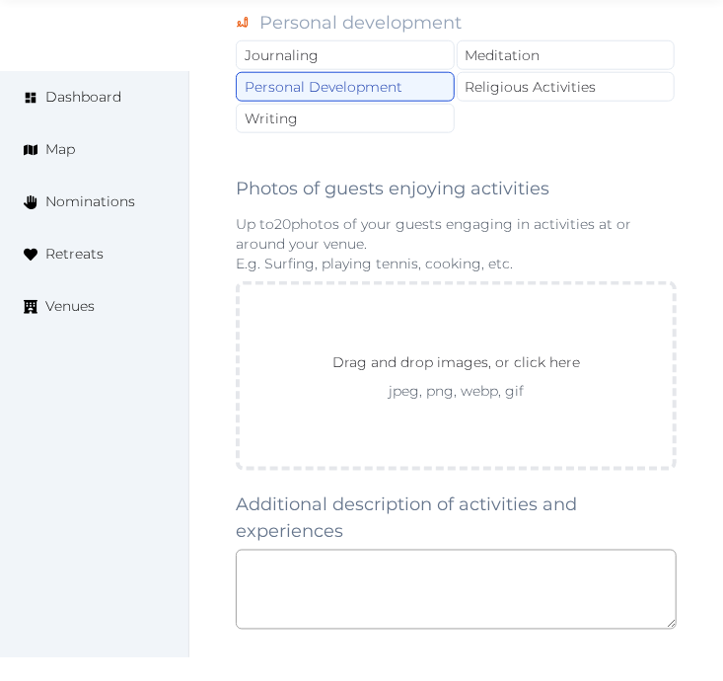
scroll to position [2850, 0]
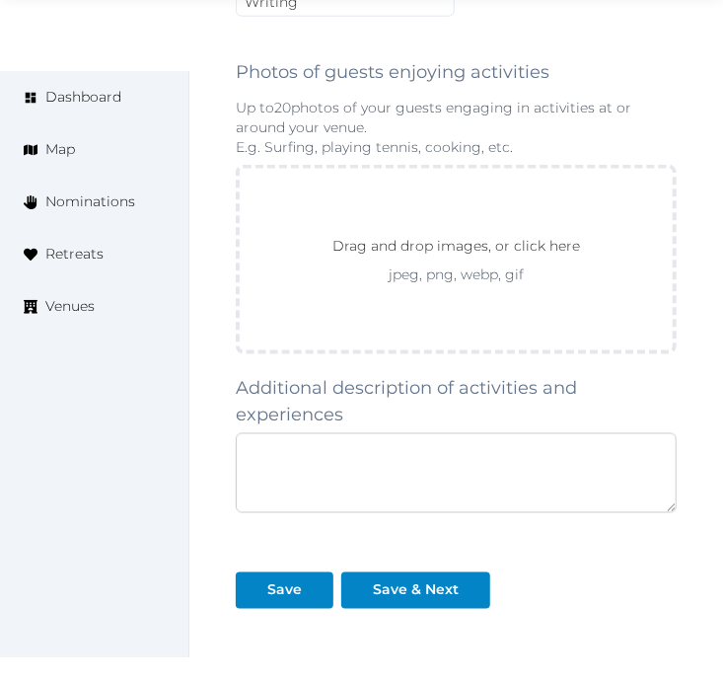
click at [393, 461] on textarea at bounding box center [456, 473] width 441 height 80
paste textarea "**********"
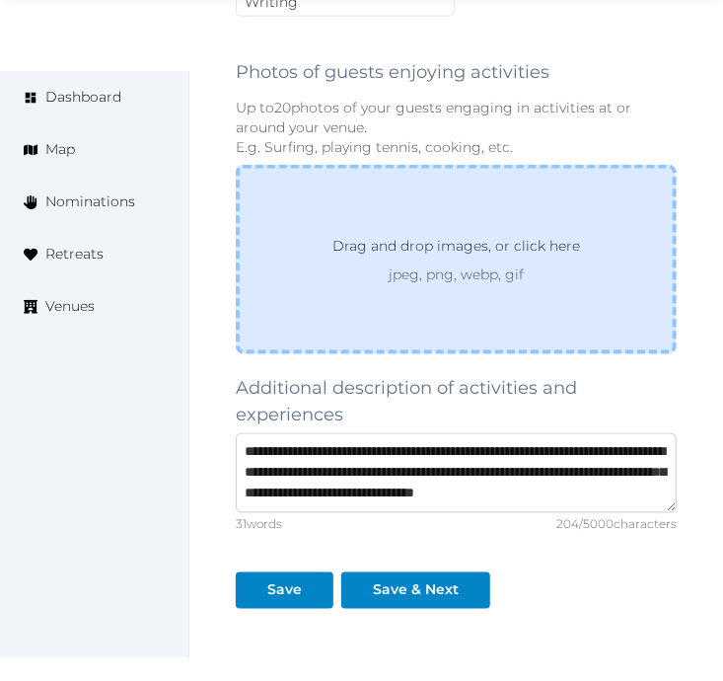
scroll to position [10, 0]
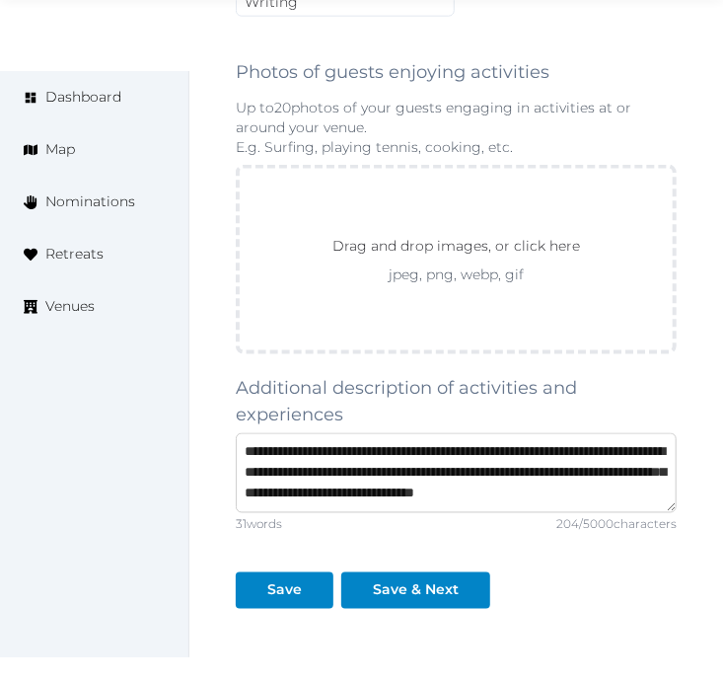
type textarea "**********"
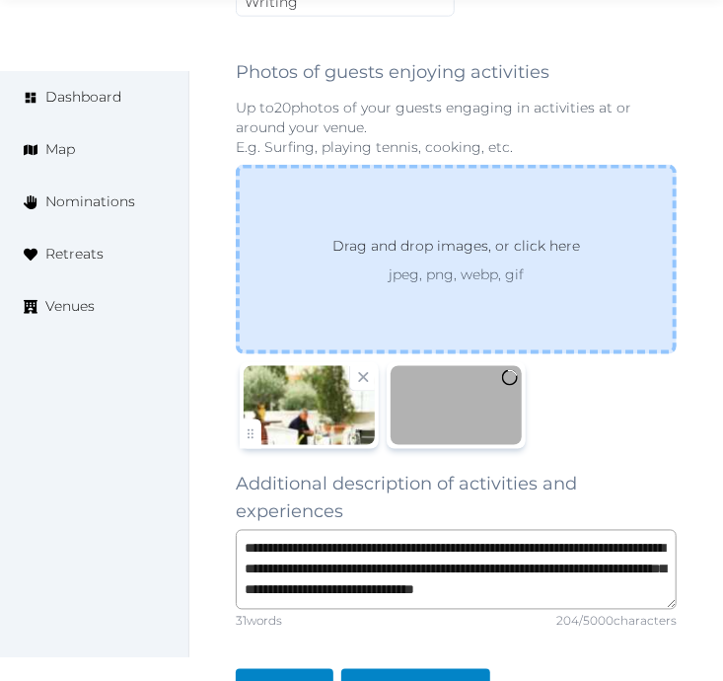
drag, startPoint x: 590, startPoint y: 242, endPoint x: 570, endPoint y: 245, distance: 20.0
click at [570, 245] on div "Drag and drop images, or click here jpeg, png, webp, gif" at bounding box center [456, 259] width 319 height 49
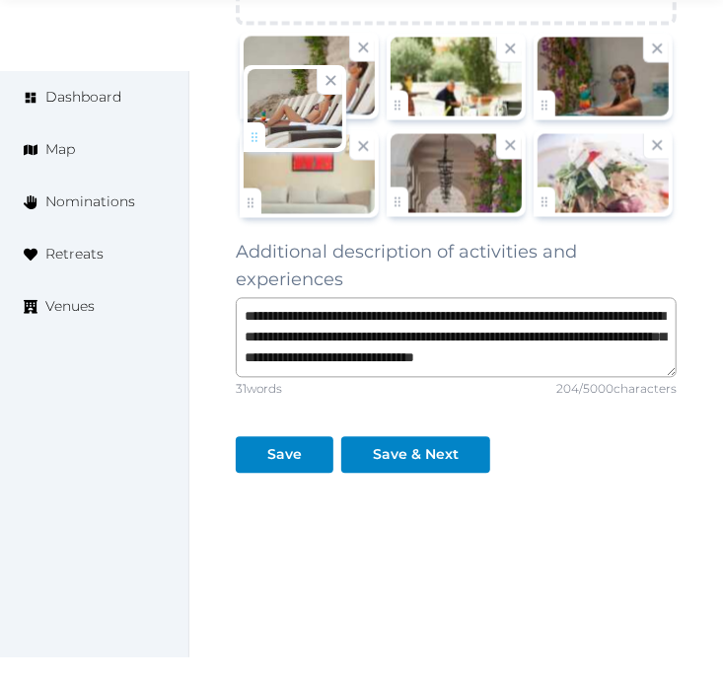
scroll to position [3128, 0]
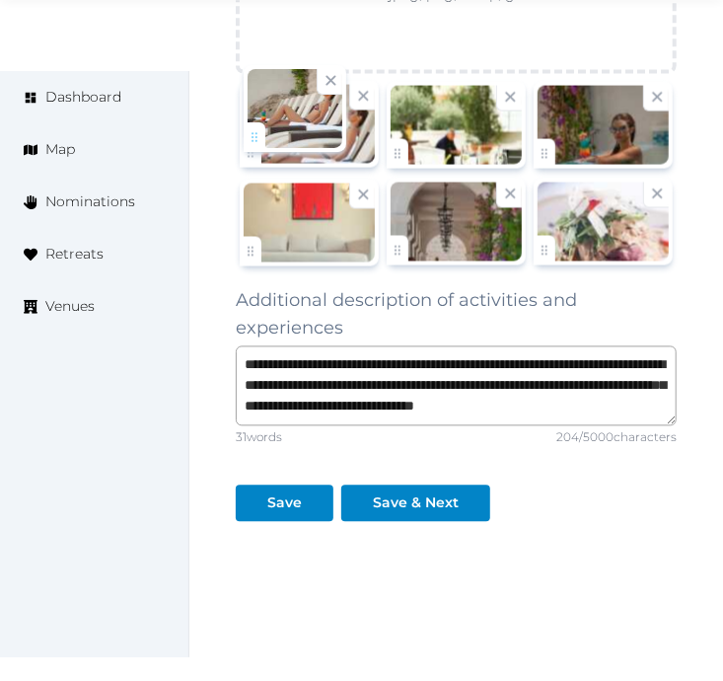
drag, startPoint x: 252, startPoint y: 184, endPoint x: 250, endPoint y: 112, distance: 71.1
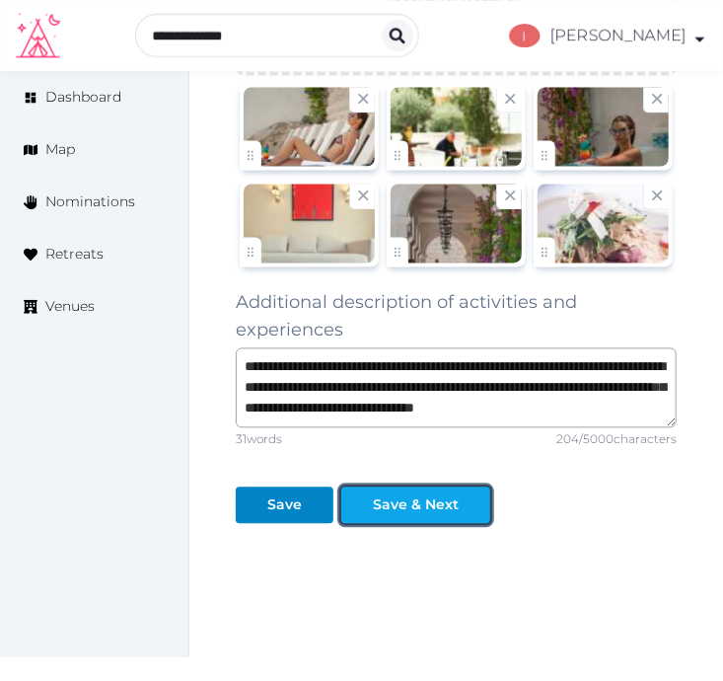
click at [415, 503] on div "Save & Next" at bounding box center [416, 505] width 86 height 21
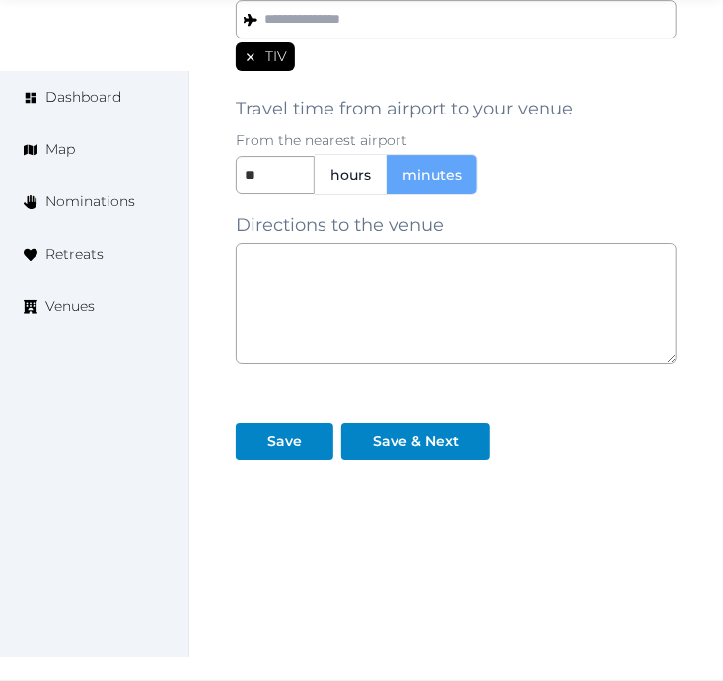
scroll to position [1876, 0]
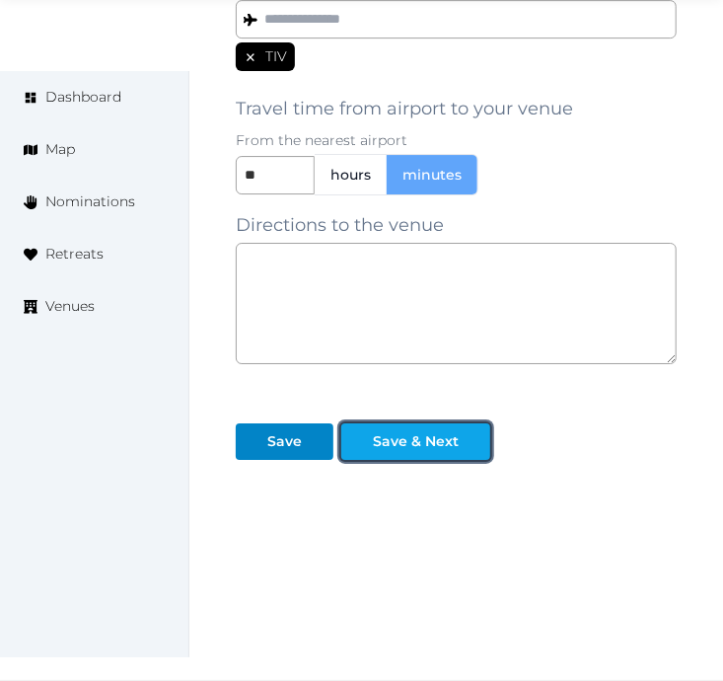
click at [430, 424] on button "Save & Next" at bounding box center [415, 441] width 149 height 37
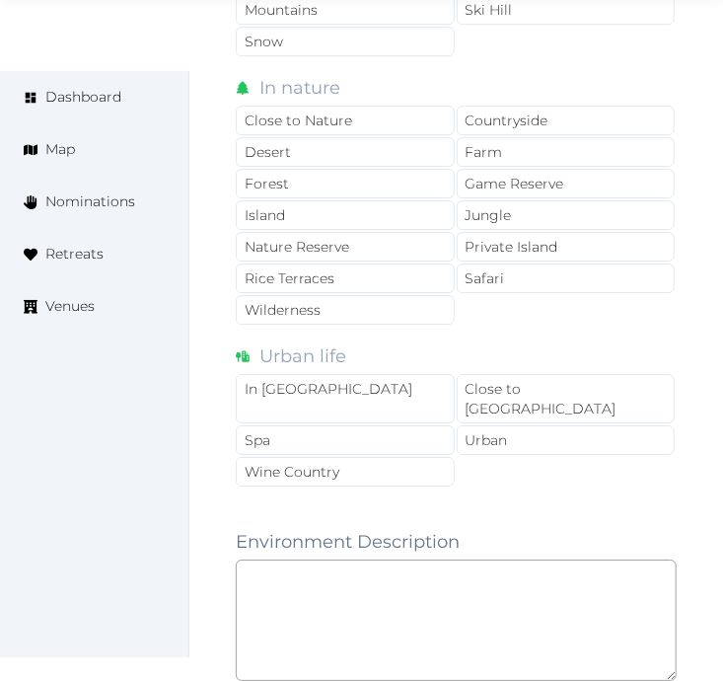
scroll to position [1754, 0]
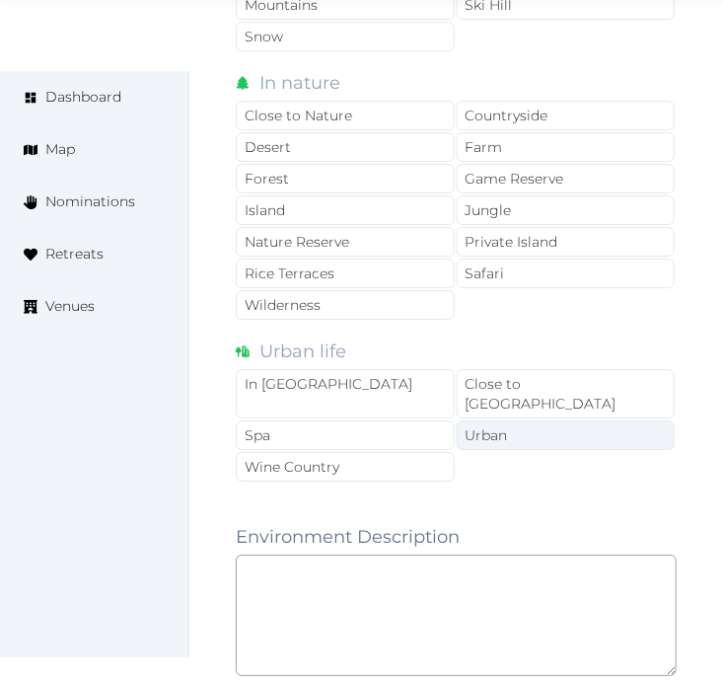
click at [485, 420] on div "Urban" at bounding box center [566, 435] width 219 height 30
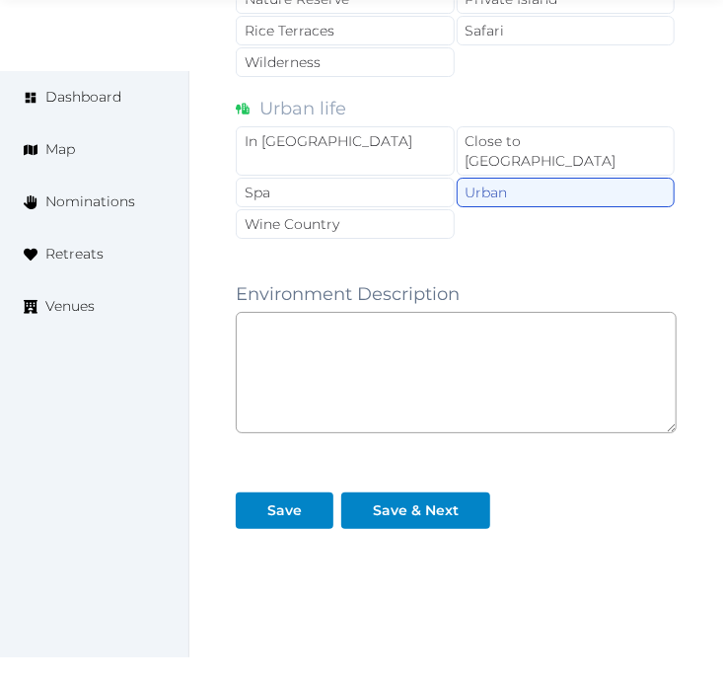
scroll to position [2049, 0]
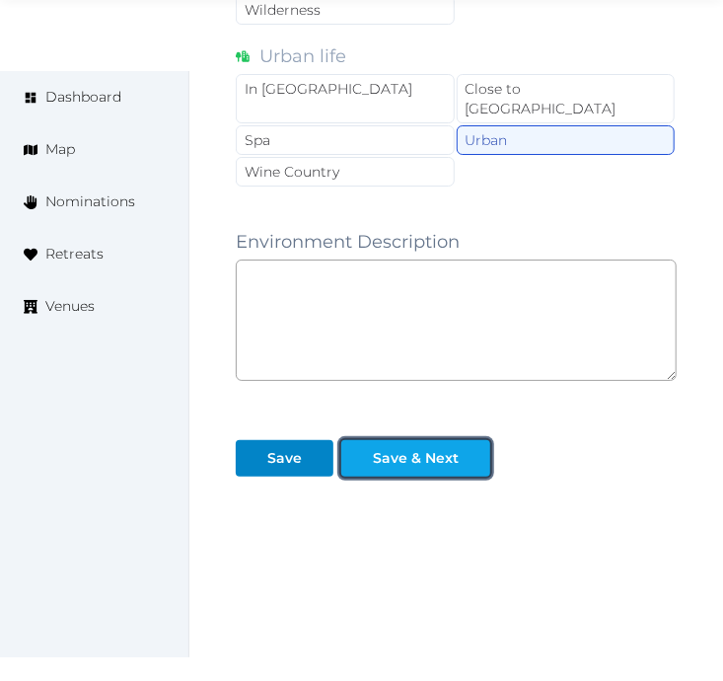
click at [441, 448] on div "Save & Next" at bounding box center [416, 458] width 86 height 21
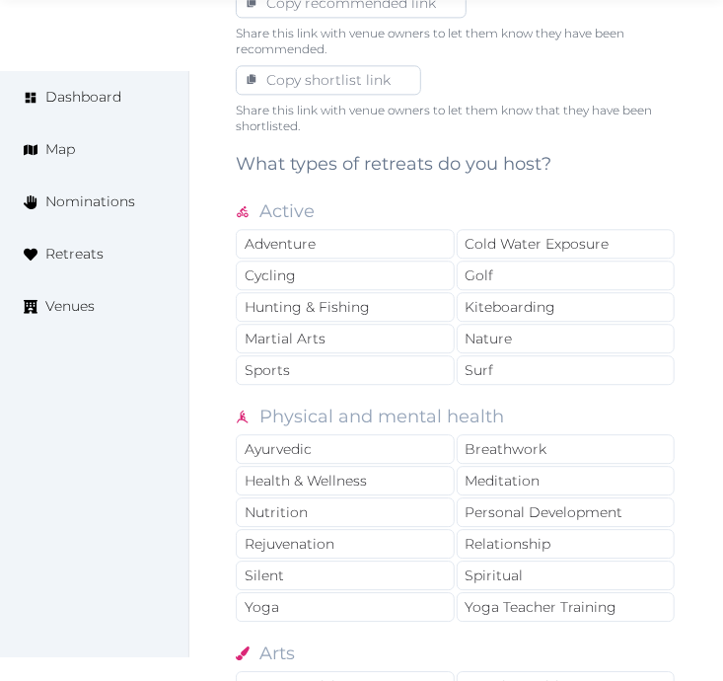
scroll to position [1644, 0]
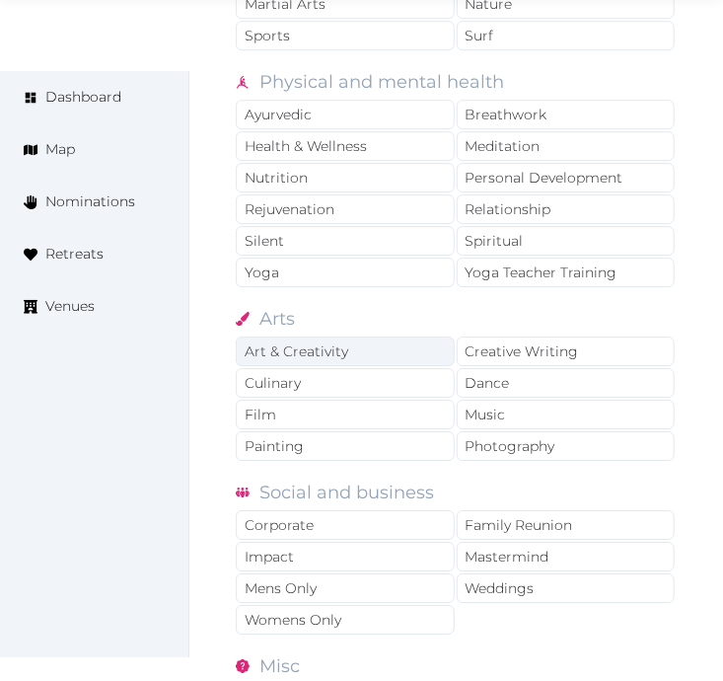
click at [388, 343] on div "Art & Creativity" at bounding box center [345, 352] width 219 height 30
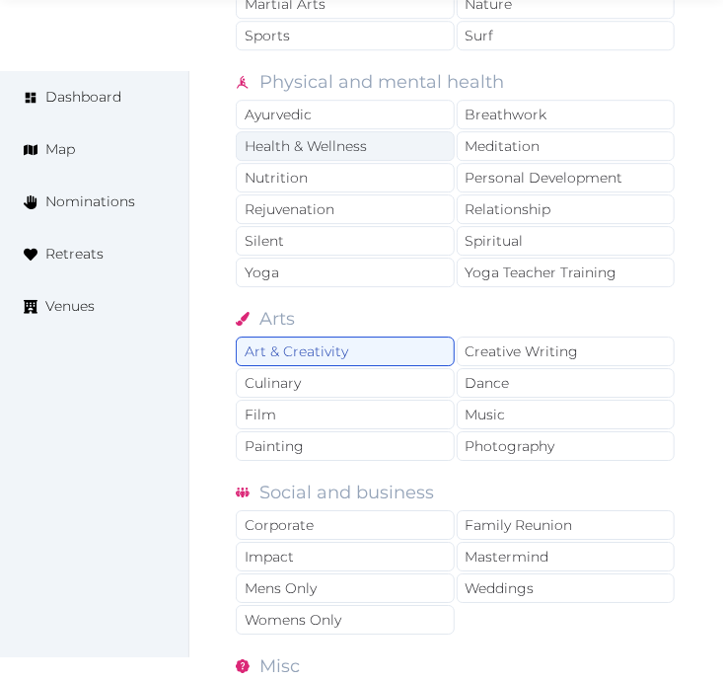
click at [360, 152] on div "Health & Wellness" at bounding box center [345, 146] width 219 height 30
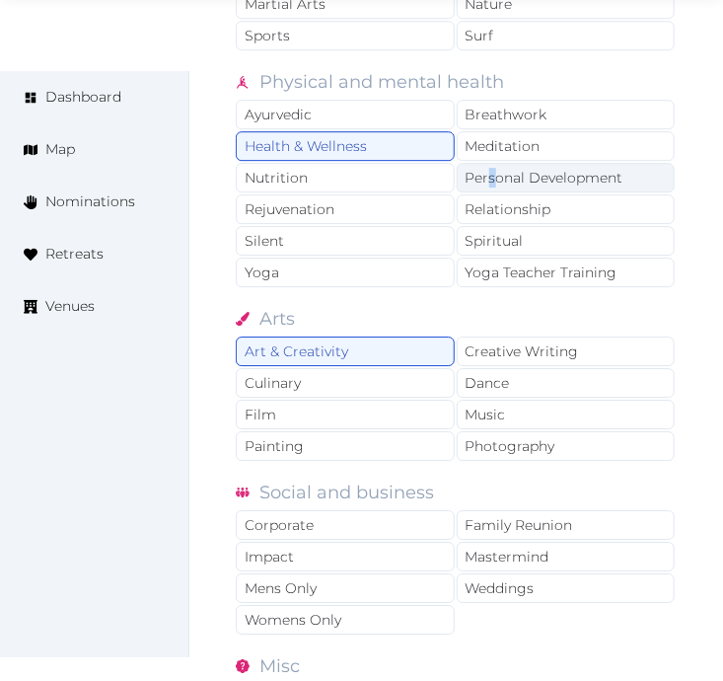
click at [494, 179] on div "Personal Development" at bounding box center [566, 178] width 219 height 30
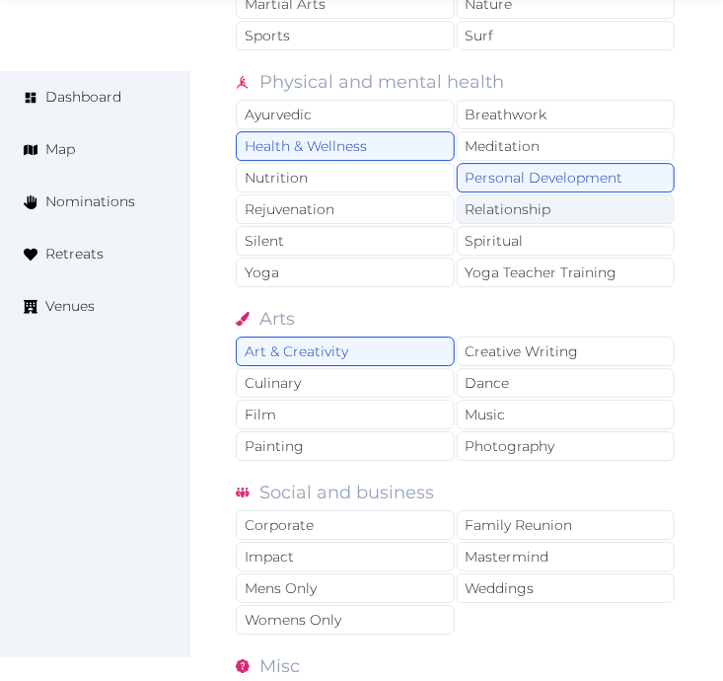
click at [484, 204] on div "Relationship" at bounding box center [566, 209] width 219 height 30
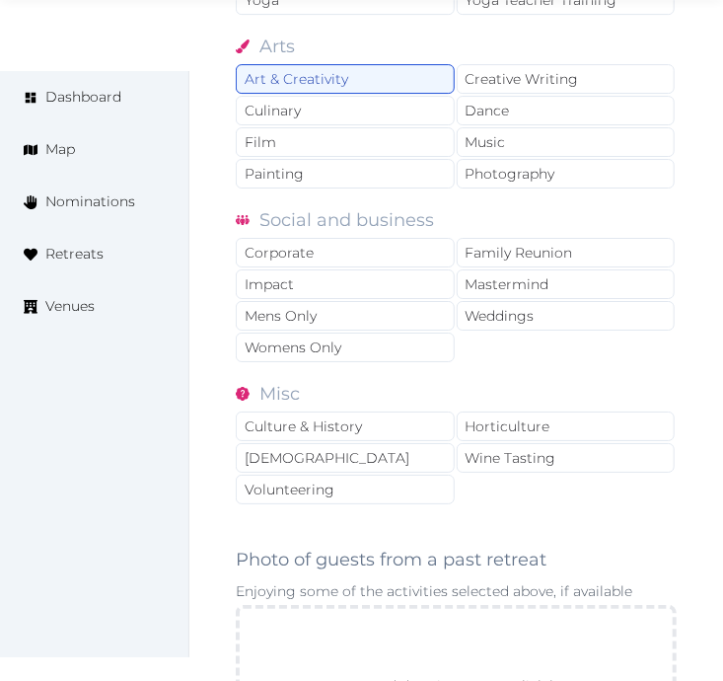
scroll to position [1974, 0]
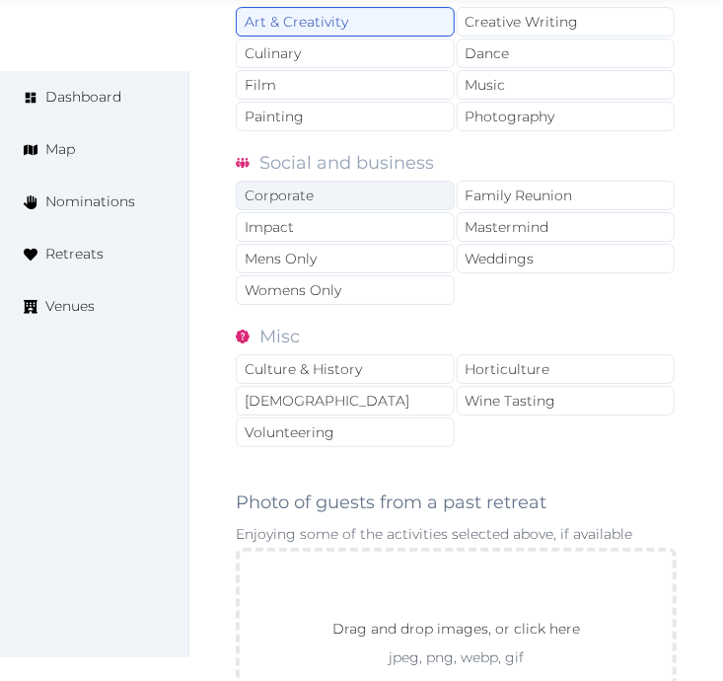
click at [302, 194] on div "Corporate" at bounding box center [345, 196] width 219 height 30
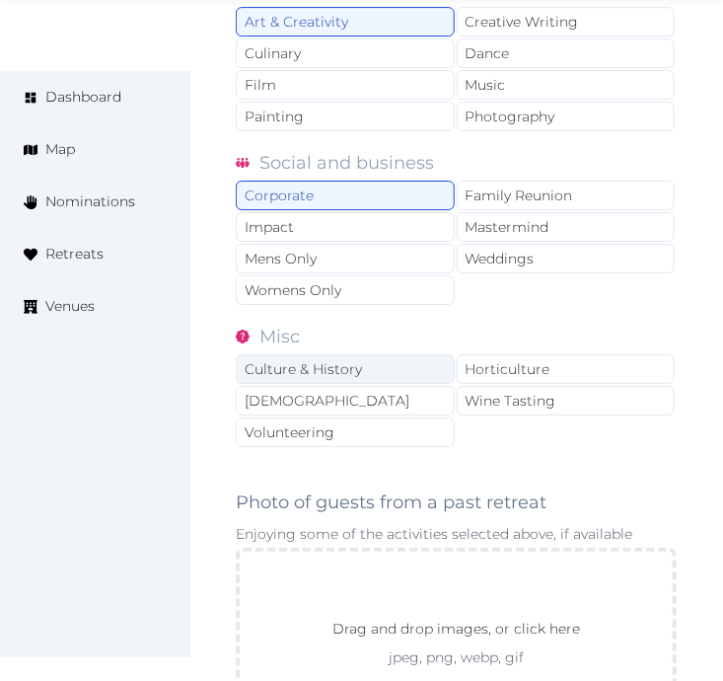
click at [415, 362] on div "Culture & History" at bounding box center [345, 369] width 219 height 30
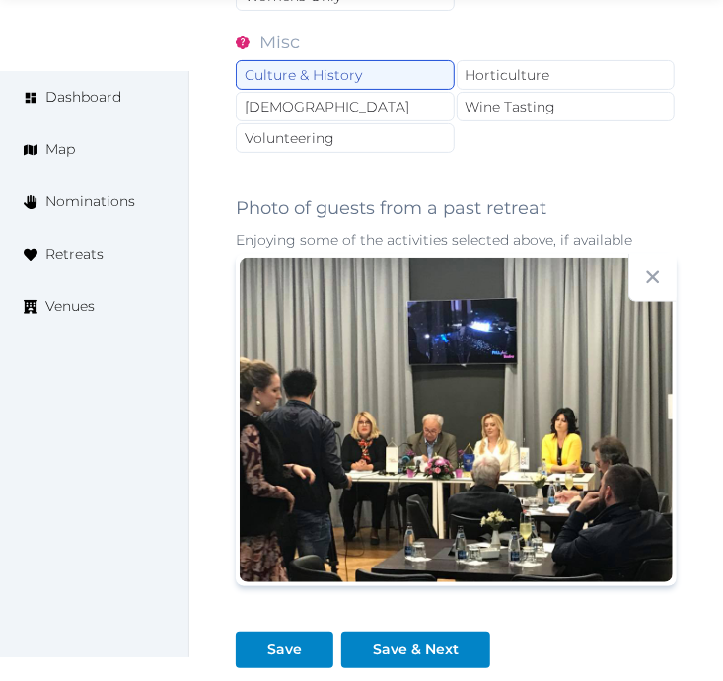
scroll to position [2482, 0]
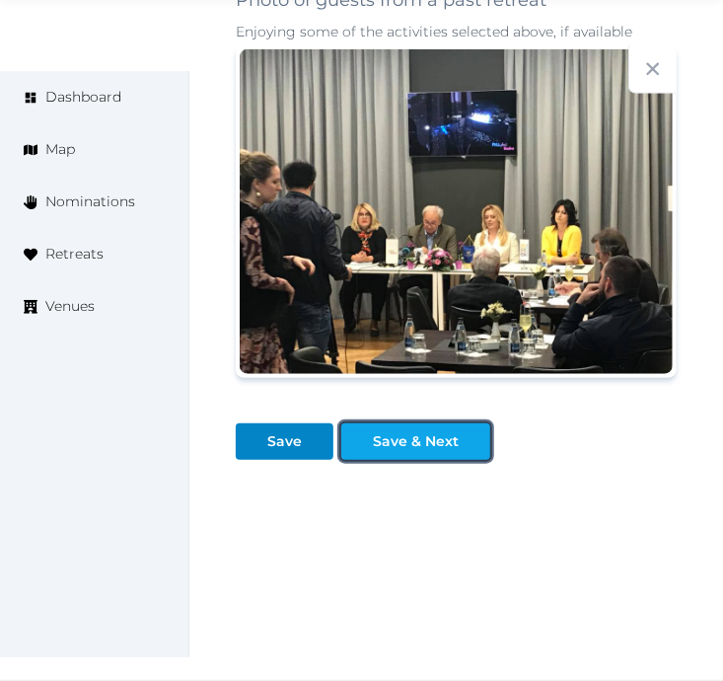
click at [411, 428] on button "Save & Next" at bounding box center [415, 441] width 149 height 37
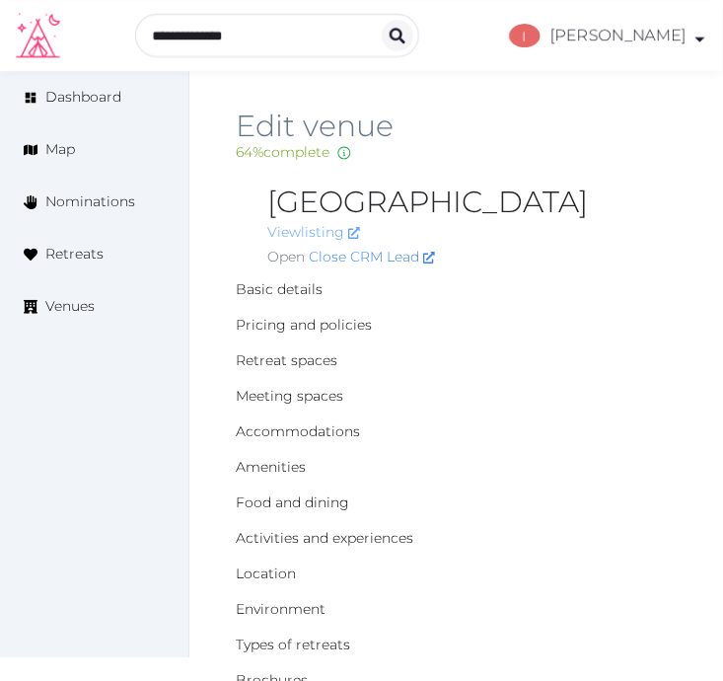
click at [328, 232] on link "View listing" at bounding box center [313, 232] width 93 height 18
click at [332, 258] on link "Close CRM Lead" at bounding box center [372, 257] width 126 height 21
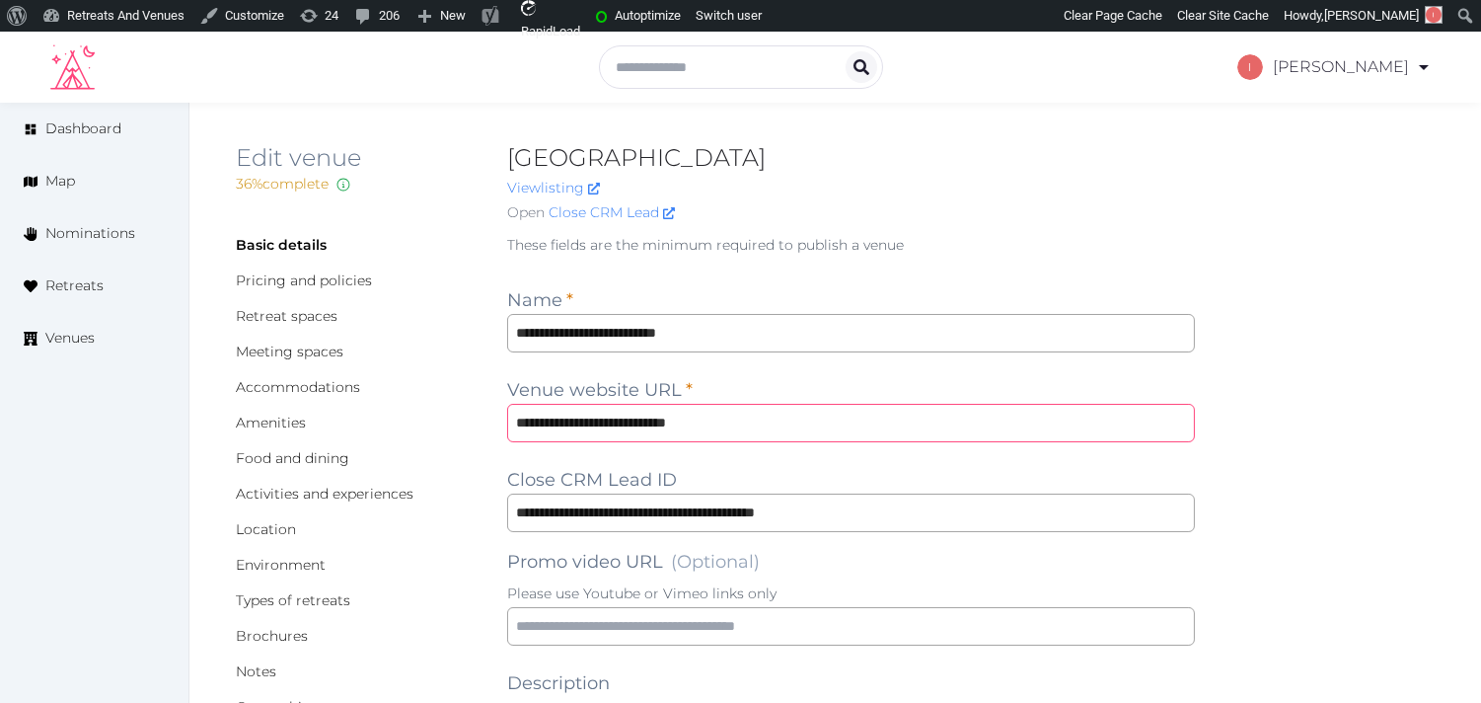
click at [671, 419] on input "**********" at bounding box center [851, 423] width 688 height 38
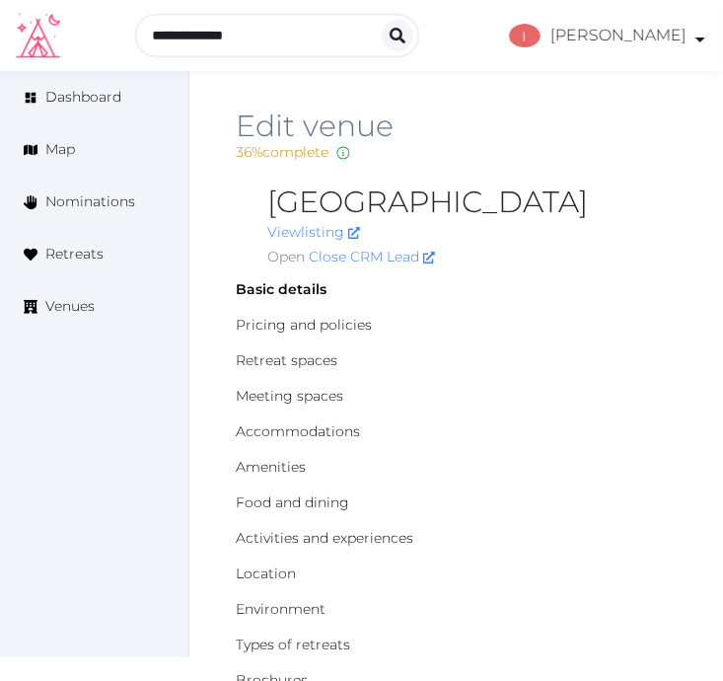
click at [323, 201] on h2 "[GEOGRAPHIC_DATA]" at bounding box center [472, 203] width 410 height 32
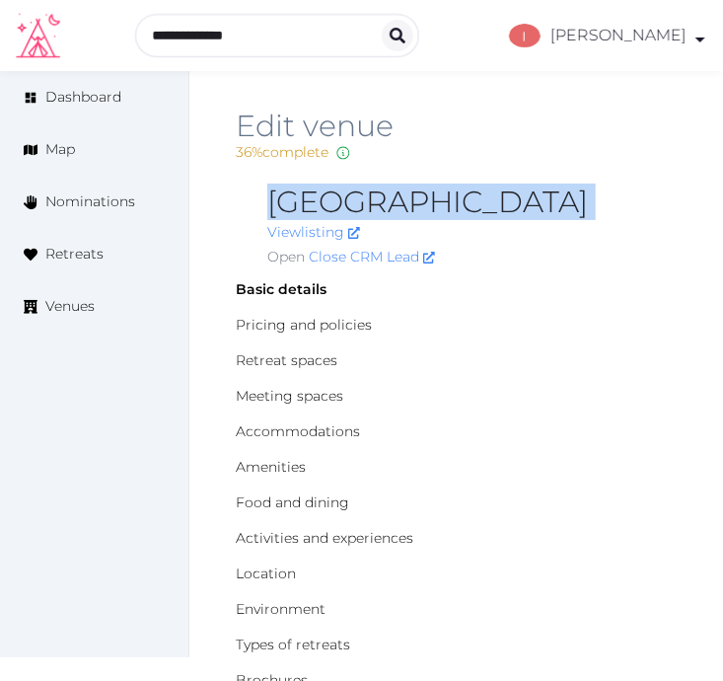
click at [323, 201] on h2 "[GEOGRAPHIC_DATA]" at bounding box center [472, 203] width 410 height 32
copy h2 "[GEOGRAPHIC_DATA]"
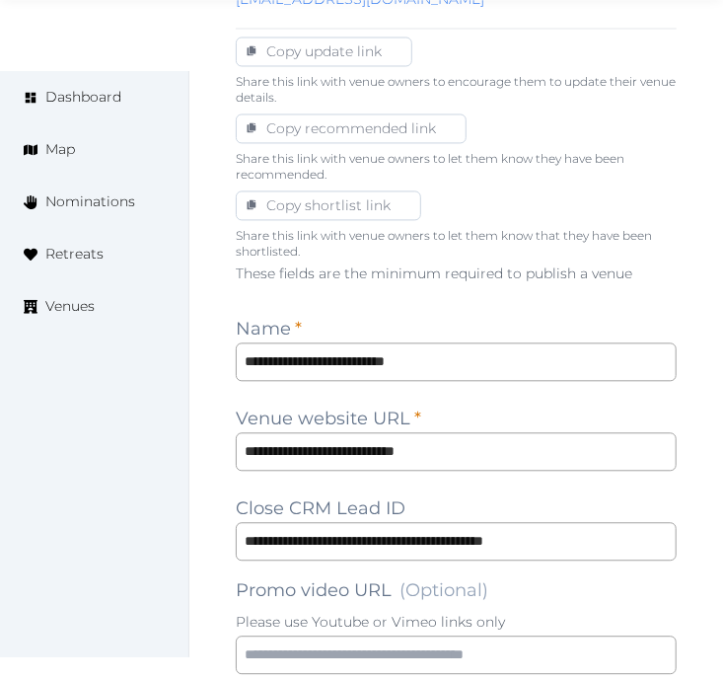
scroll to position [1206, 0]
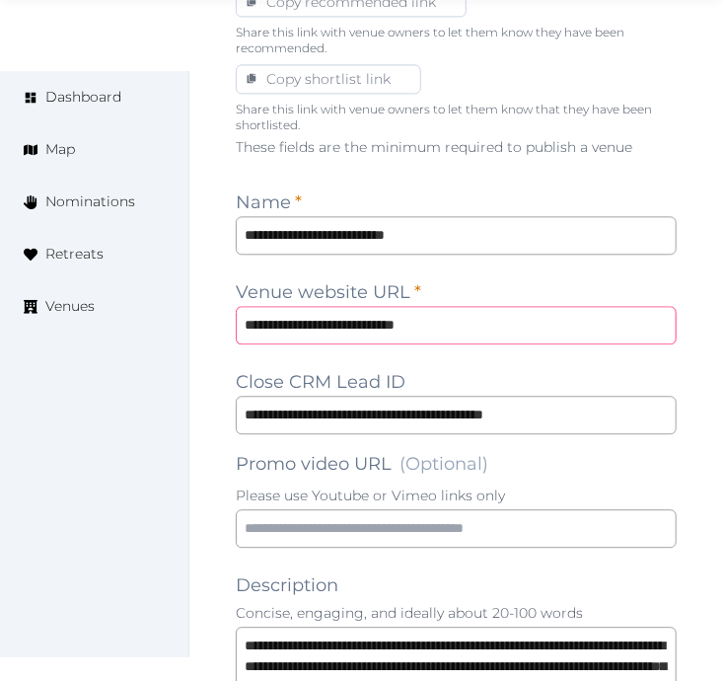
click at [518, 344] on input "**********" at bounding box center [456, 325] width 441 height 38
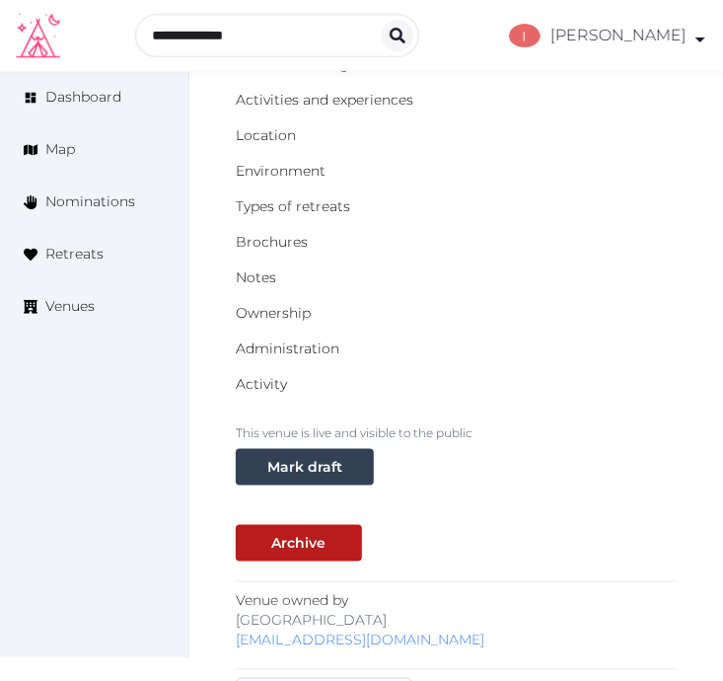
scroll to position [0, 0]
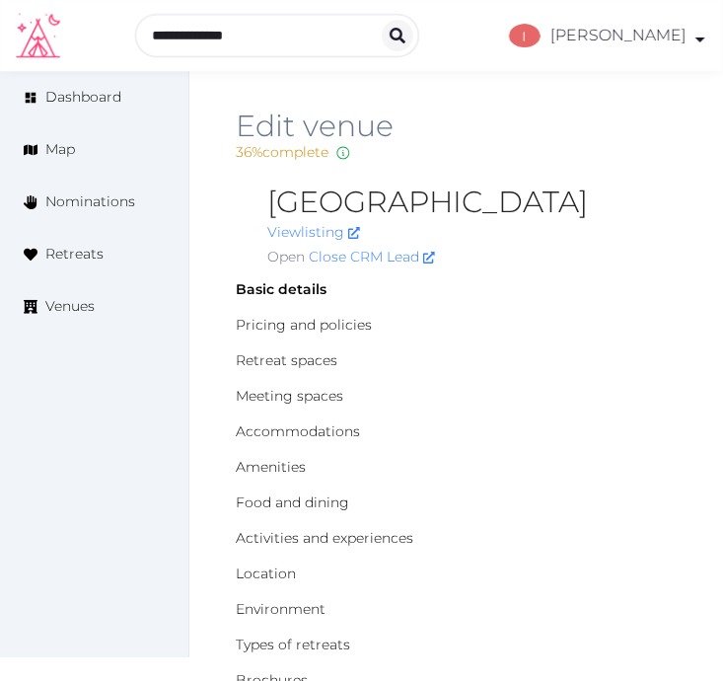
click at [348, 218] on h2 "[GEOGRAPHIC_DATA]" at bounding box center [472, 203] width 410 height 32
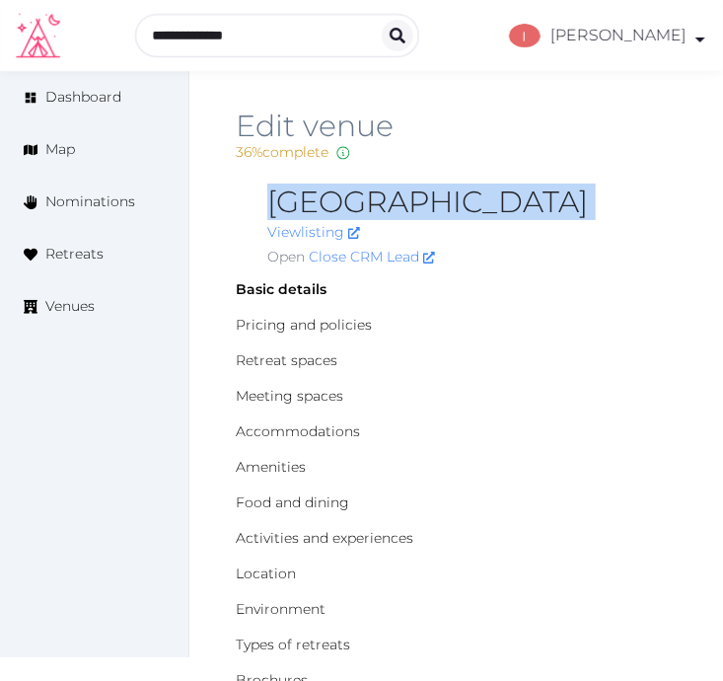
click at [348, 218] on h2 "[GEOGRAPHIC_DATA]" at bounding box center [472, 203] width 410 height 32
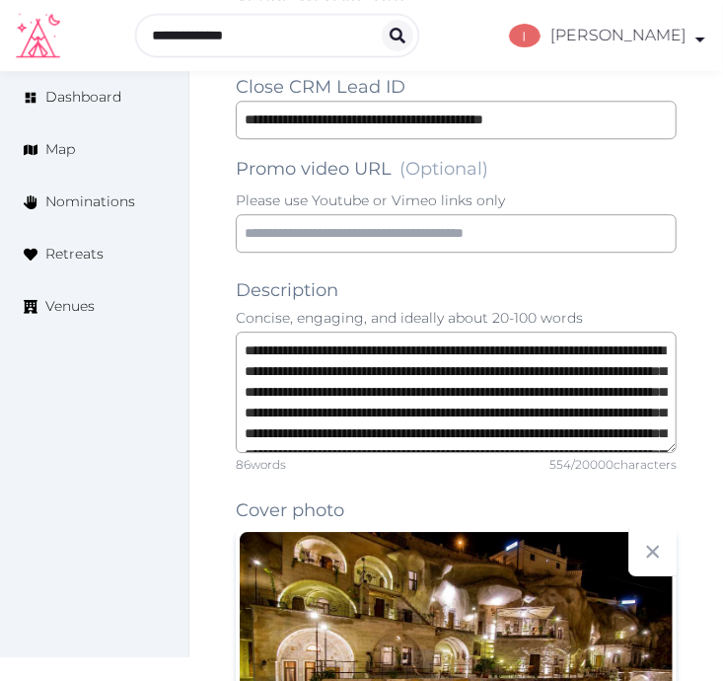
scroll to position [1281, 0]
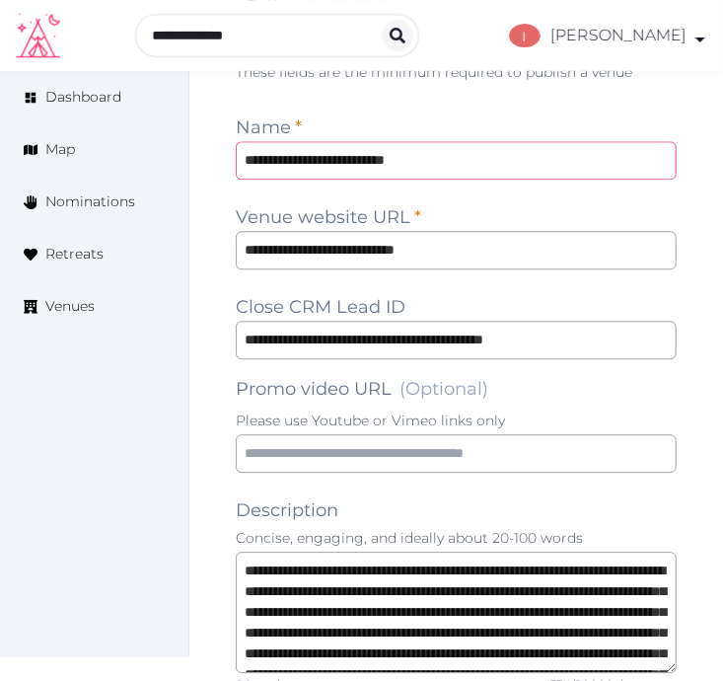
click at [355, 180] on input "**********" at bounding box center [456, 160] width 441 height 38
click at [357, 180] on input "**********" at bounding box center [456, 160] width 441 height 38
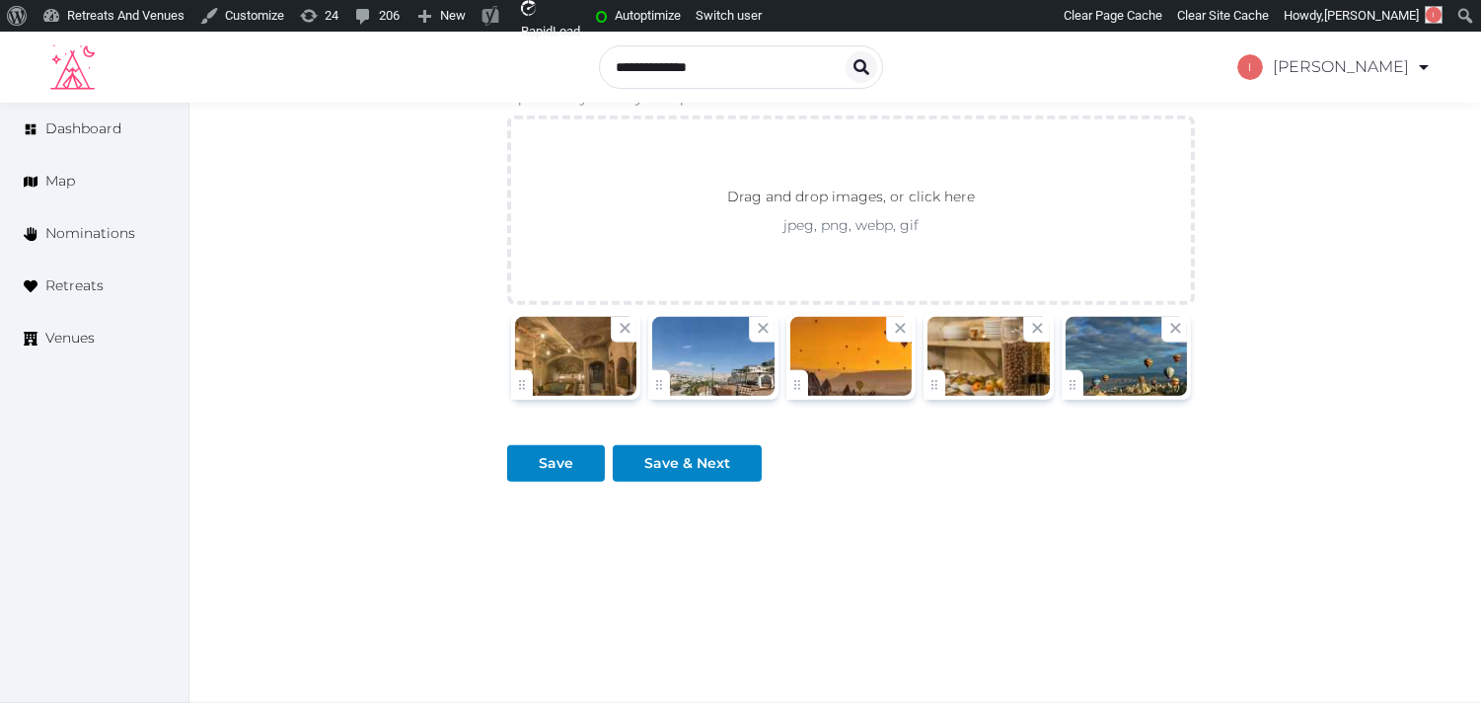
scroll to position [21, 0]
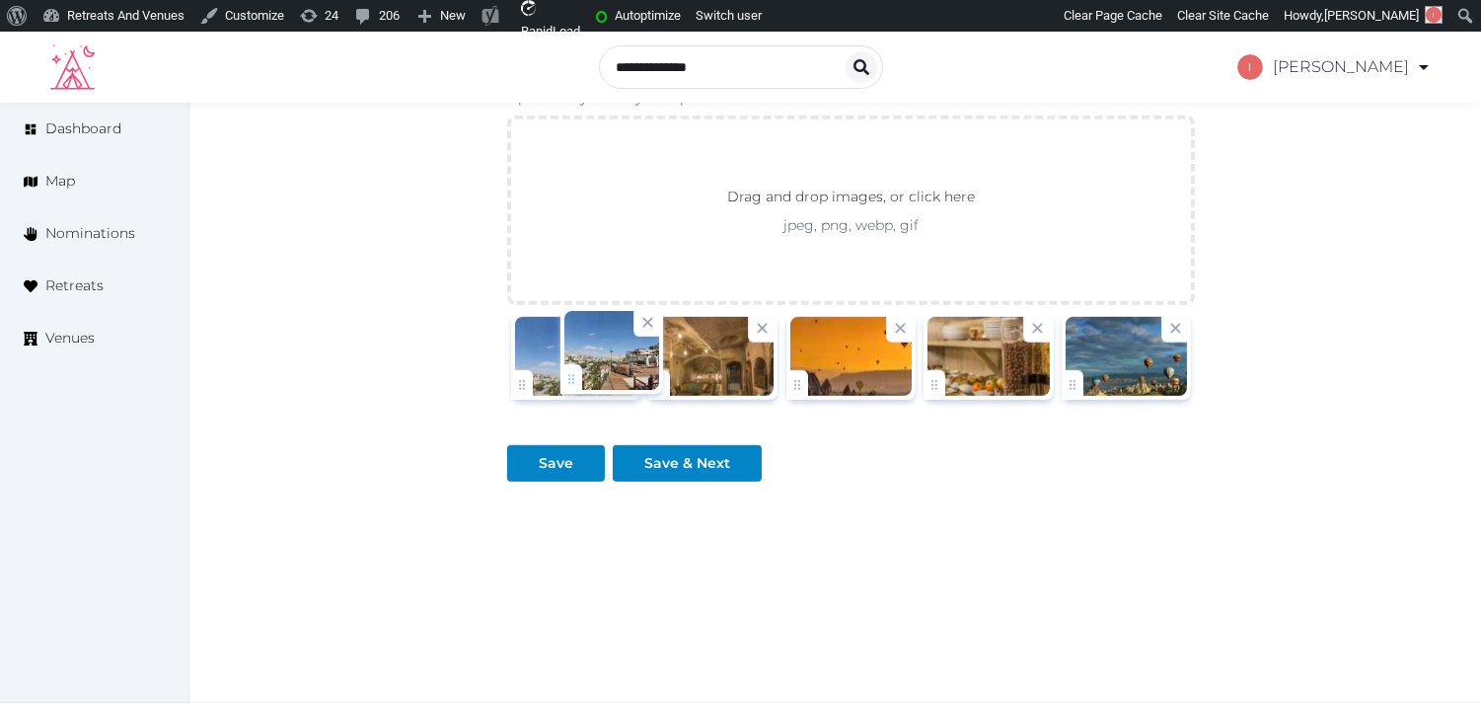
drag, startPoint x: 675, startPoint y: 373, endPoint x: 580, endPoint y: 368, distance: 94.9
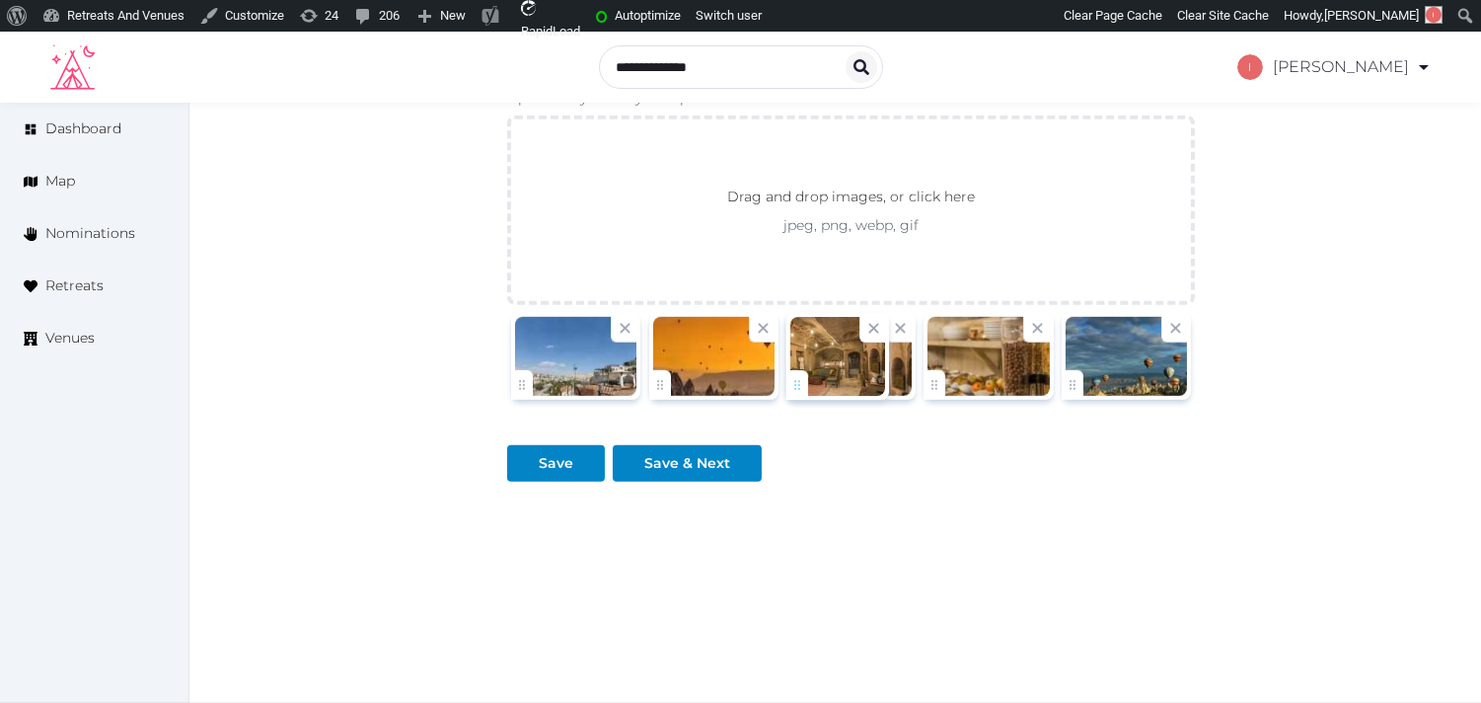
drag, startPoint x: 667, startPoint y: 378, endPoint x: 805, endPoint y: 378, distance: 138.2
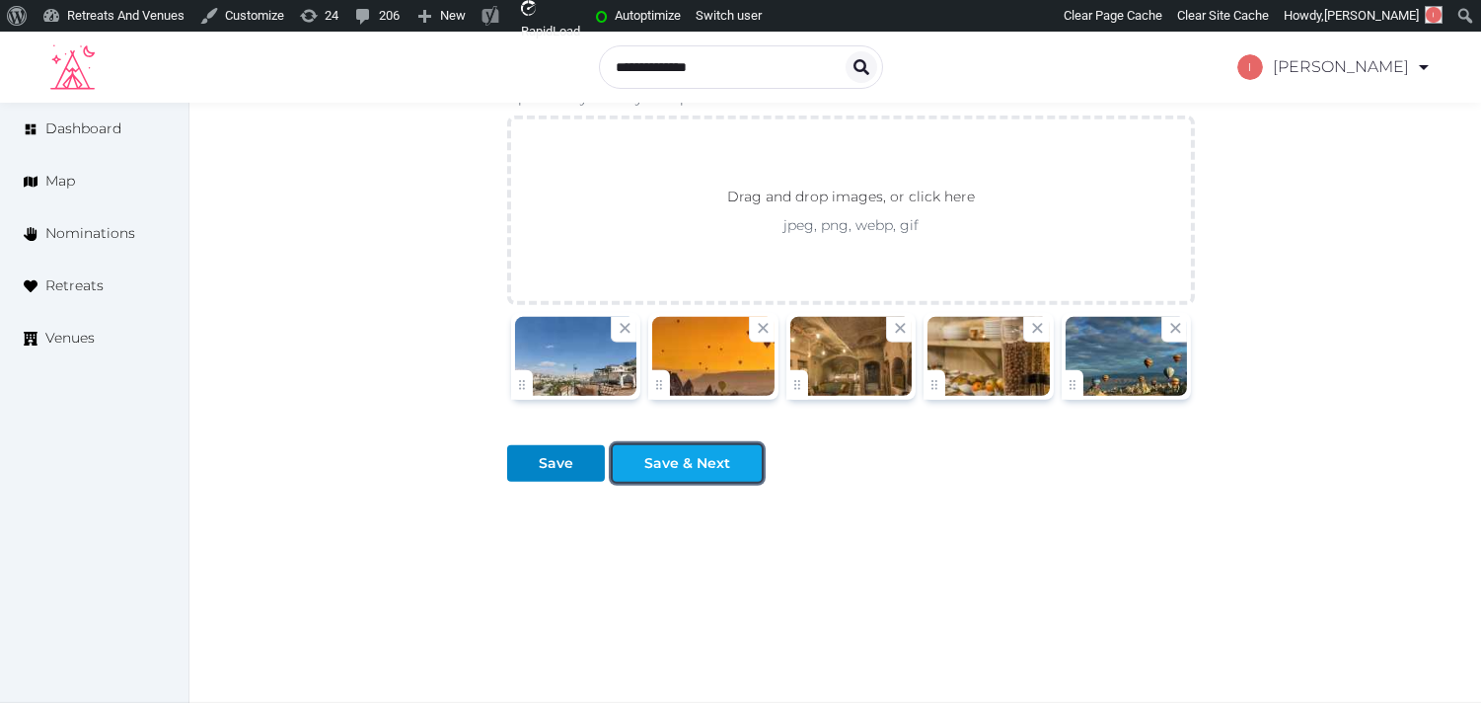
click at [706, 474] on div "Save & Next" at bounding box center [687, 463] width 86 height 21
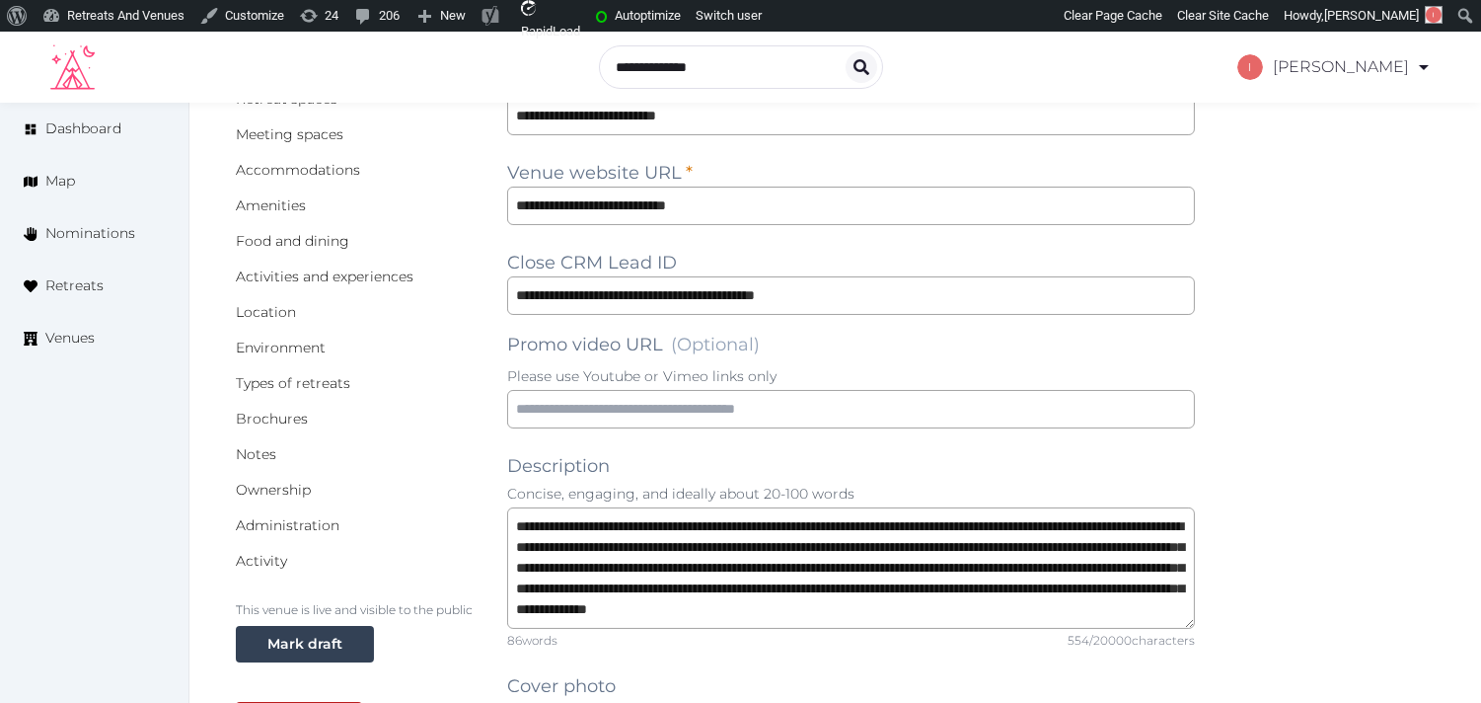
scroll to position [179, 0]
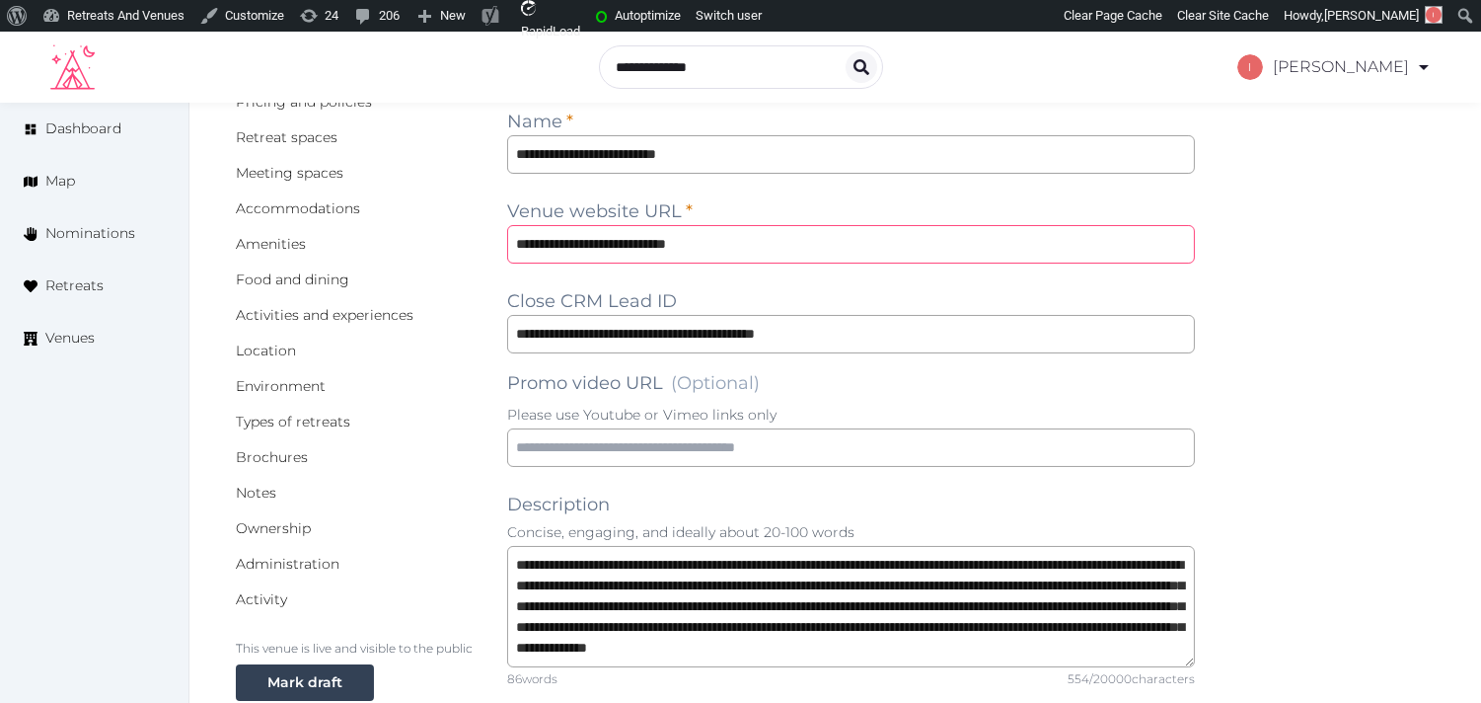
click at [543, 232] on input "**********" at bounding box center [851, 244] width 688 height 38
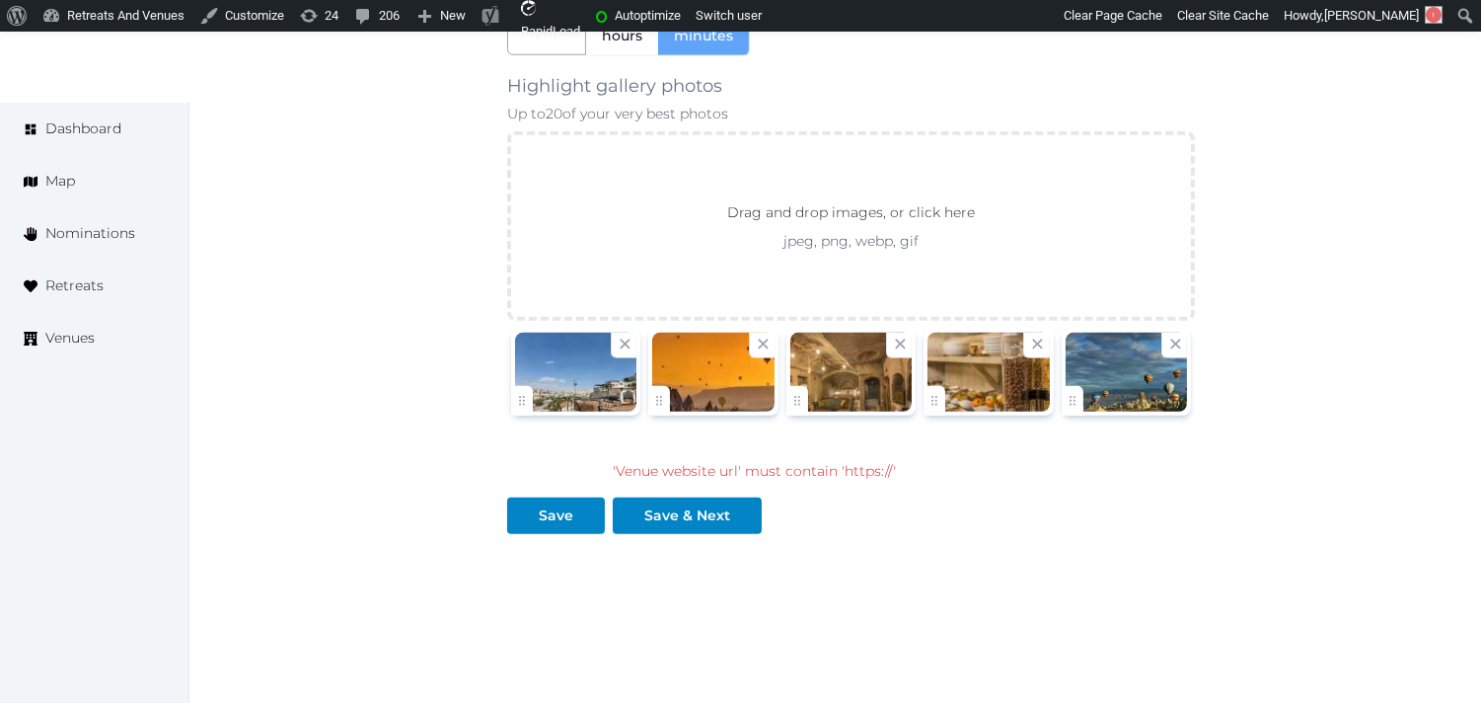
scroll to position [2297, 0]
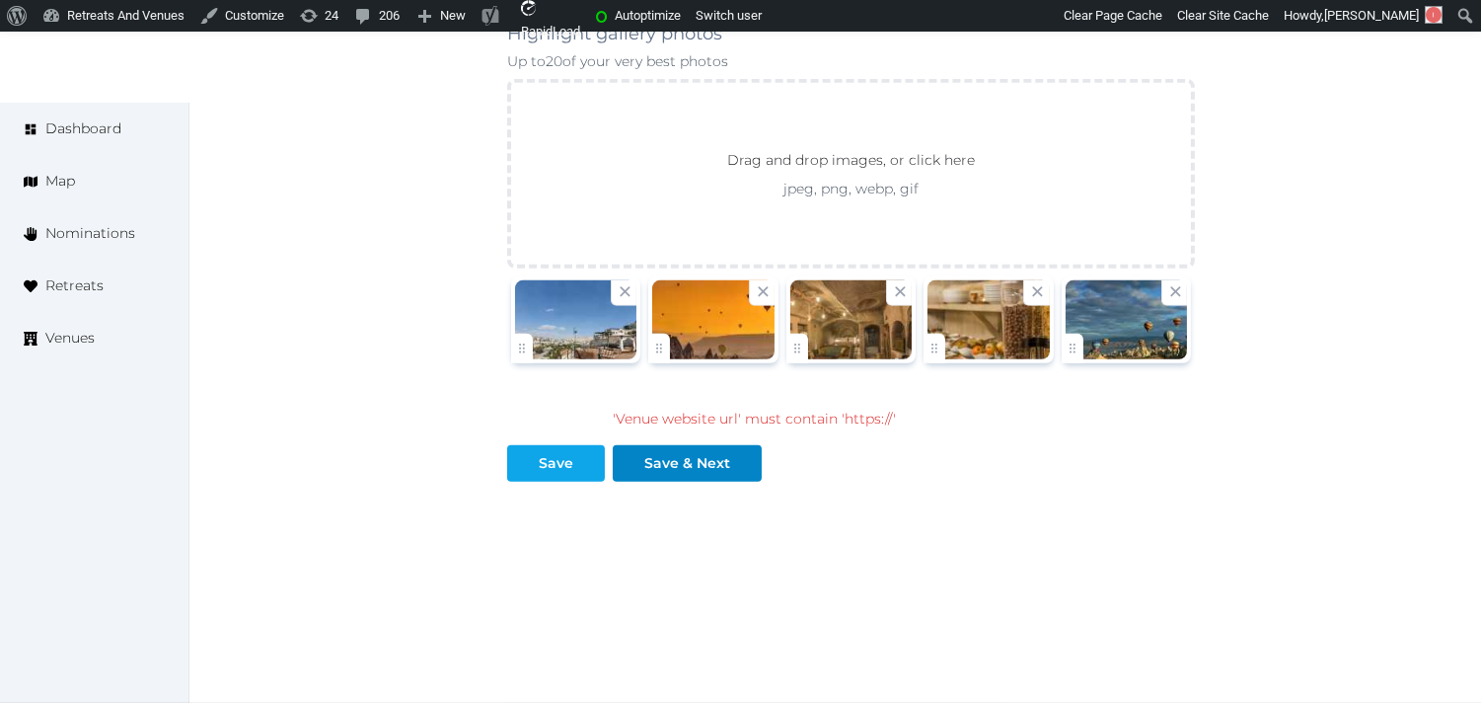
type input "**********"
click at [548, 448] on button "Save" at bounding box center [556, 463] width 98 height 37
click at [549, 446] on button "Save" at bounding box center [556, 463] width 98 height 37
click at [724, 455] on div "Save & Next" at bounding box center [687, 463] width 86 height 21
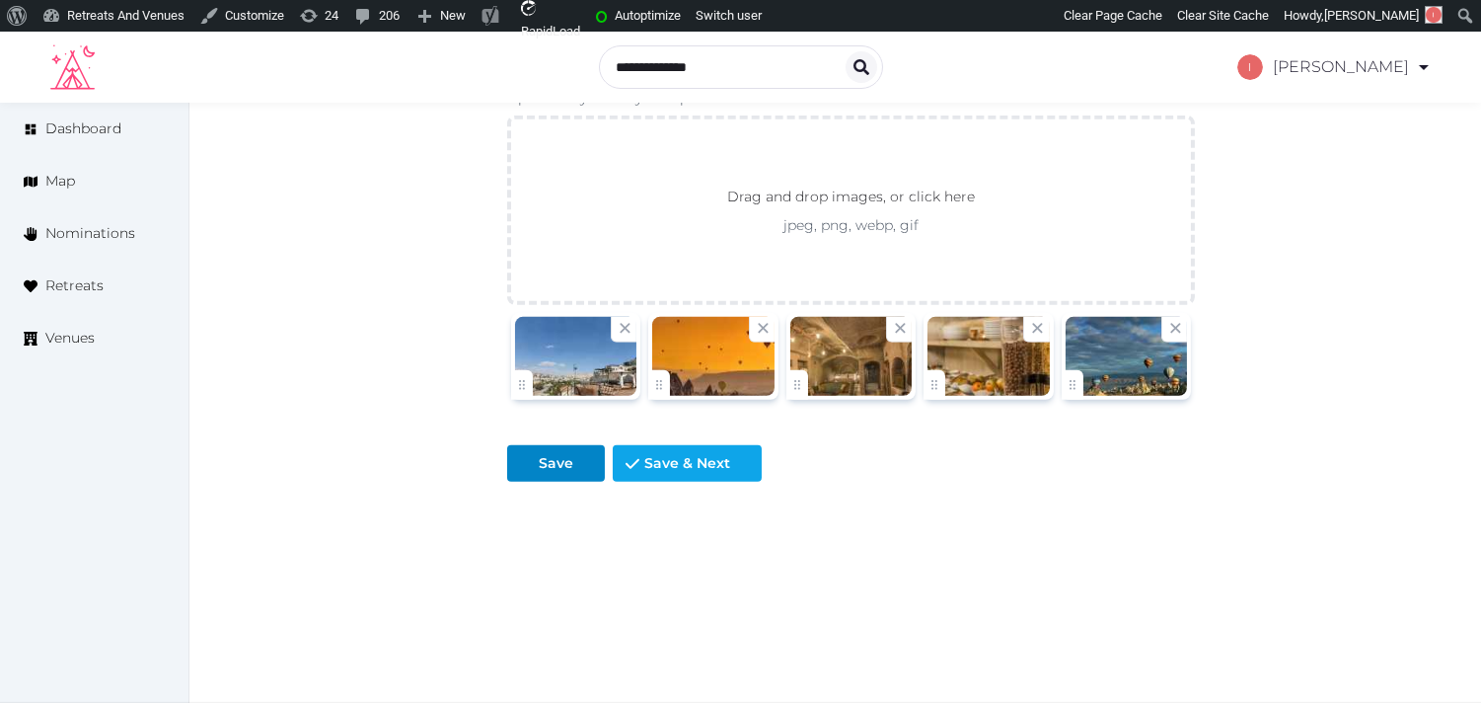
scroll to position [2262, 0]
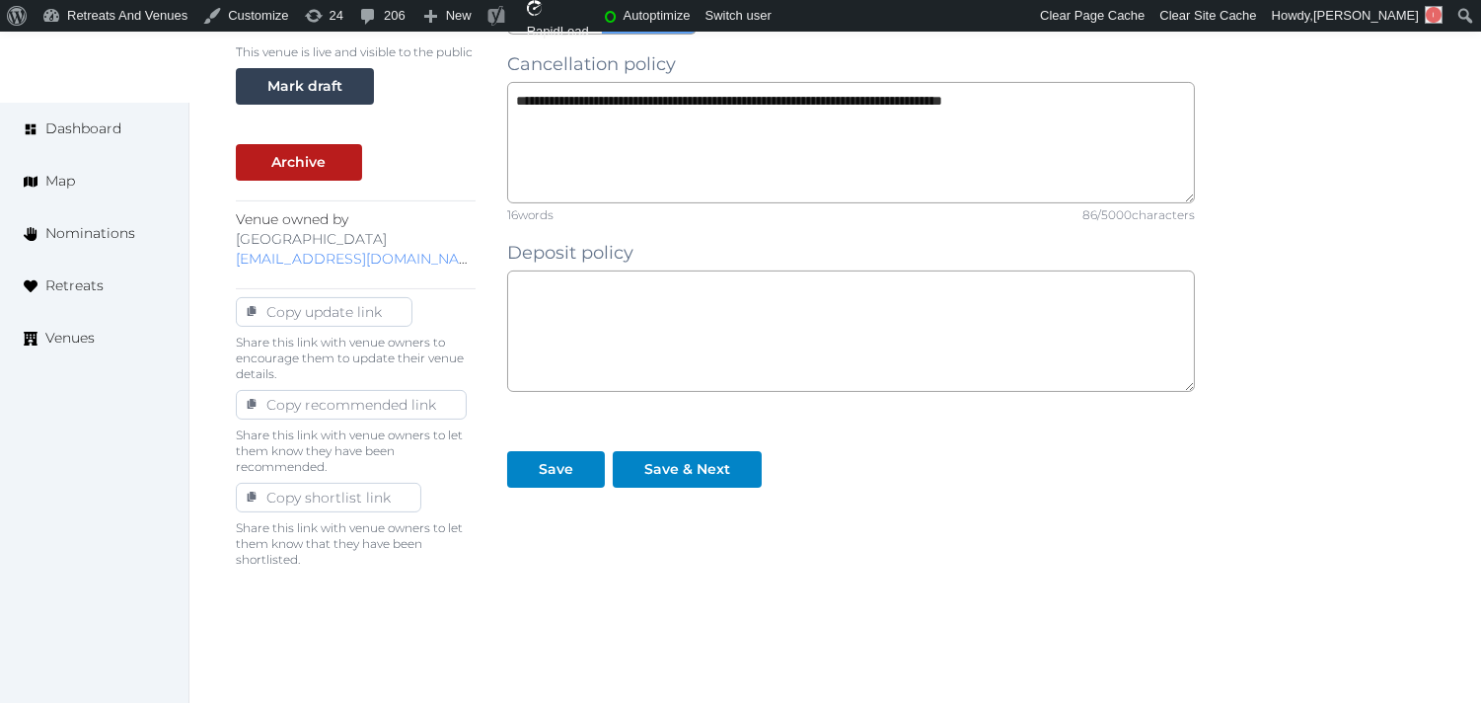
scroll to position [781, 0]
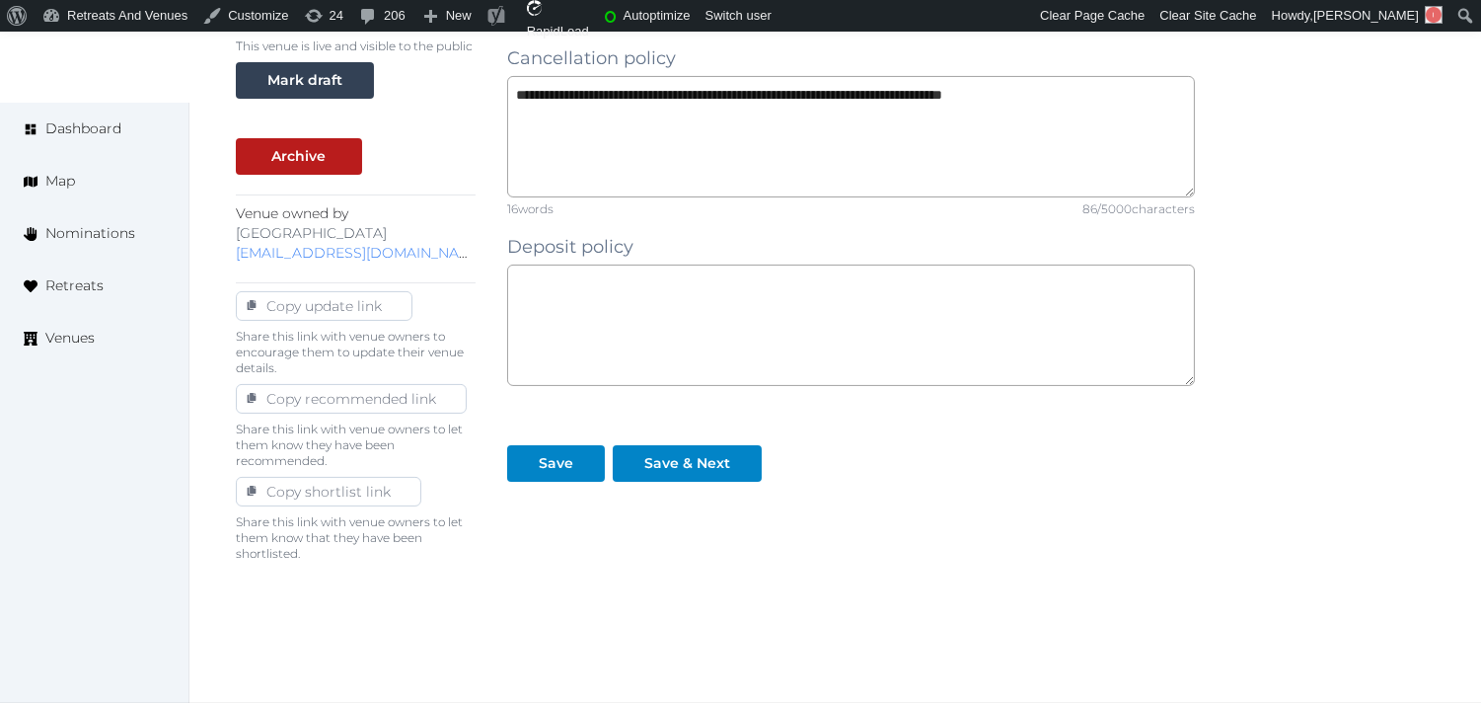
click at [672, 486] on div "**********" at bounding box center [851, 60] width 688 height 1221
click at [676, 484] on div "**********" at bounding box center [851, 60] width 688 height 1221
click at [684, 449] on button "Save & Next" at bounding box center [687, 463] width 149 height 37
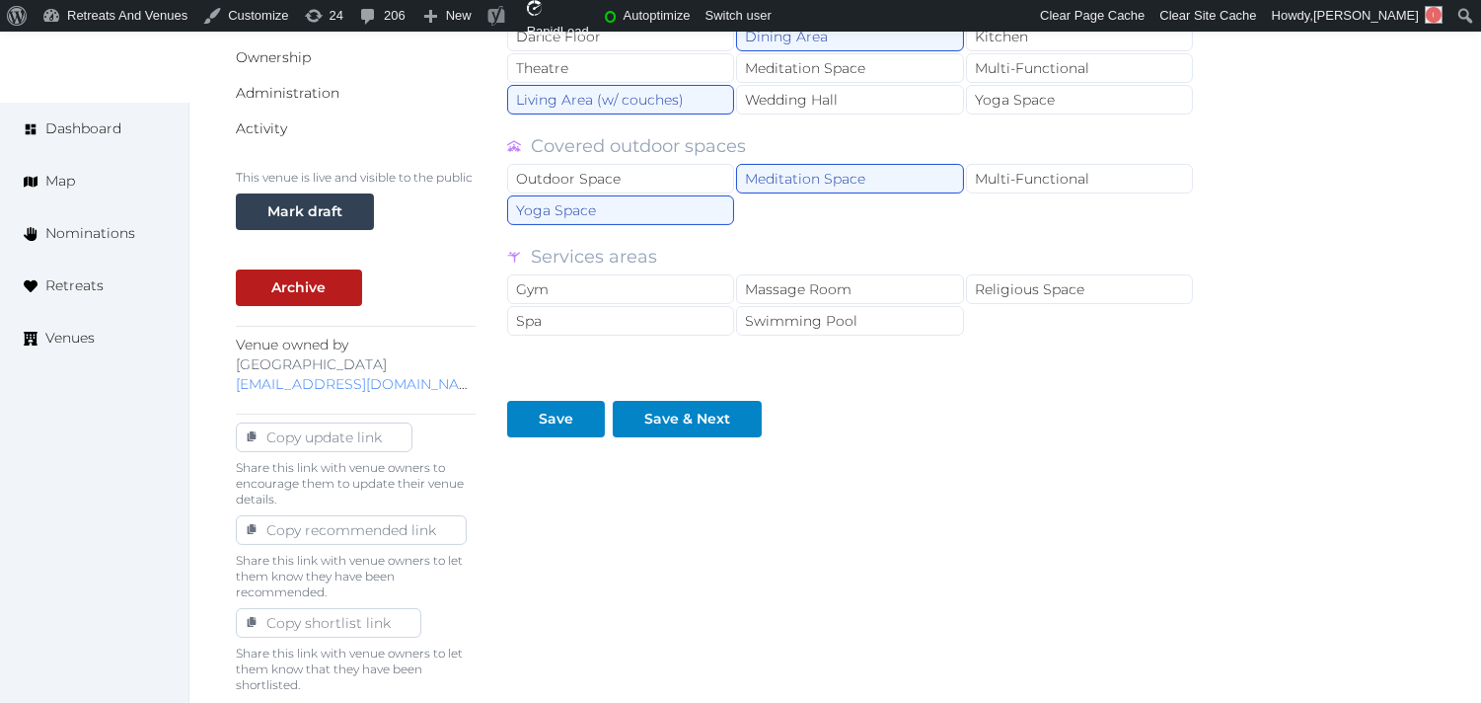
scroll to position [657, 0]
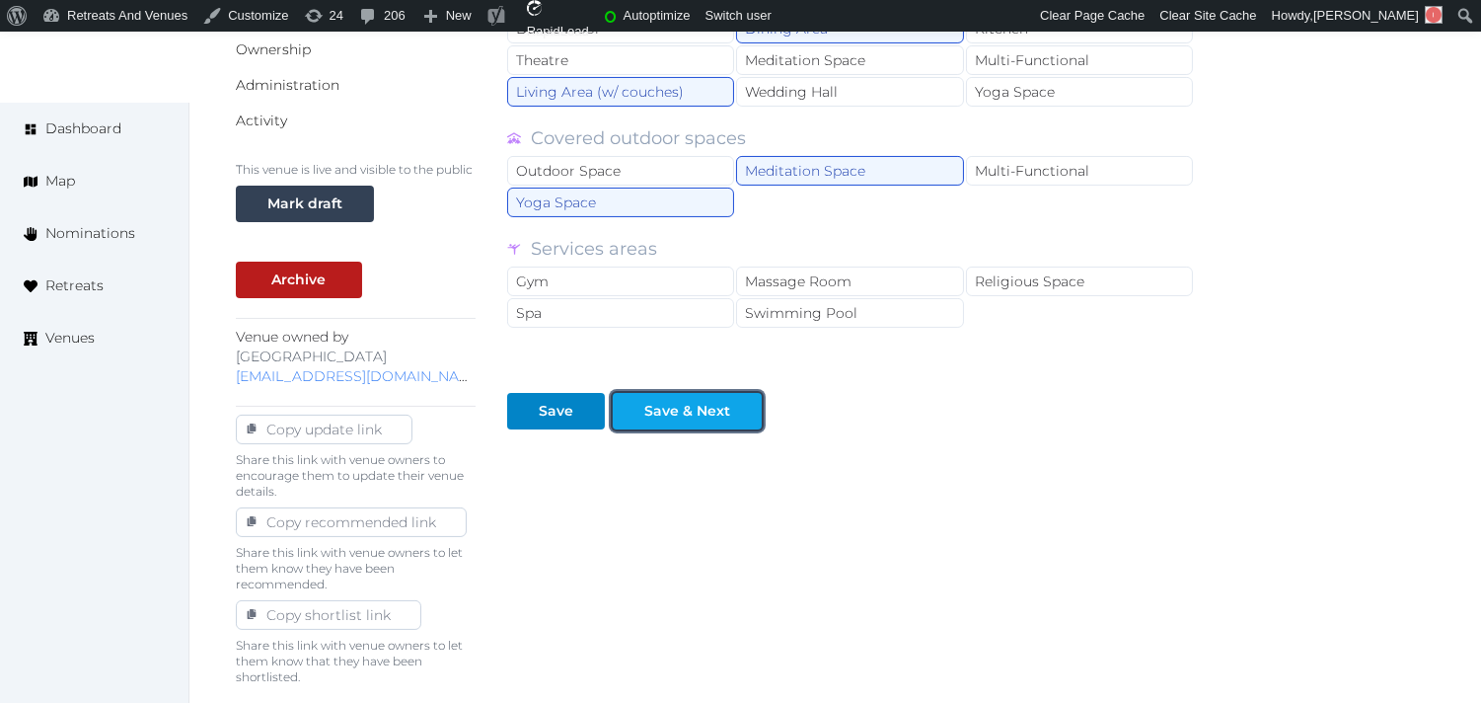
click at [734, 414] on div at bounding box center [746, 411] width 24 height 21
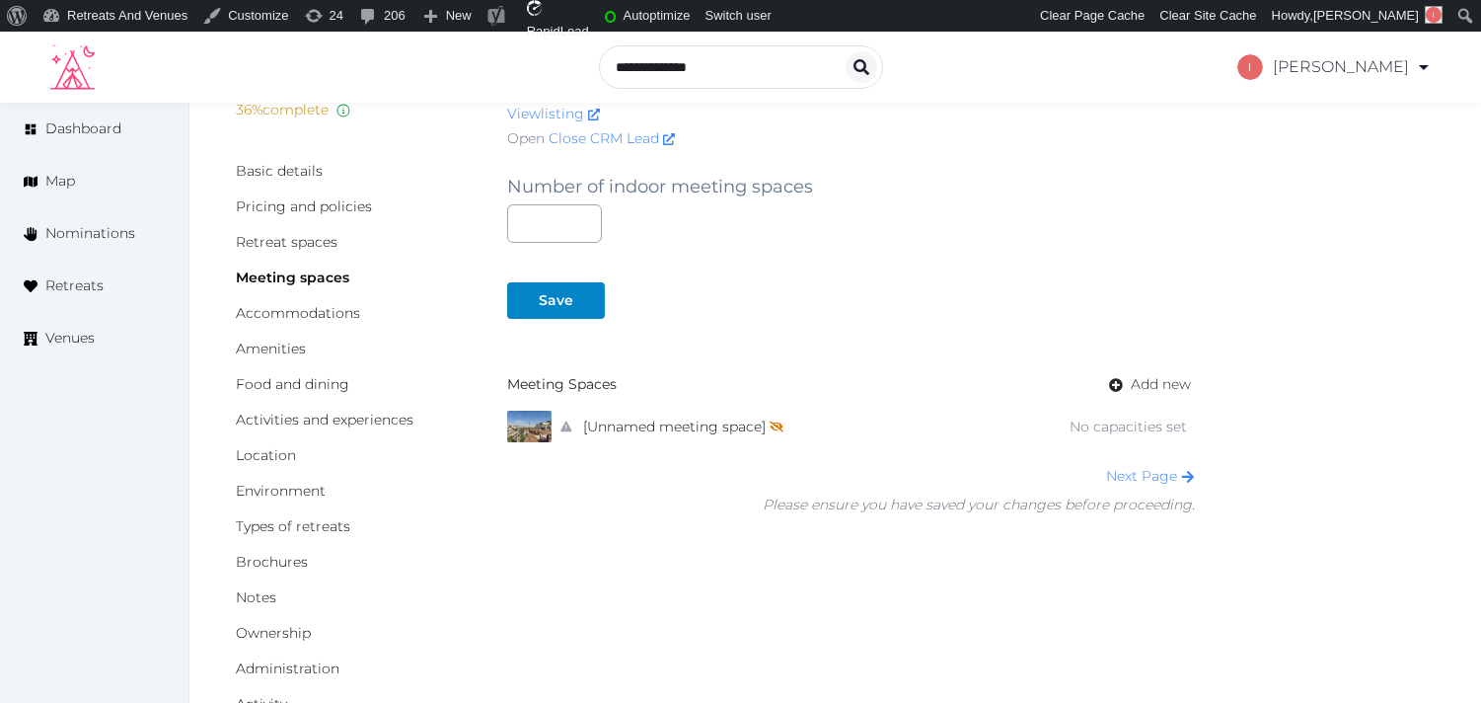
scroll to position [110, 0]
